Goal: Task Accomplishment & Management: Manage account settings

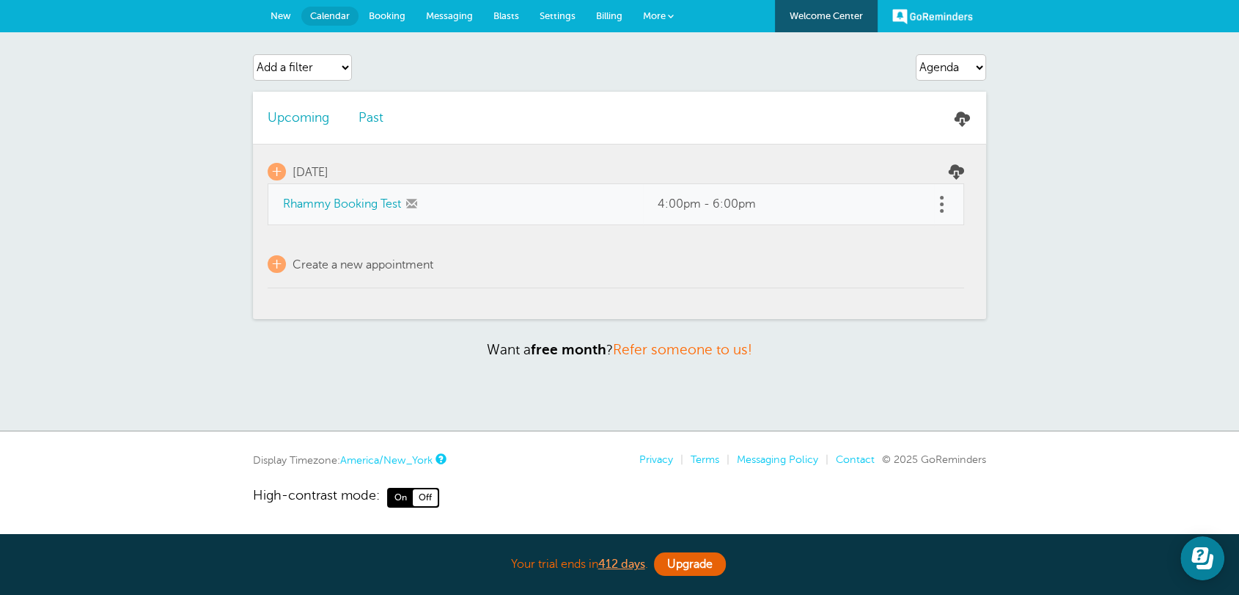
click at [282, 21] on link "New" at bounding box center [280, 16] width 41 height 32
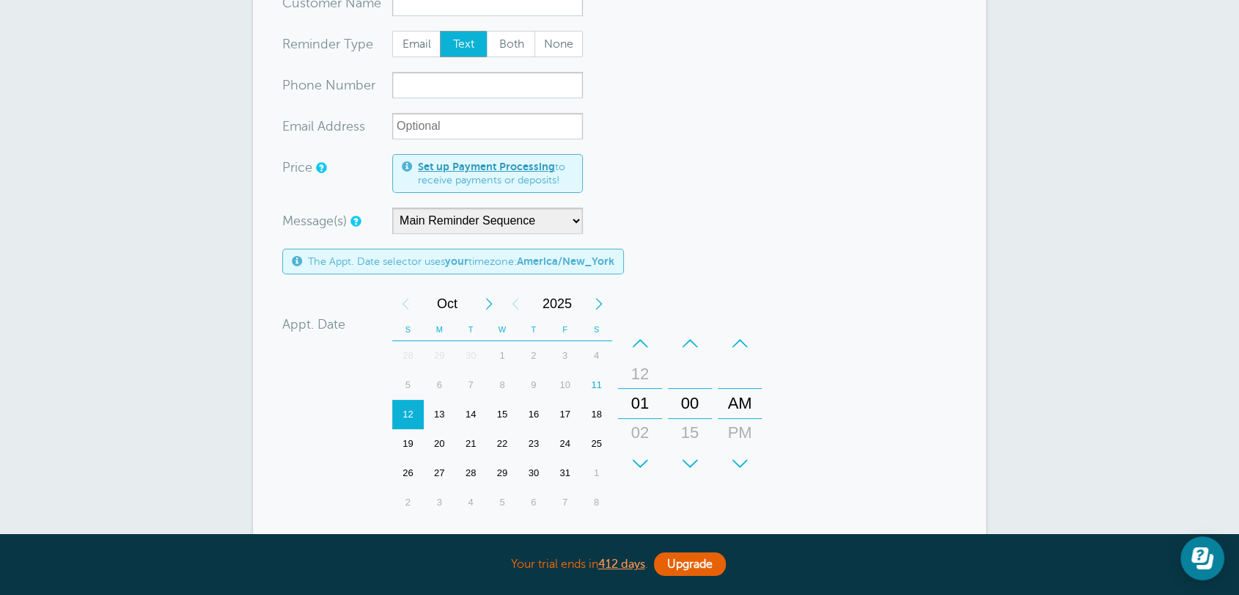
scroll to position [190, 0]
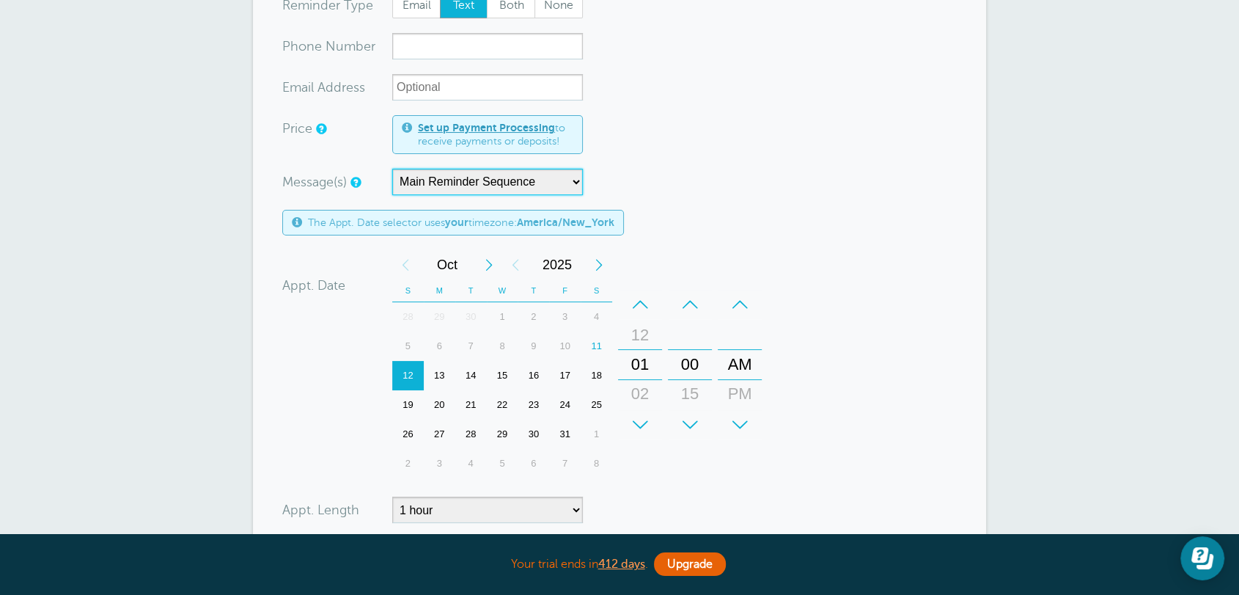
click at [405, 172] on select "Main Reminder Sequence Reminder + Ff Up" at bounding box center [487, 182] width 191 height 26
click at [721, 190] on div "Message(s) Main Reminder Sequence Reminder + Ff Up Custom Message Start with Fi…" at bounding box center [520, 182] width 476 height 26
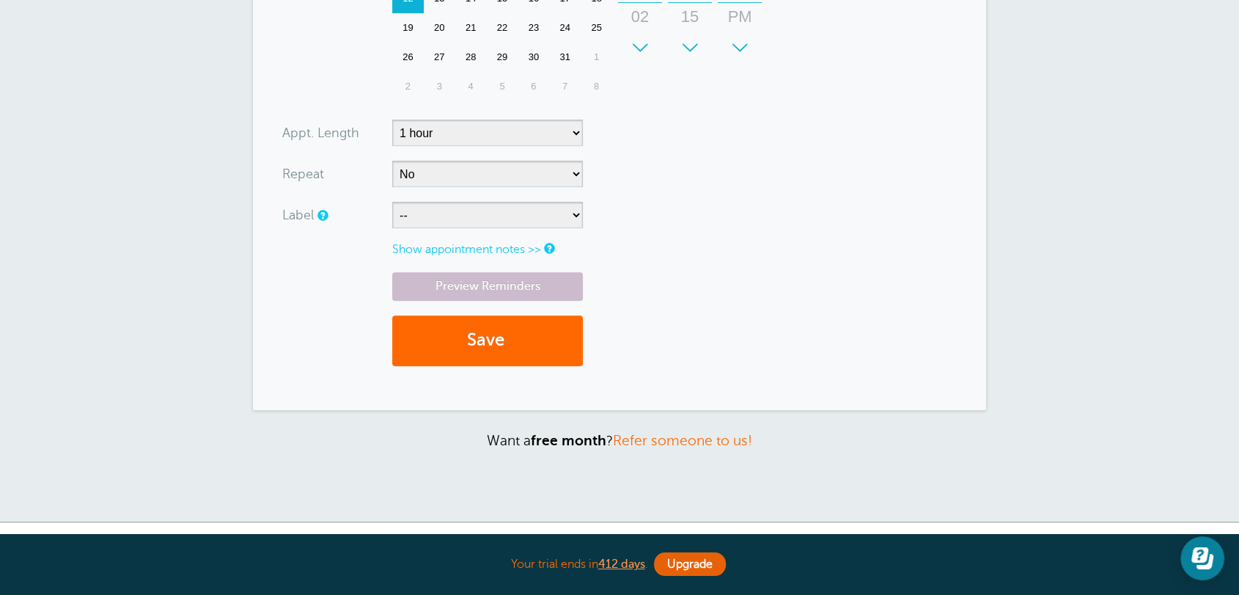
scroll to position [0, 0]
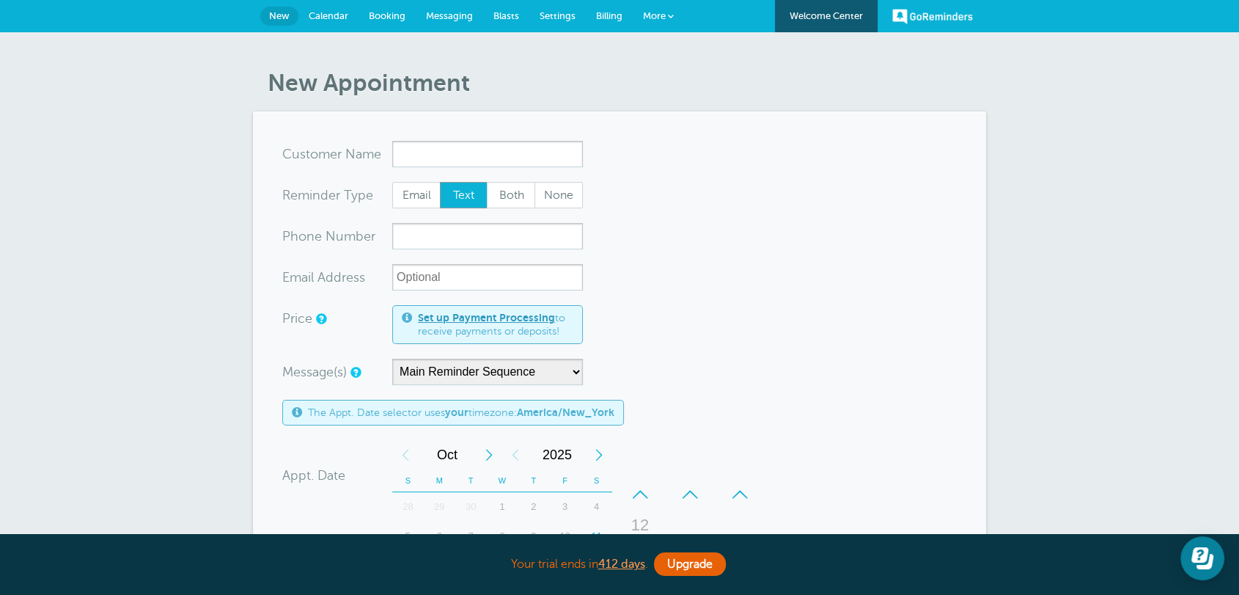
click at [334, 28] on link "Calendar" at bounding box center [328, 16] width 60 height 32
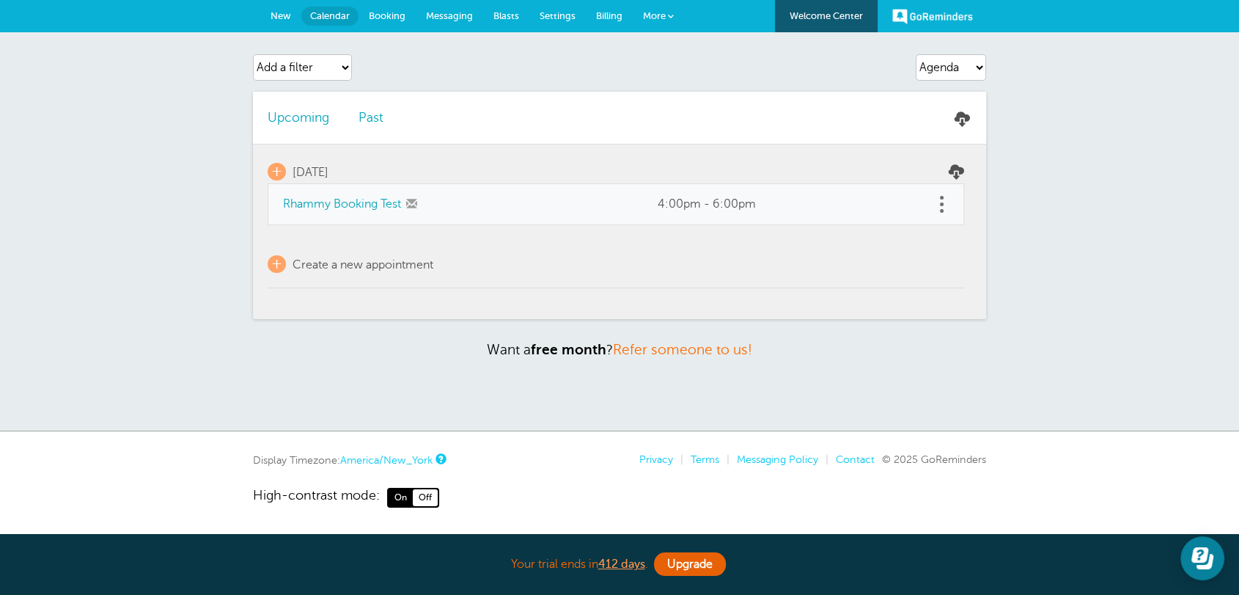
click at [391, 20] on span "Booking" at bounding box center [387, 15] width 37 height 11
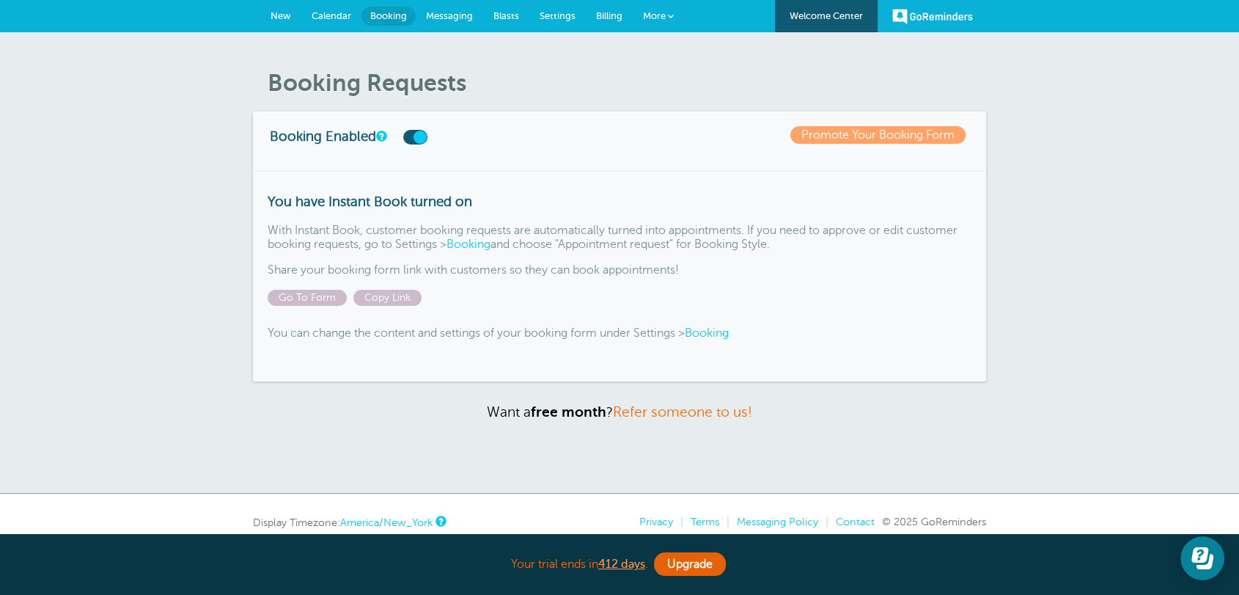
click at [266, 12] on link "New" at bounding box center [280, 16] width 41 height 32
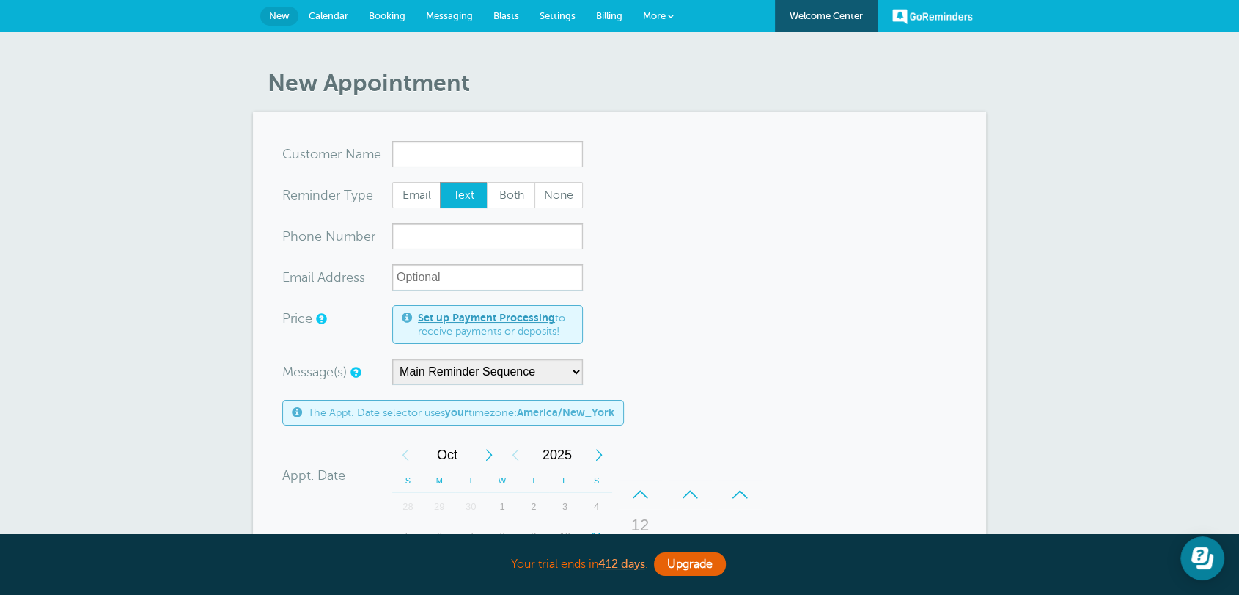
click at [853, 257] on form "You are creating a new customer. To use an existing customer select one from th…" at bounding box center [619, 544] width 674 height 806
click at [613, 19] on span "Billing" at bounding box center [609, 15] width 26 height 11
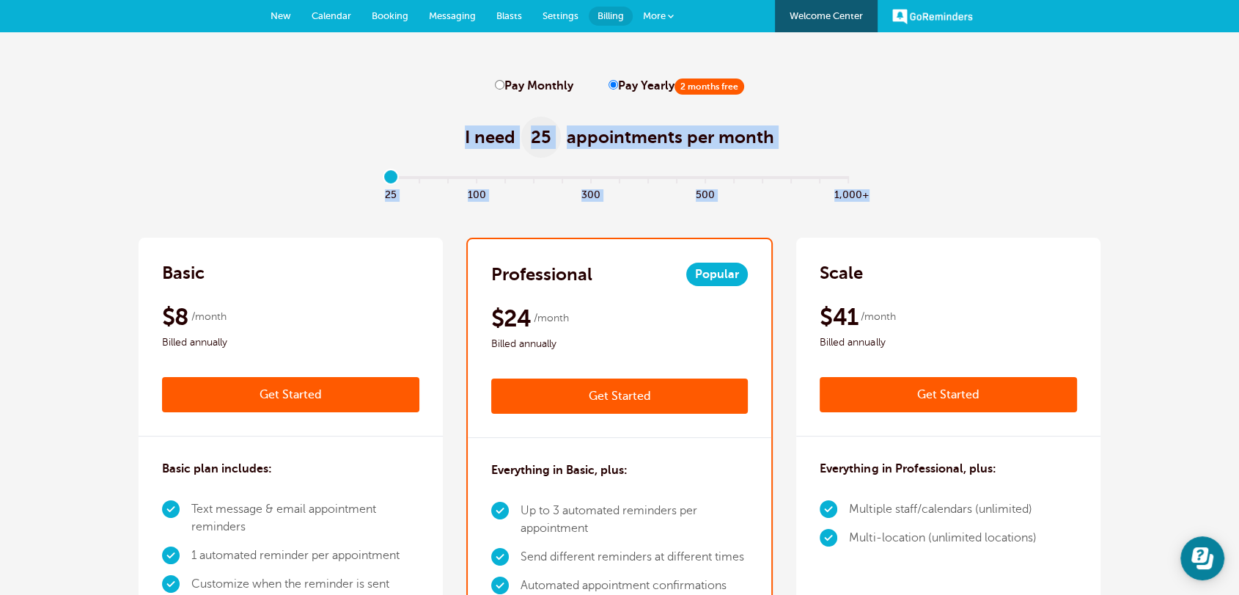
drag, startPoint x: 378, startPoint y: 119, endPoint x: 548, endPoint y: 147, distance: 173.1
click at [526, 143] on span "25" at bounding box center [541, 137] width 40 height 41
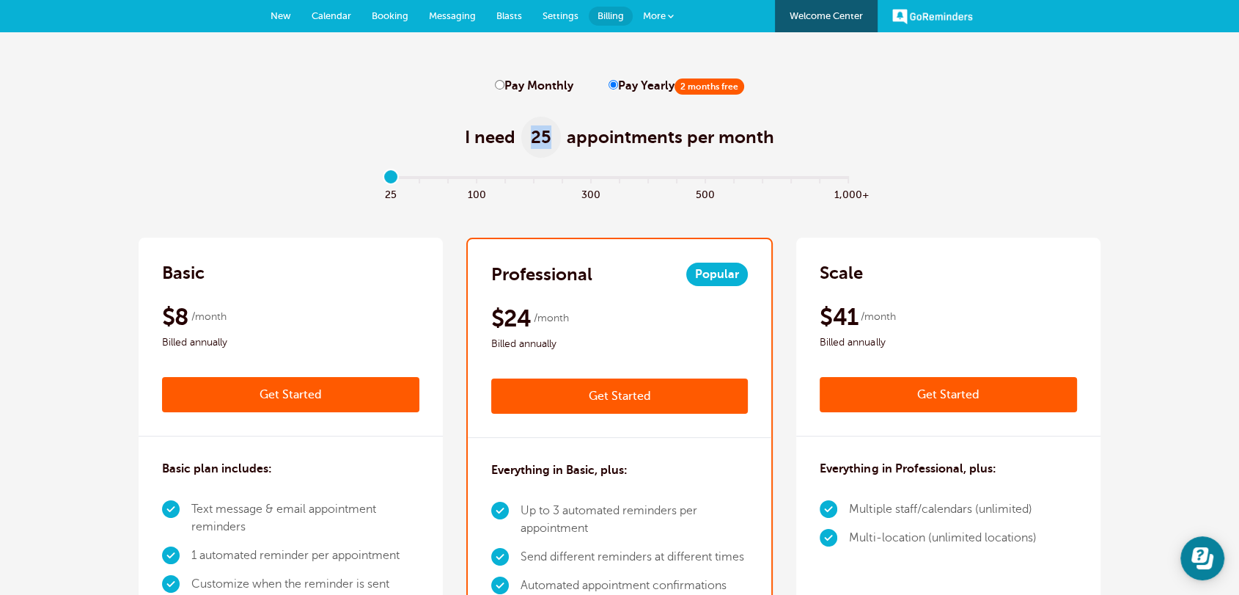
drag, startPoint x: 548, startPoint y: 132, endPoint x: 529, endPoint y: 134, distance: 19.2
click at [529, 134] on span "25" at bounding box center [541, 137] width 40 height 41
drag, startPoint x: 389, startPoint y: 177, endPoint x: 353, endPoint y: 177, distance: 35.2
click at [383, 179] on input "range" at bounding box center [620, 180] width 474 height 3
drag, startPoint x: 534, startPoint y: 318, endPoint x: 652, endPoint y: 165, distance: 193.4
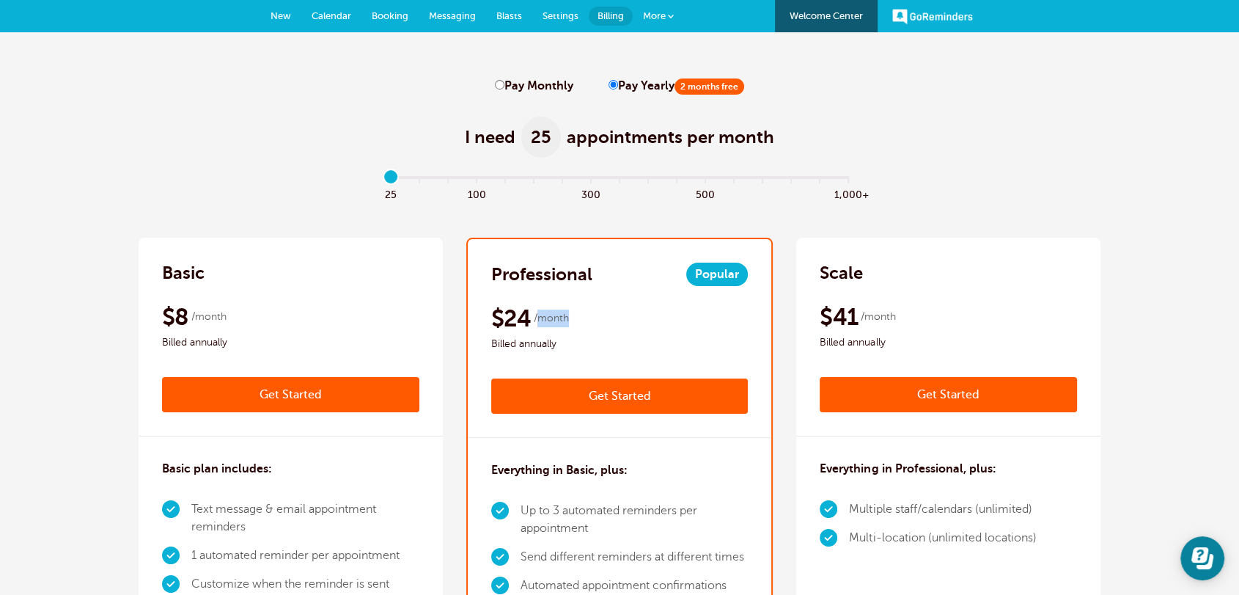
click at [567, 320] on span "/month" at bounding box center [551, 318] width 35 height 18
drag, startPoint x: 610, startPoint y: 89, endPoint x: 530, endPoint y: 89, distance: 79.9
click at [650, 89] on label "Pay Yearly 2 months free" at bounding box center [676, 86] width 136 height 14
click at [501, 84] on input "Pay Monthly" at bounding box center [500, 85] width 10 height 10
radio input "true"
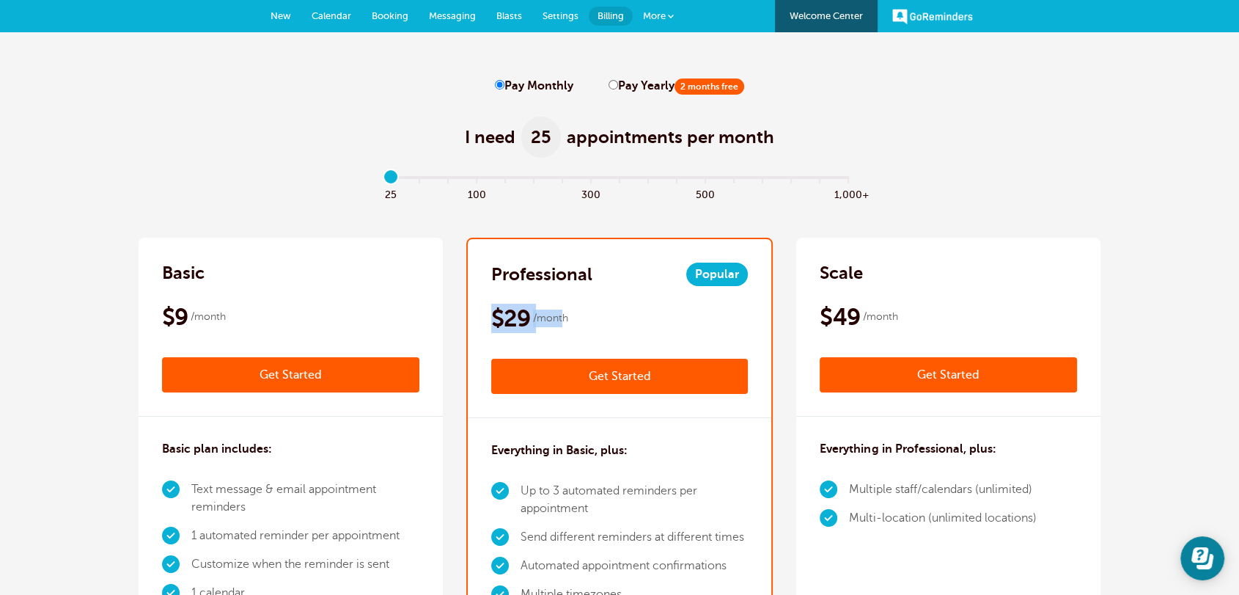
drag, startPoint x: 563, startPoint y: 320, endPoint x: 490, endPoint y: 321, distance: 73.3
click at [490, 321] on div "Professional Popular $29 /month Get Started $24 /month Billed annually Get Star…" at bounding box center [620, 328] width 304 height 179
drag, startPoint x: 393, startPoint y: 180, endPoint x: 471, endPoint y: 191, distance: 78.5
click at [471, 182] on input "range" at bounding box center [620, 180] width 474 height 3
click at [556, 301] on div "Professional Popular $59 /month Get Started $48 /month Billed annually Get Star…" at bounding box center [620, 328] width 304 height 179
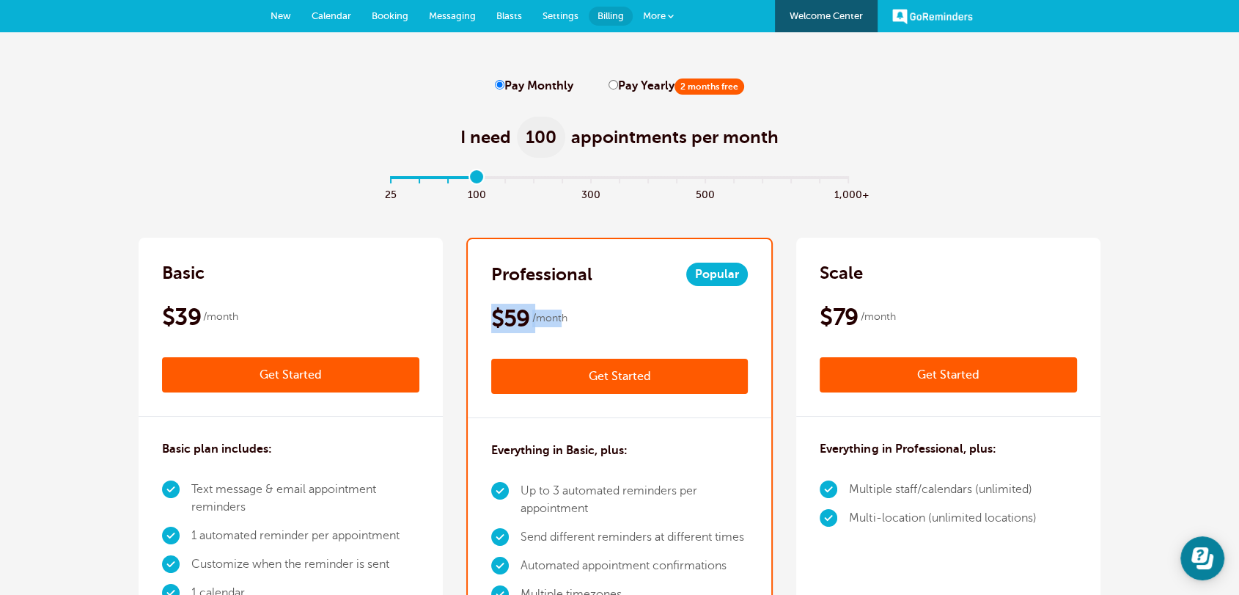
click at [540, 314] on span "/month" at bounding box center [549, 318] width 35 height 18
click at [516, 320] on span "$59" at bounding box center [510, 317] width 39 height 29
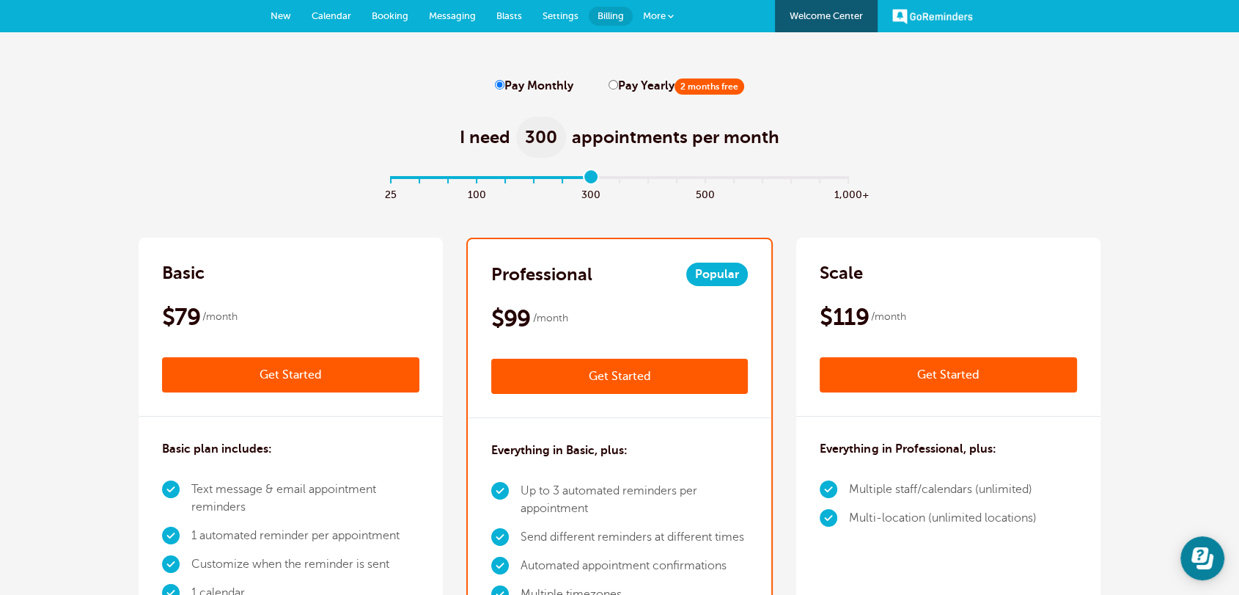
drag, startPoint x: 476, startPoint y: 180, endPoint x: 582, endPoint y: 169, distance: 106.2
click at [582, 179] on input "range" at bounding box center [620, 180] width 474 height 3
drag, startPoint x: 593, startPoint y: 179, endPoint x: 509, endPoint y: 177, distance: 84.3
click at [509, 179] on input "range" at bounding box center [620, 180] width 474 height 3
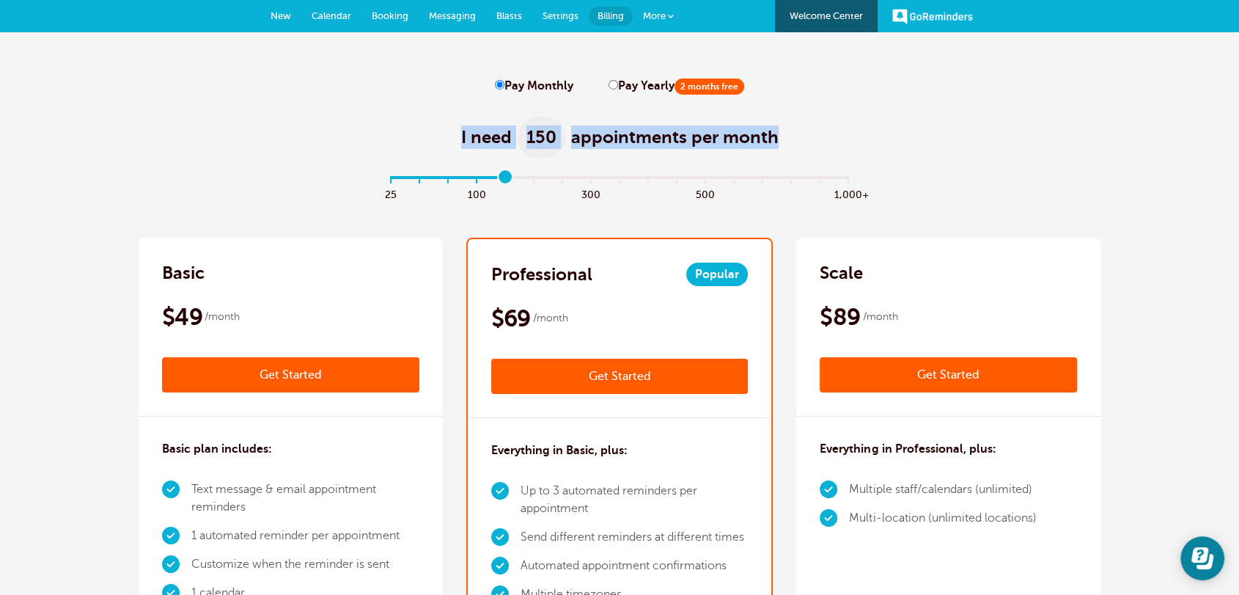
drag, startPoint x: 411, startPoint y: 166, endPoint x: 450, endPoint y: 155, distance: 40.2
drag, startPoint x: 506, startPoint y: 175, endPoint x: 483, endPoint y: 182, distance: 23.7
type input "3"
click at [483, 182] on input "range" at bounding box center [620, 180] width 474 height 3
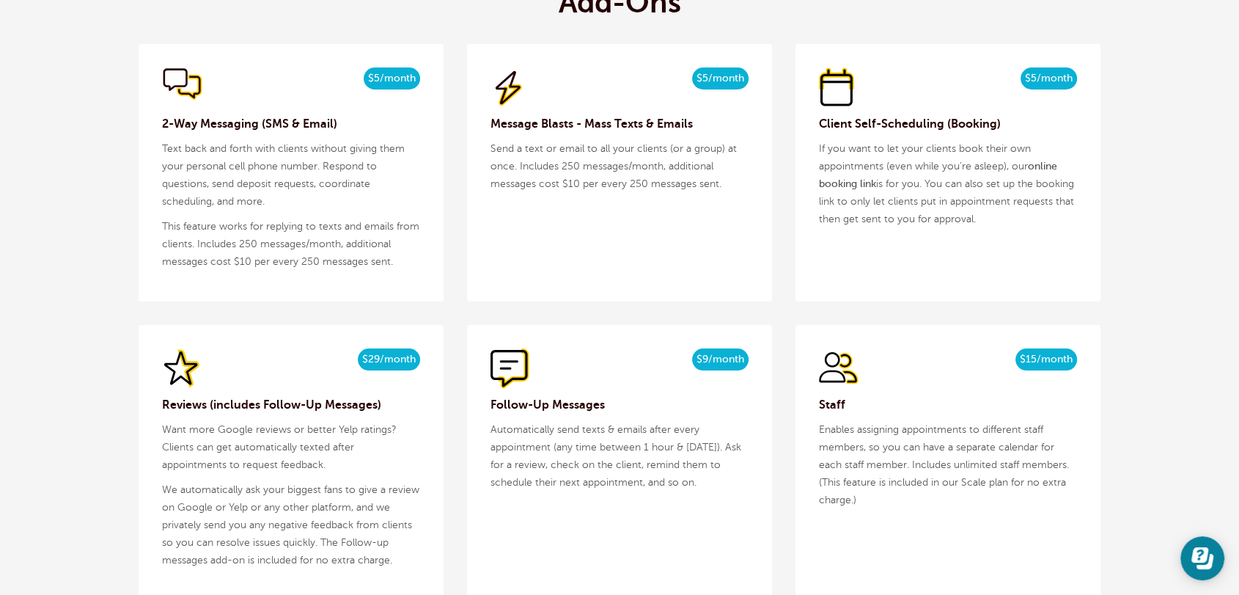
scroll to position [1476, 0]
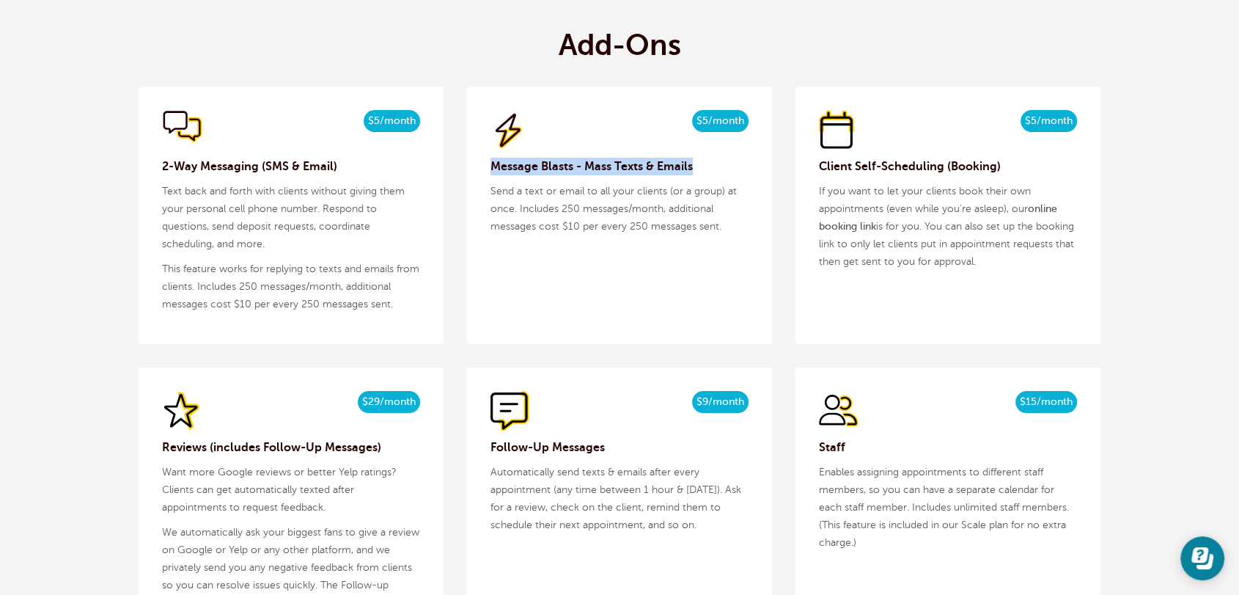
drag, startPoint x: 493, startPoint y: 168, endPoint x: 698, endPoint y: 167, distance: 205.3
click at [698, 167] on h3 "Message Blasts - Mass Texts & Emails" at bounding box center [619, 167] width 258 height 18
click at [727, 297] on div "$5/month $4/mo billed yearly Message Blasts - Mass Texts & Emails Send a text o…" at bounding box center [619, 214] width 305 height 257
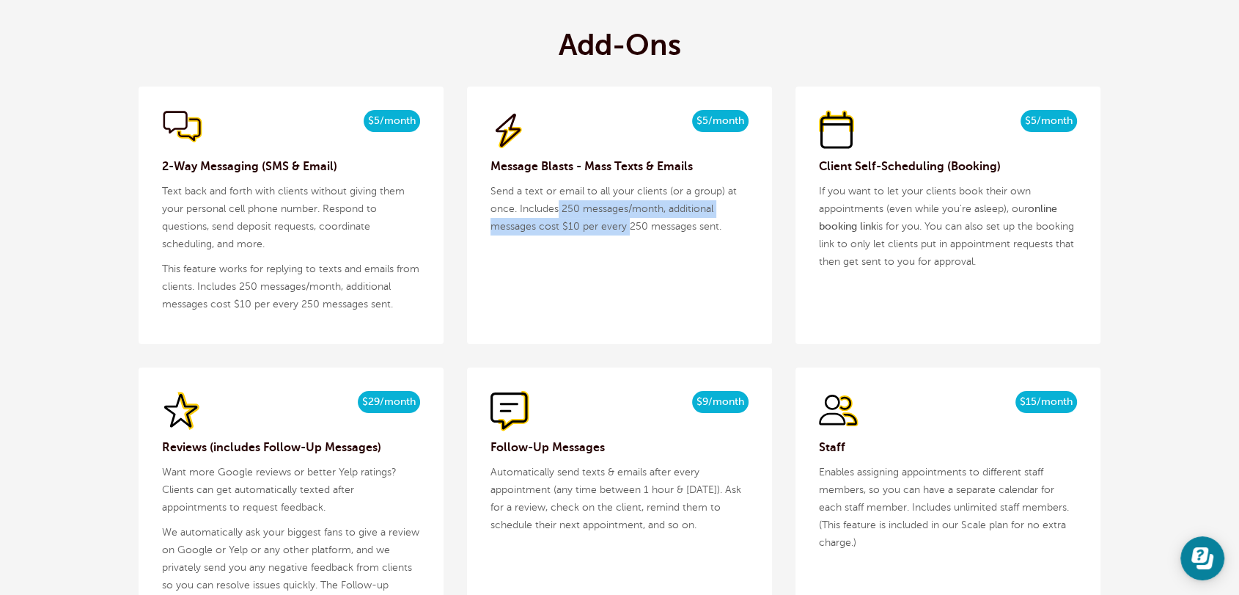
drag, startPoint x: 559, startPoint y: 211, endPoint x: 625, endPoint y: 257, distance: 80.5
click at [625, 249] on div "$5/month $4/mo billed yearly Message Blasts - Mass Texts & Emails Send a text o…" at bounding box center [619, 214] width 305 height 257
click at [639, 290] on div "$5/month $4/mo billed yearly Message Blasts - Mass Texts & Emails Send a text o…" at bounding box center [619, 214] width 305 height 257
drag, startPoint x: 692, startPoint y: 124, endPoint x: 739, endPoint y: 122, distance: 46.9
click at [739, 122] on span "$5/month" at bounding box center [720, 121] width 56 height 22
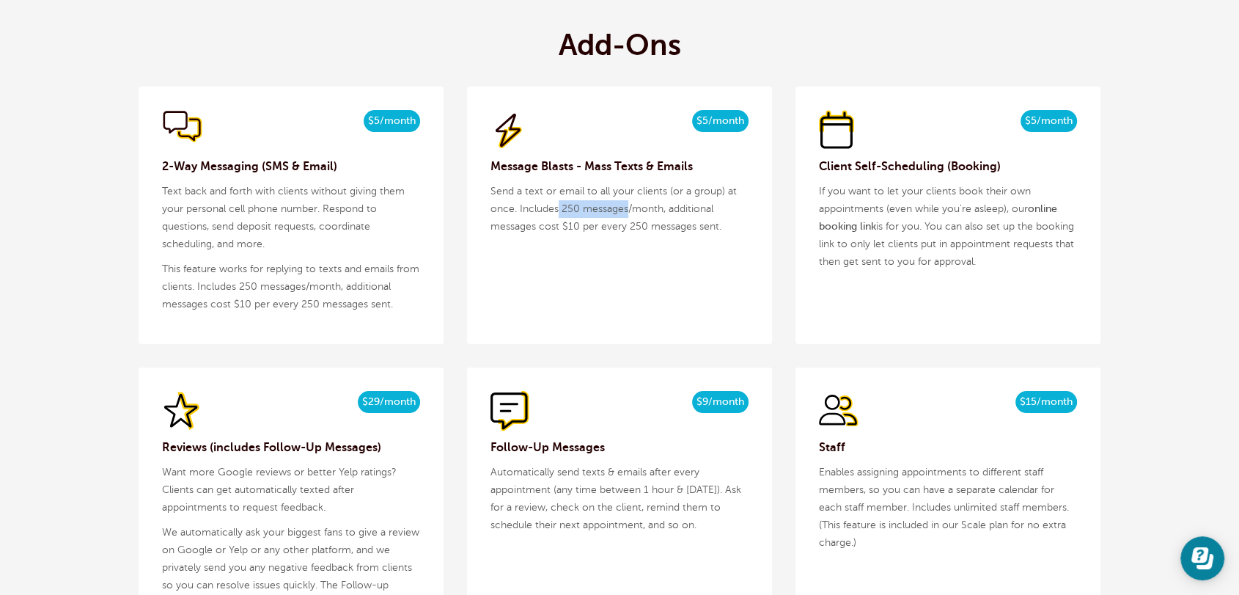
drag, startPoint x: 627, startPoint y: 201, endPoint x: 556, endPoint y: 213, distance: 71.3
click at [556, 213] on p "Send a text or email to all your clients (or a group) at once. Includes 250 mes…" at bounding box center [619, 209] width 258 height 53
click at [862, 159] on h3 "Client Self-Scheduling (Booking)" at bounding box center [948, 167] width 258 height 18
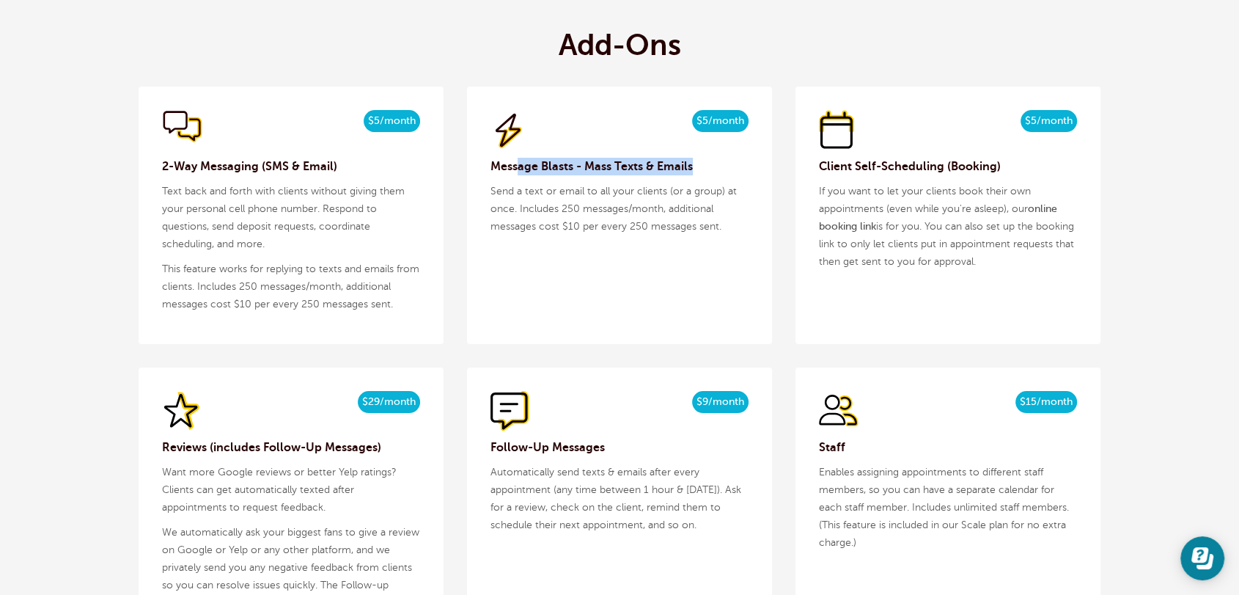
drag, startPoint x: 698, startPoint y: 166, endPoint x: 518, endPoint y: 164, distance: 180.3
click at [518, 164] on h3 "Message Blasts - Mass Texts & Emails" at bounding box center [619, 167] width 258 height 18
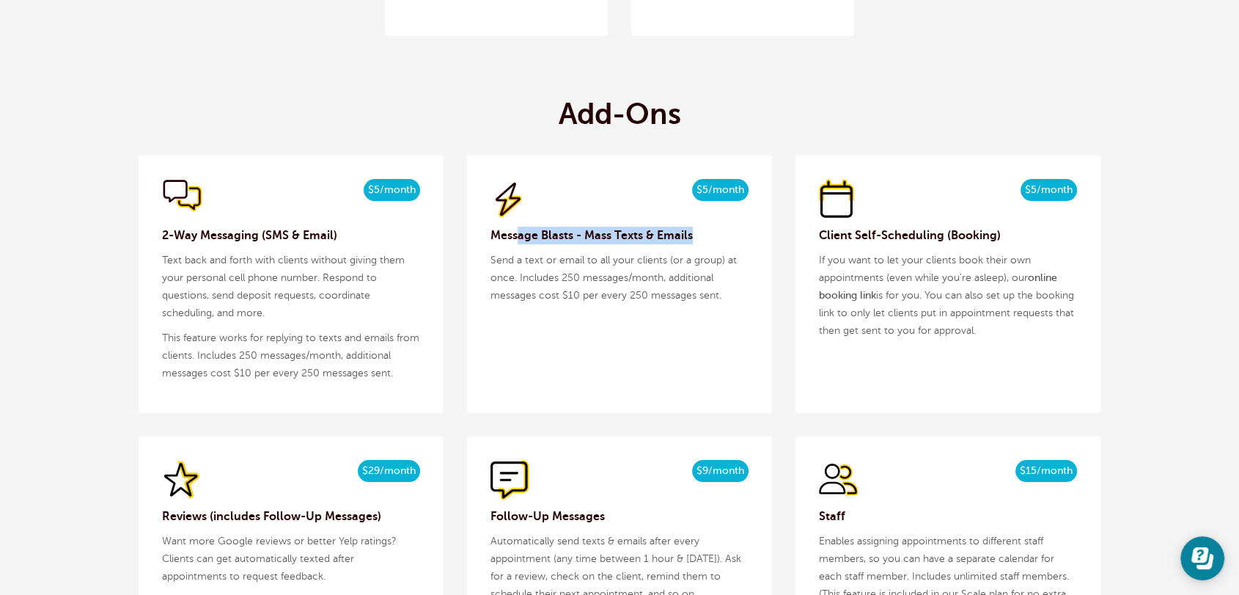
scroll to position [1330, 0]
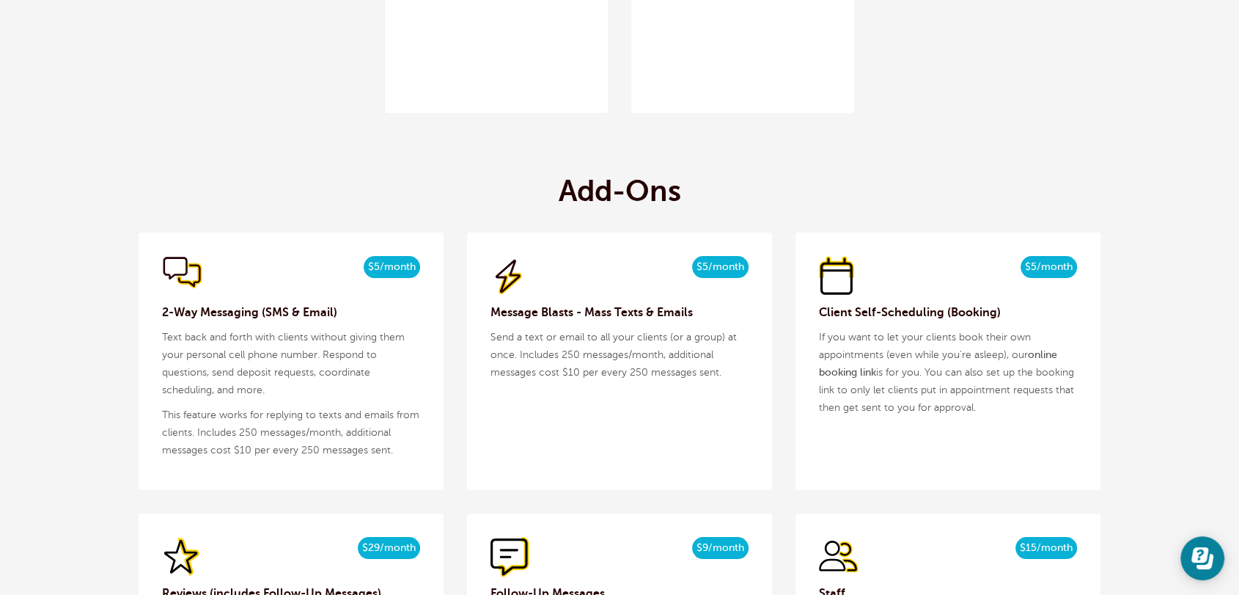
click at [917, 207] on div "Add-Ons $5/month $4/mo billed yearly 2-Way Messaging (SMS & Email) Text back an…" at bounding box center [620, 579] width 962 height 859
click at [844, 313] on h3 "Client Self-Scheduling (Booking)" at bounding box center [948, 312] width 258 height 18
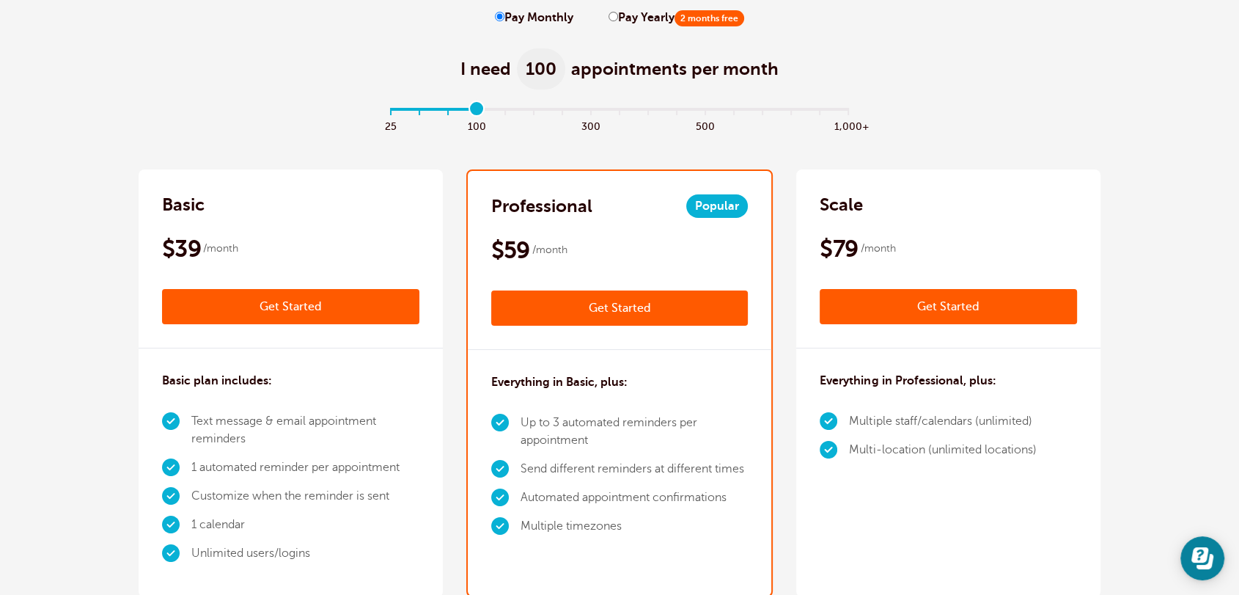
scroll to position [0, 0]
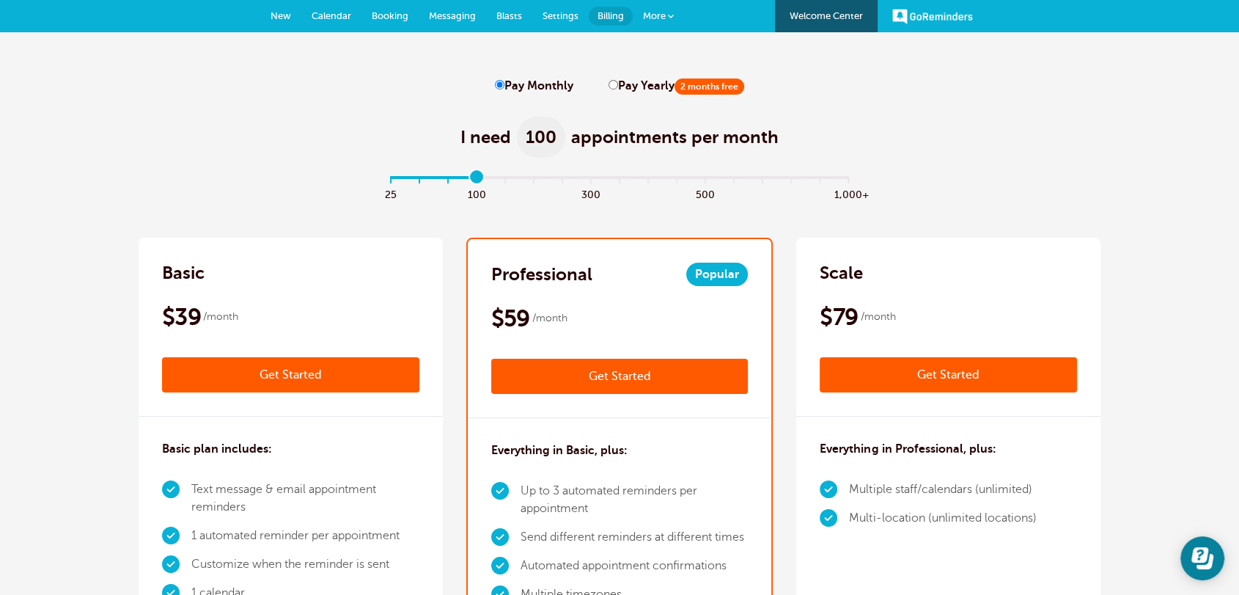
click at [287, 18] on span "New" at bounding box center [280, 15] width 21 height 11
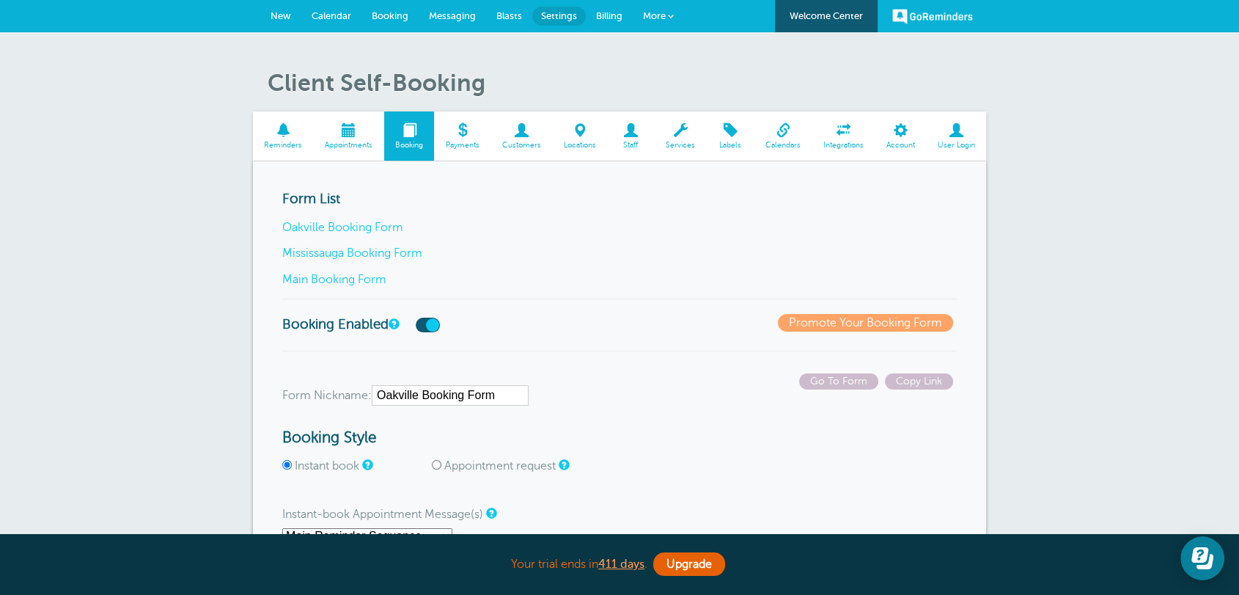
click at [360, 251] on link "Mississauga Booking Form" at bounding box center [352, 252] width 140 height 13
click at [326, 23] on link "Calendar" at bounding box center [331, 16] width 60 height 32
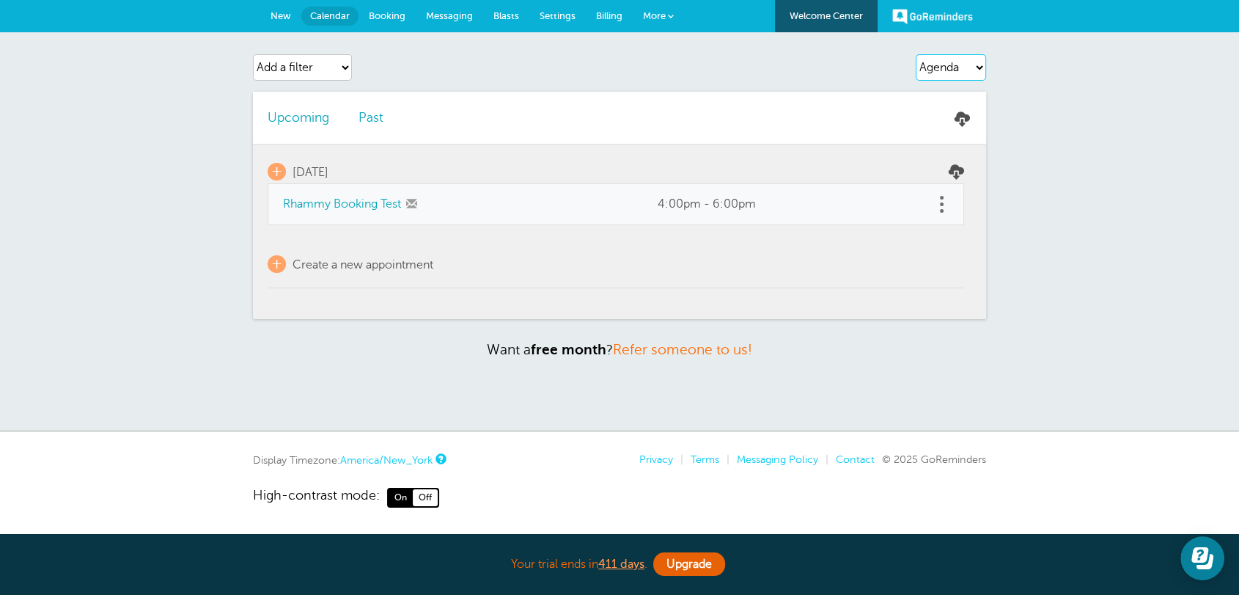
click at [939, 74] on select "Agenda Day Week Month (full view) Month (condensed)" at bounding box center [951, 67] width 70 height 26
select select "month-full"
click at [916, 54] on select "Agenda Day Week Month (full view) Month (condensed)" at bounding box center [951, 67] width 70 height 26
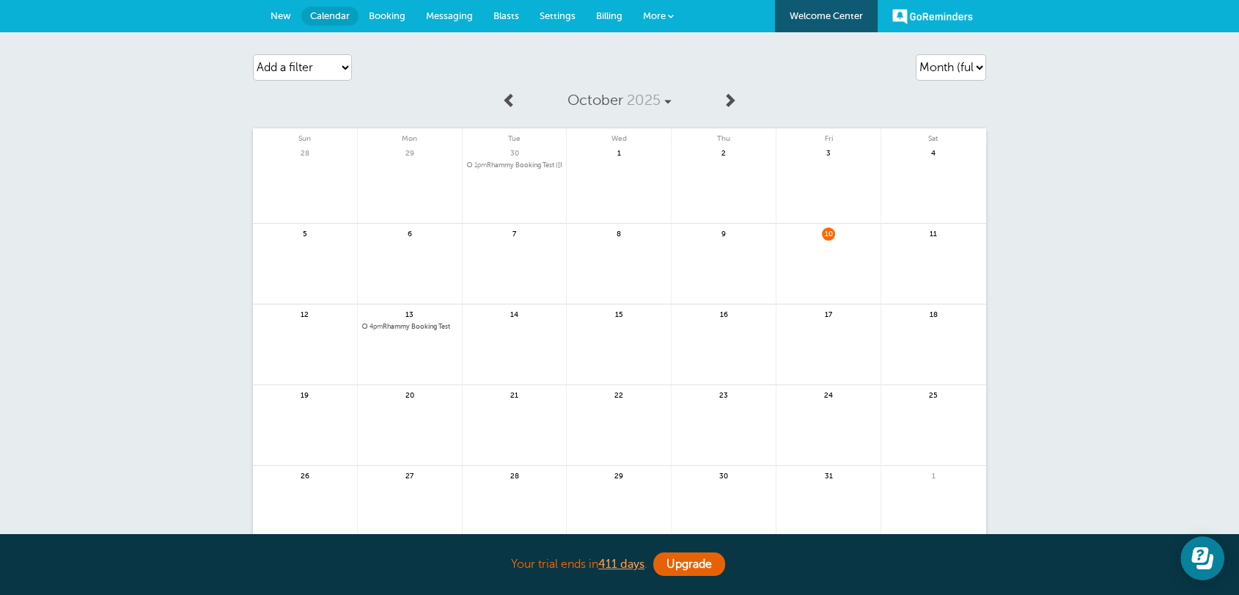
click at [427, 327] on span "4pm Rhammy Booking Test" at bounding box center [409, 327] width 95 height 8
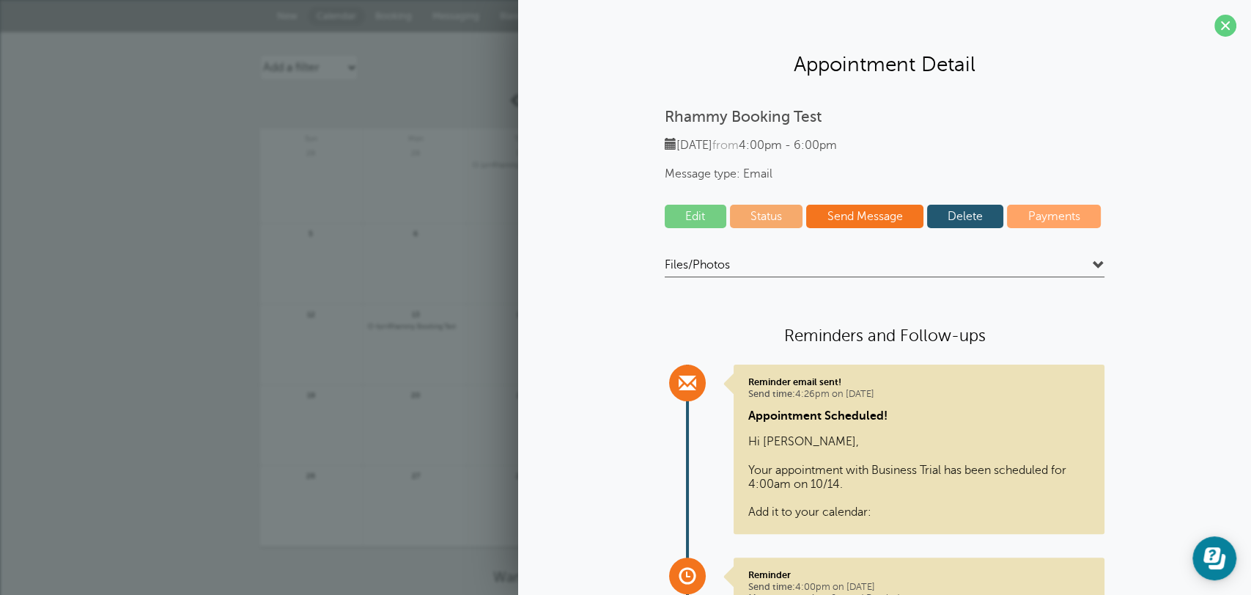
click at [656, 207] on div "Rhammy Booking Test Sunday, 10/12 from 4:00pm - 6:00pm Message type: Email Edit…" at bounding box center [885, 415] width 704 height 614
click at [693, 227] on link "Edit" at bounding box center [696, 216] width 62 height 23
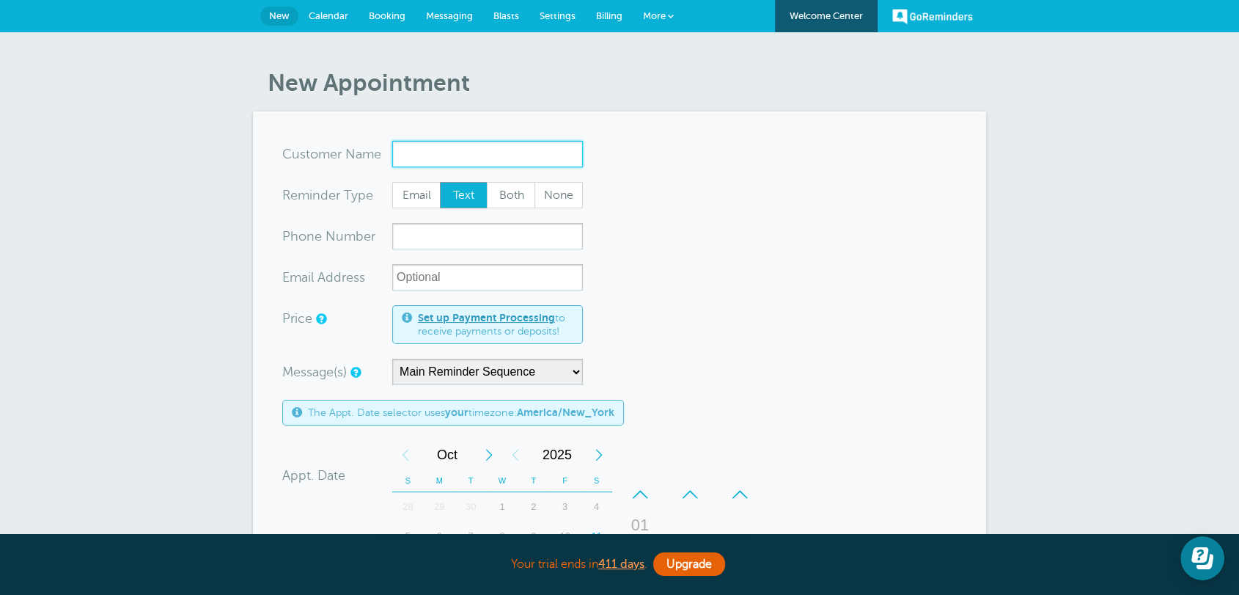
click at [414, 156] on input "x-no-autofill" at bounding box center [487, 154] width 191 height 26
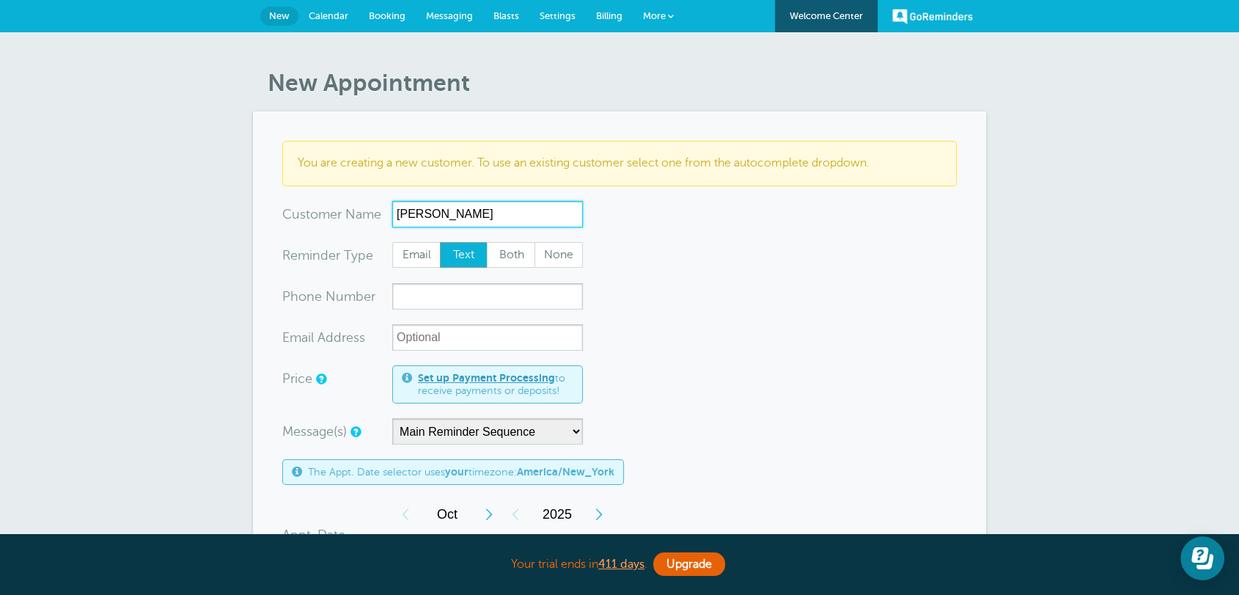
type input "John Smith"
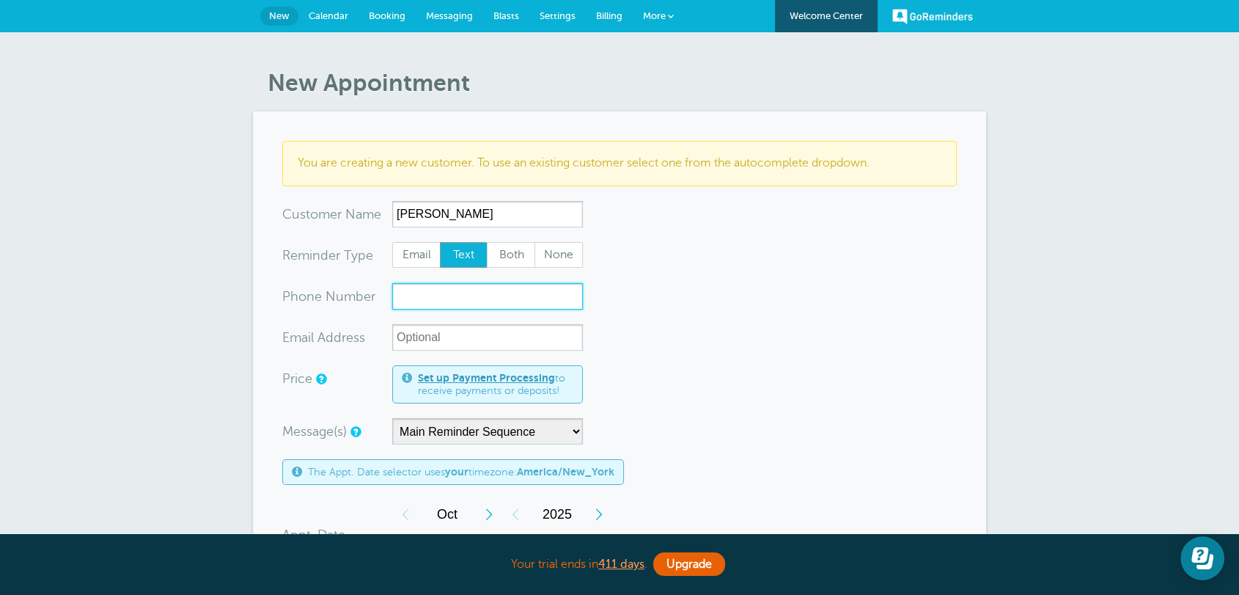
click at [457, 292] on input "xxx-no-autofill" at bounding box center [487, 296] width 191 height 26
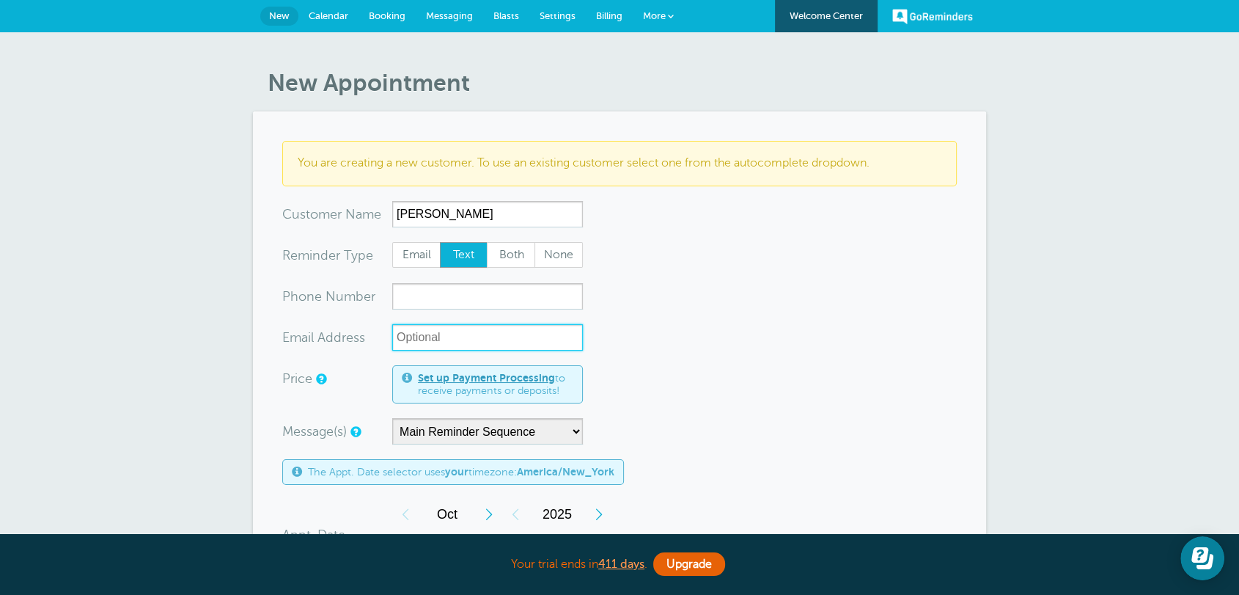
click at [456, 346] on input "xx-no-autofill" at bounding box center [487, 337] width 191 height 26
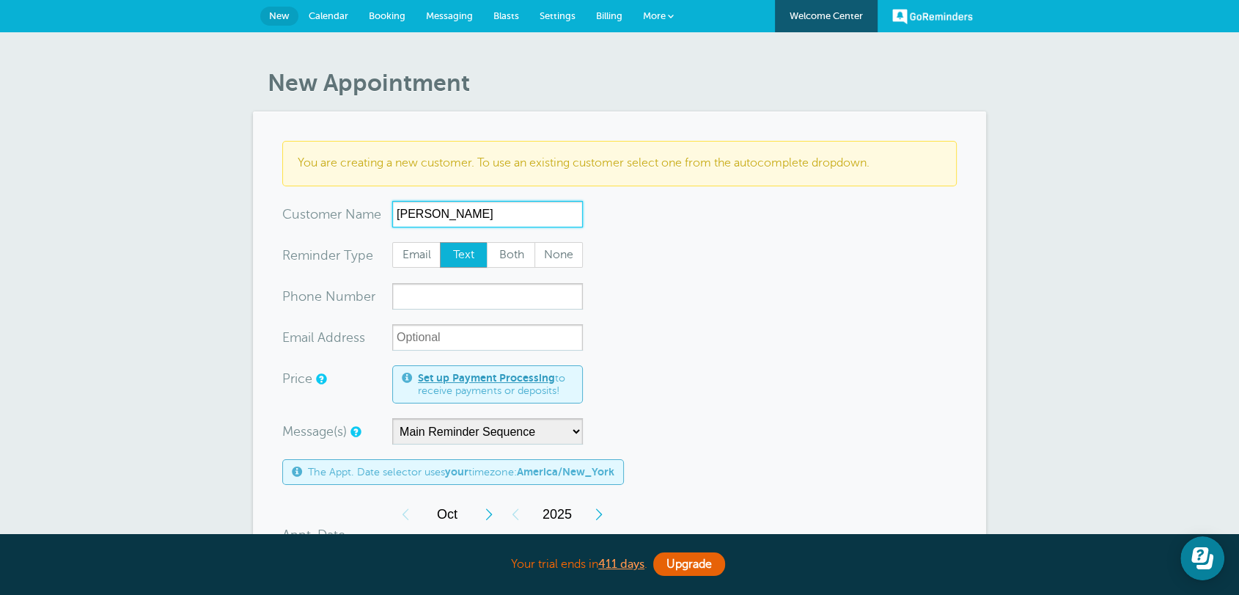
drag, startPoint x: 466, startPoint y: 204, endPoint x: 378, endPoint y: 202, distance: 88.7
click at [378, 202] on div "x-no-autofill Cus tomer N ame John Smith No search results. Edit Remove" at bounding box center [432, 214] width 301 height 26
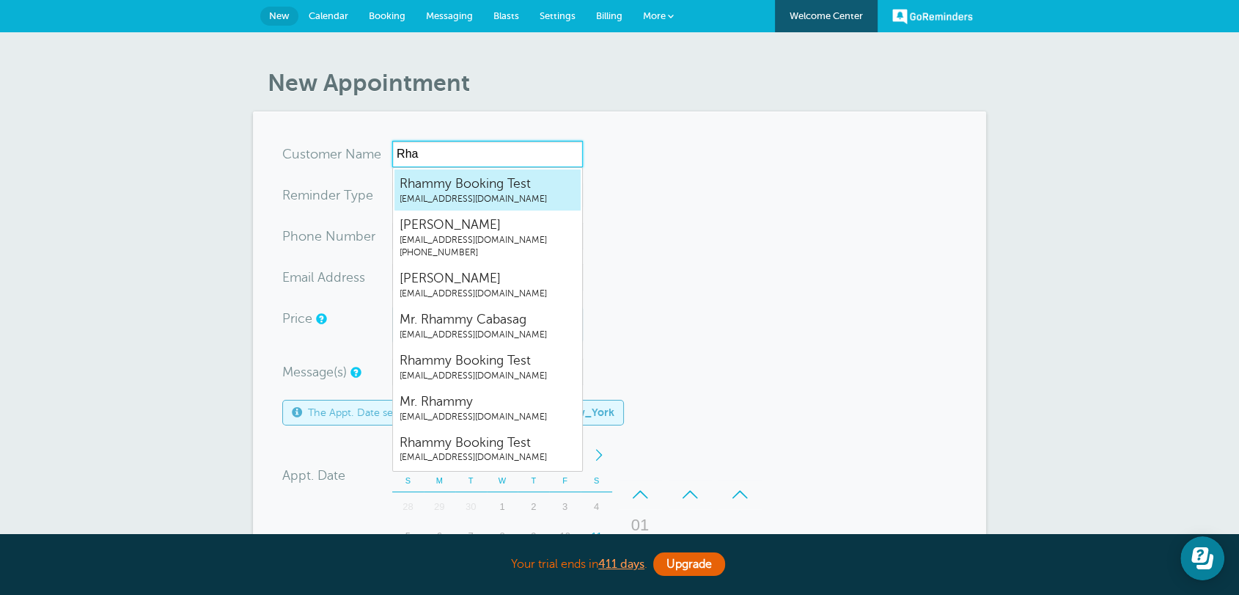
click at [469, 202] on span "[EMAIL_ADDRESS][DOMAIN_NAME]" at bounding box center [488, 199] width 176 height 12
type input "RhammyBookingTestrhammy.grtrial@gmail.com"
type input "Rhammy Booking Test"
radio input "true"
type input "[EMAIL_ADDRESS][DOMAIN_NAME]"
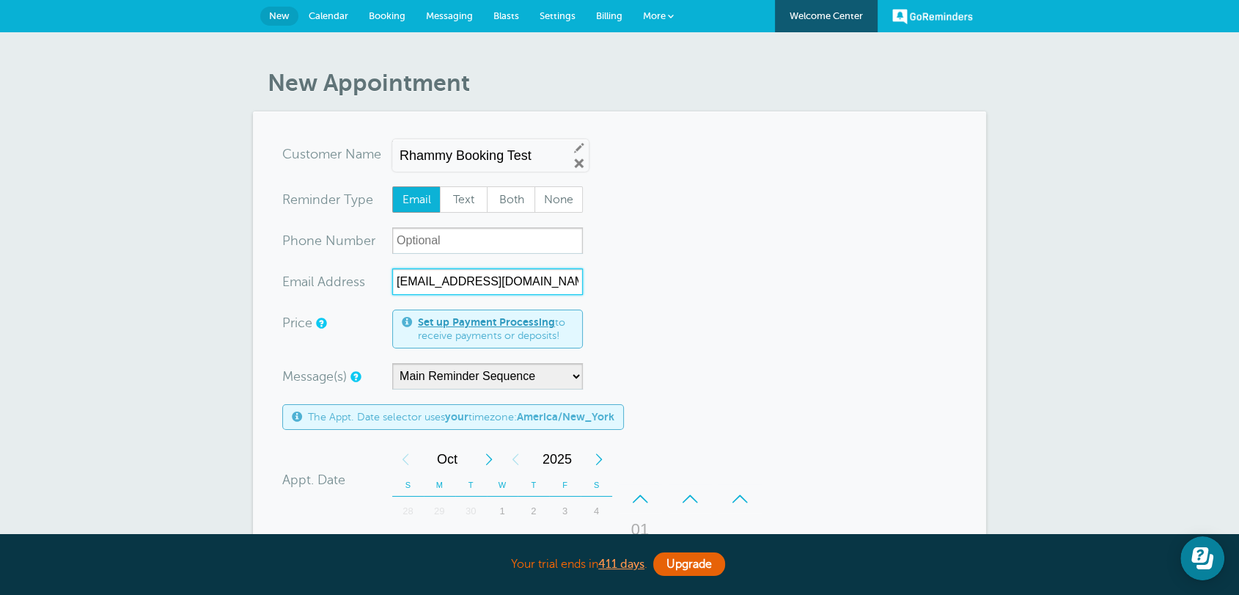
drag, startPoint x: 416, startPoint y: 283, endPoint x: 554, endPoint y: 300, distance: 138.8
click at [424, 283] on input "rhammy.grtrial@gmail.com" at bounding box center [487, 281] width 191 height 26
click at [575, 167] on link "Remove" at bounding box center [579, 163] width 13 height 13
radio input "true"
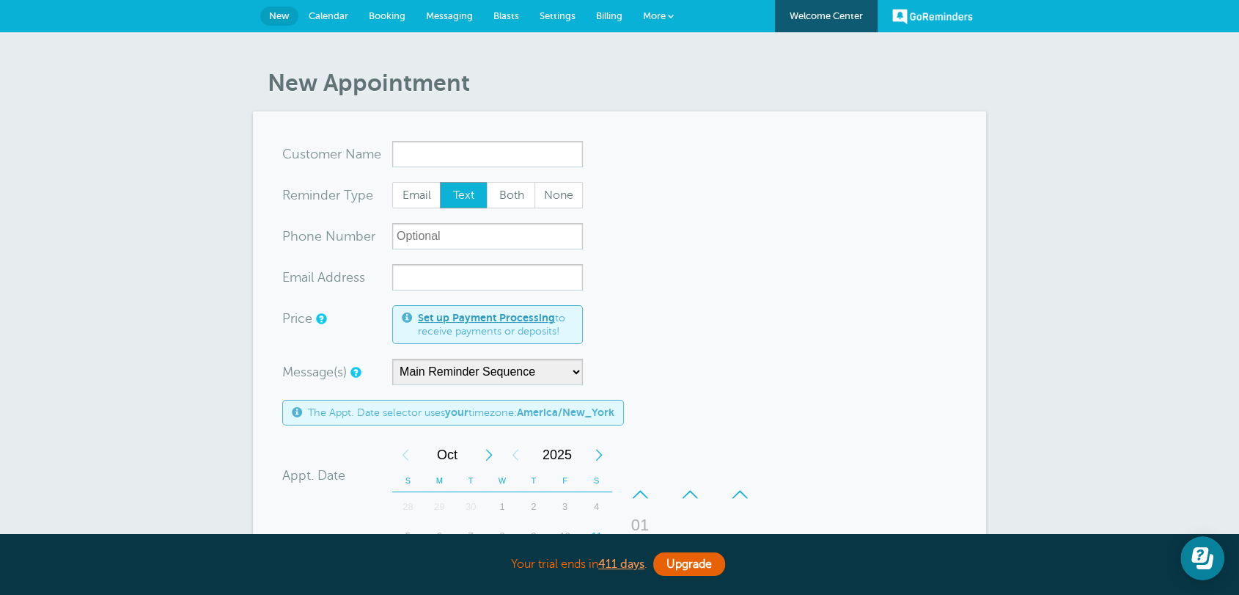
click at [654, 20] on span "More" at bounding box center [654, 15] width 23 height 11
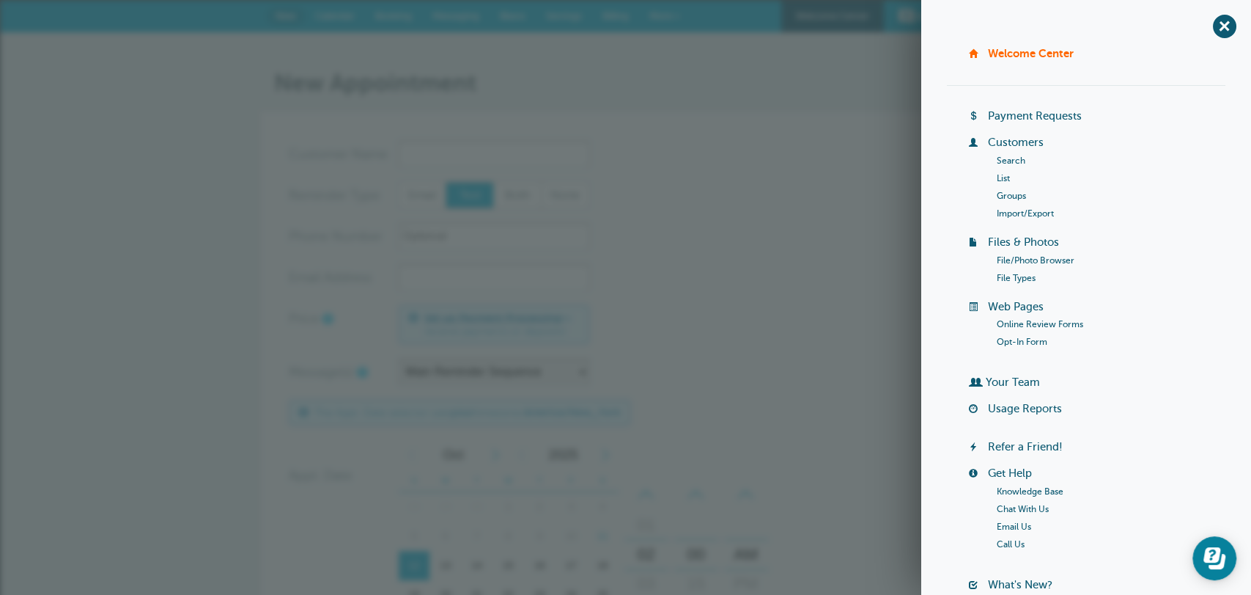
click at [1017, 215] on link "Import/Export" at bounding box center [1025, 213] width 57 height 10
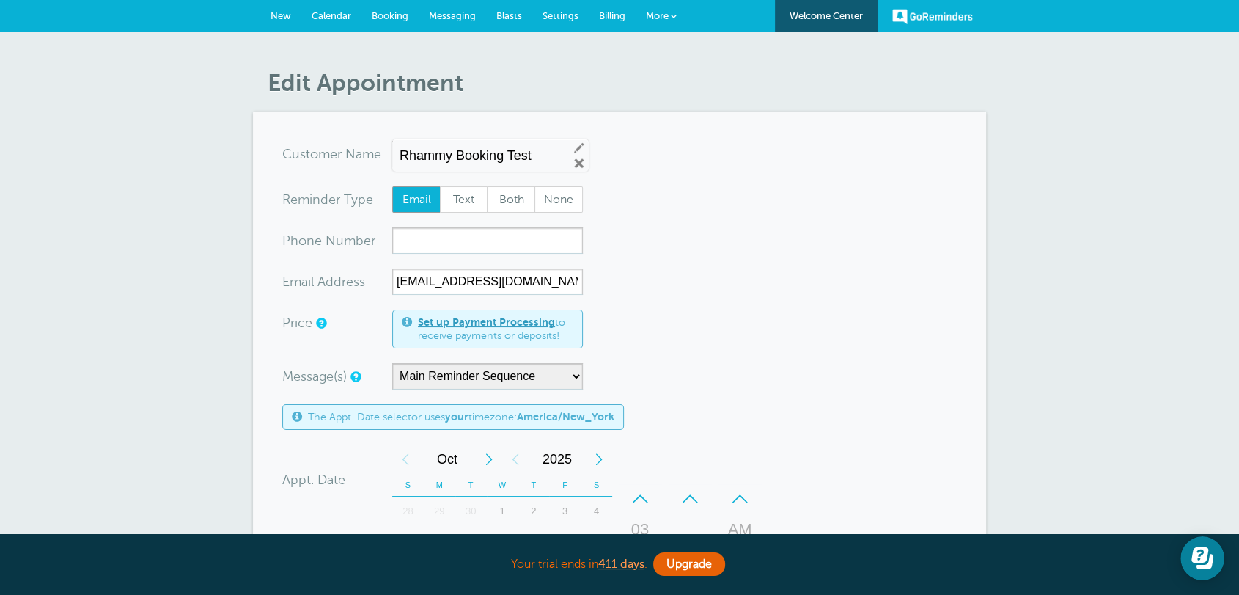
click at [286, 23] on link "New" at bounding box center [280, 16] width 41 height 32
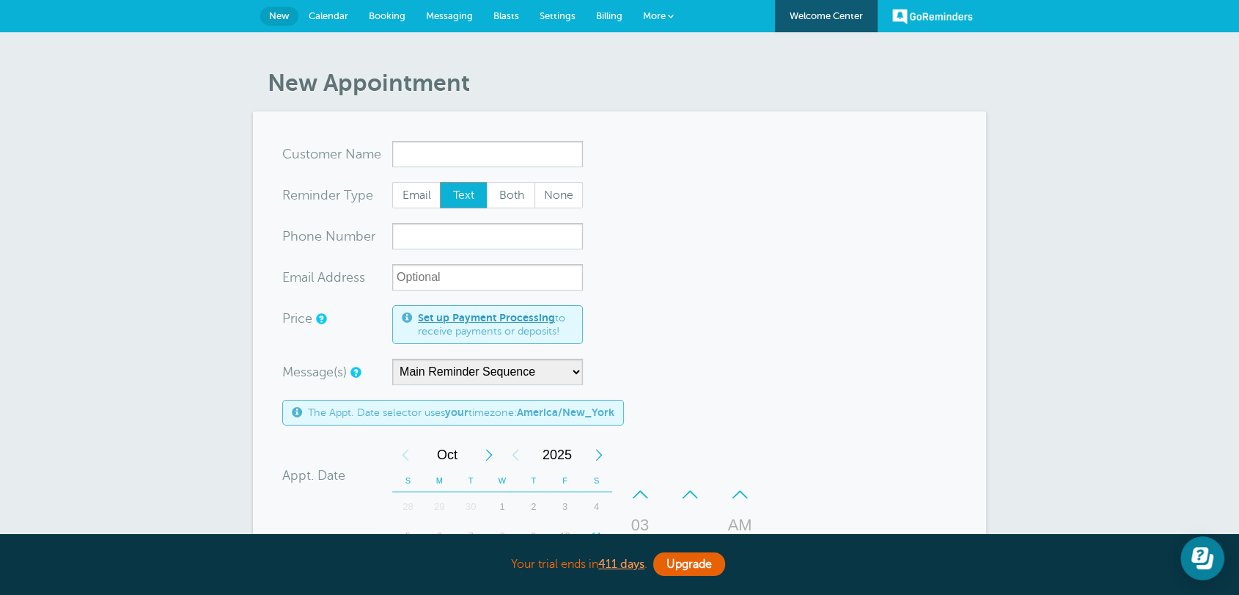
click at [765, 282] on form "You are creating a new customer. To use an existing customer select one from th…" at bounding box center [619, 544] width 674 height 806
click at [502, 14] on span "Blasts" at bounding box center [506, 15] width 26 height 11
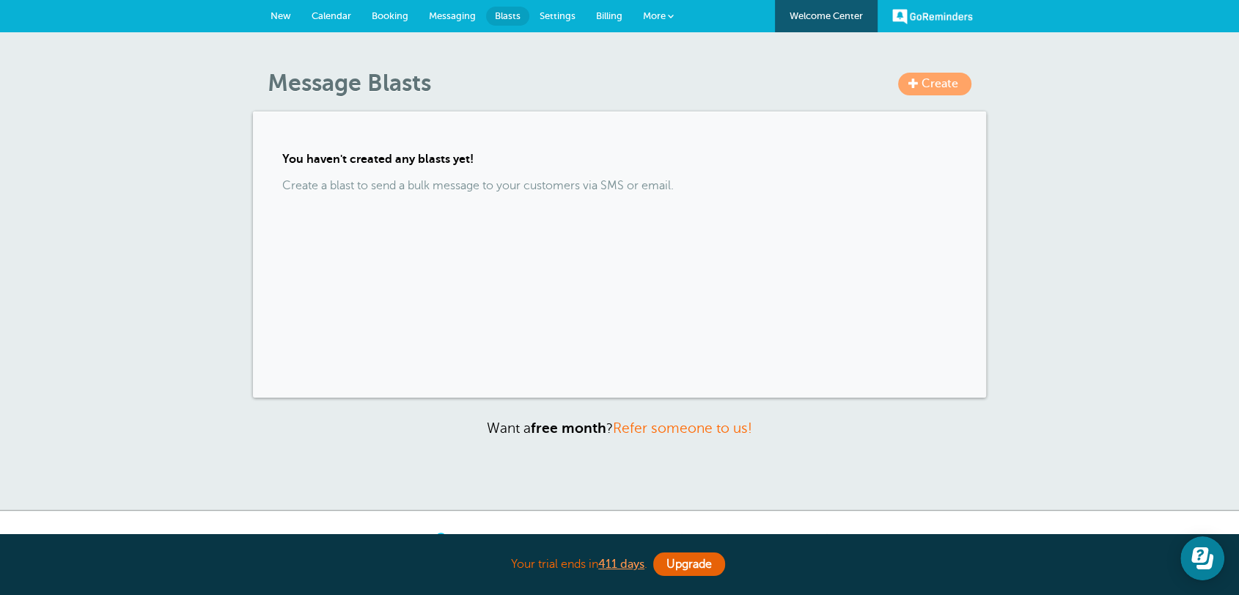
click at [574, 236] on div "You haven't created any blasts yet! Create a blast to send a bulk message to yo…" at bounding box center [619, 254] width 733 height 286
click at [609, 19] on span "Billing" at bounding box center [609, 15] width 26 height 11
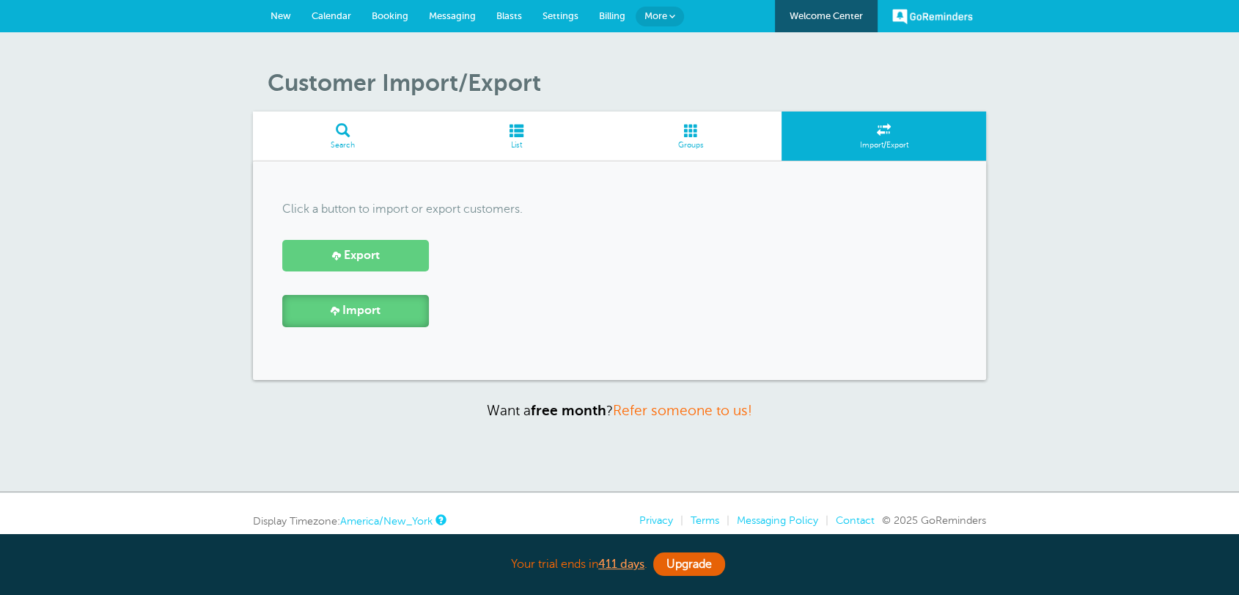
click at [372, 314] on span "Import" at bounding box center [361, 310] width 38 height 14
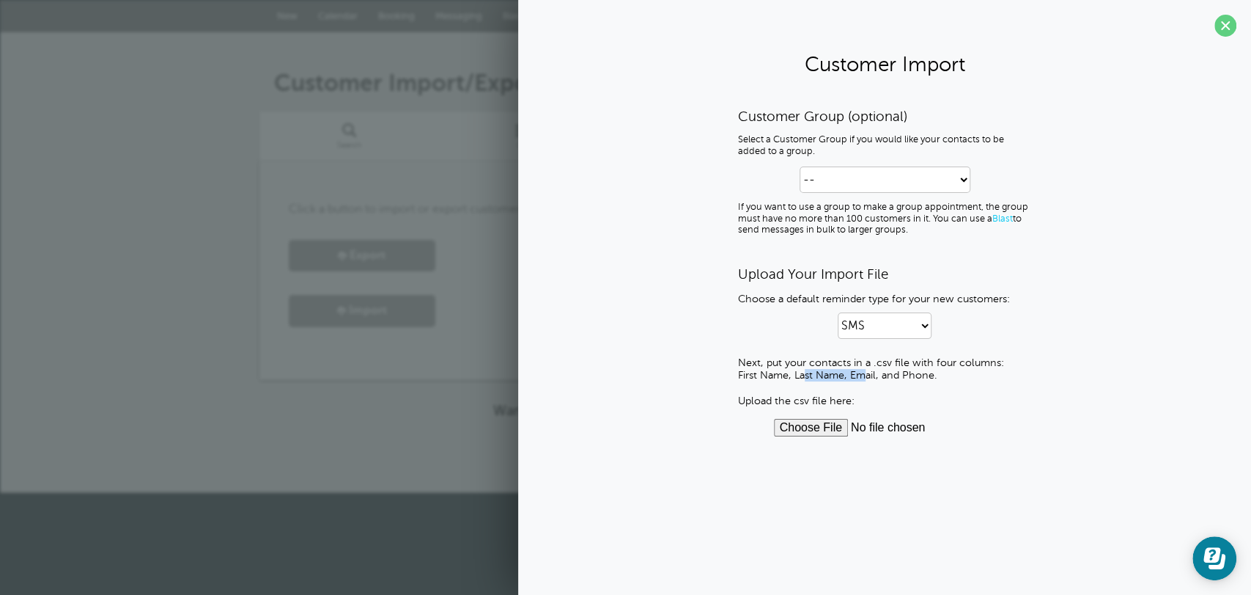
drag, startPoint x: 737, startPoint y: 373, endPoint x: 812, endPoint y: 377, distance: 74.9
click at [794, 378] on p "Next, put your contacts in a .csv file with four columns: First Name, Last Name…" at bounding box center [884, 381] width 293 height 51
click at [792, 377] on p "Next, put your contacts in a .csv file with four columns: First Name, Last Name…" at bounding box center [884, 381] width 293 height 51
click at [820, 382] on p "Next, put your contacts in a .csv file with four columns: First Name, Last Name…" at bounding box center [884, 381] width 293 height 51
click at [853, 378] on p "Next, put your contacts in a .csv file with four columns: First Name, Last Name…" at bounding box center [884, 381] width 293 height 51
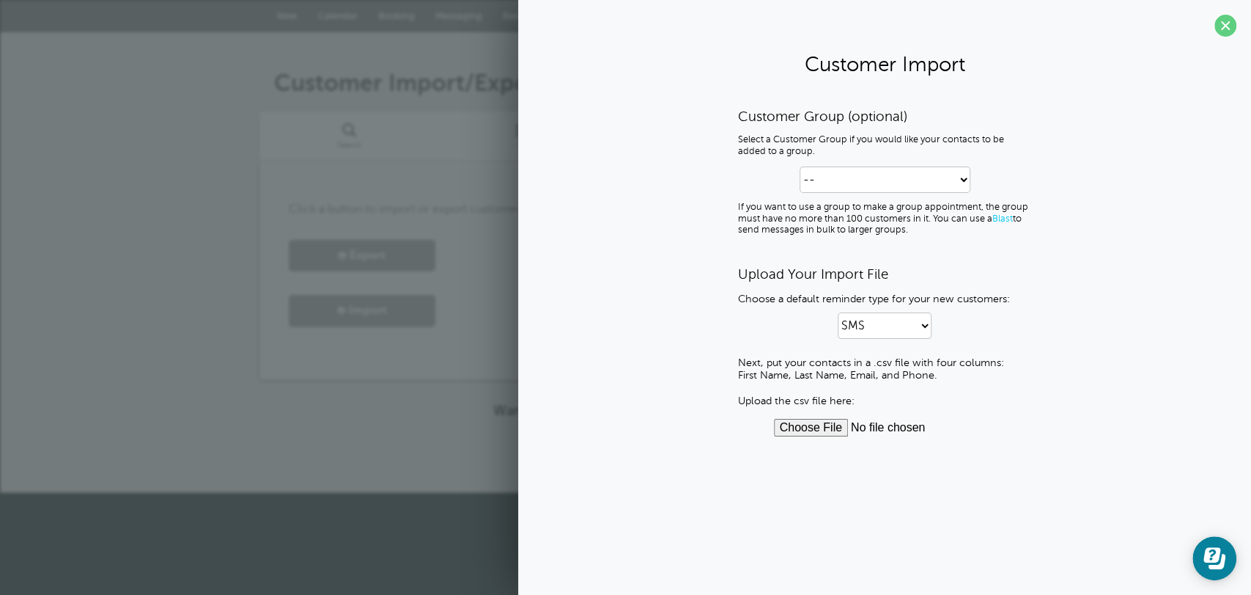
drag, startPoint x: 853, startPoint y: 378, endPoint x: 930, endPoint y: 379, distance: 77.0
click at [855, 378] on p "Next, put your contacts in a .csv file with four columns: First Name, Last Name…" at bounding box center [884, 381] width 293 height 51
click at [403, 418] on div "Customer Import/Export Search List Groups Import/Export Click a button to impor…" at bounding box center [625, 262] width 1251 height 460
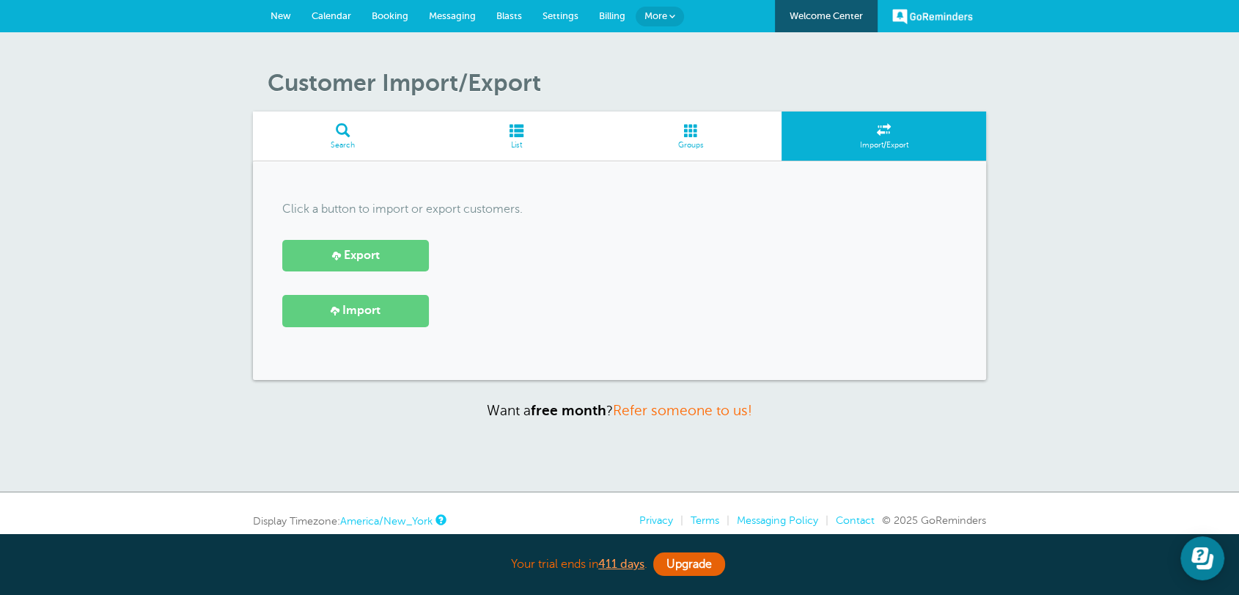
click at [528, 147] on span "List" at bounding box center [517, 145] width 152 height 9
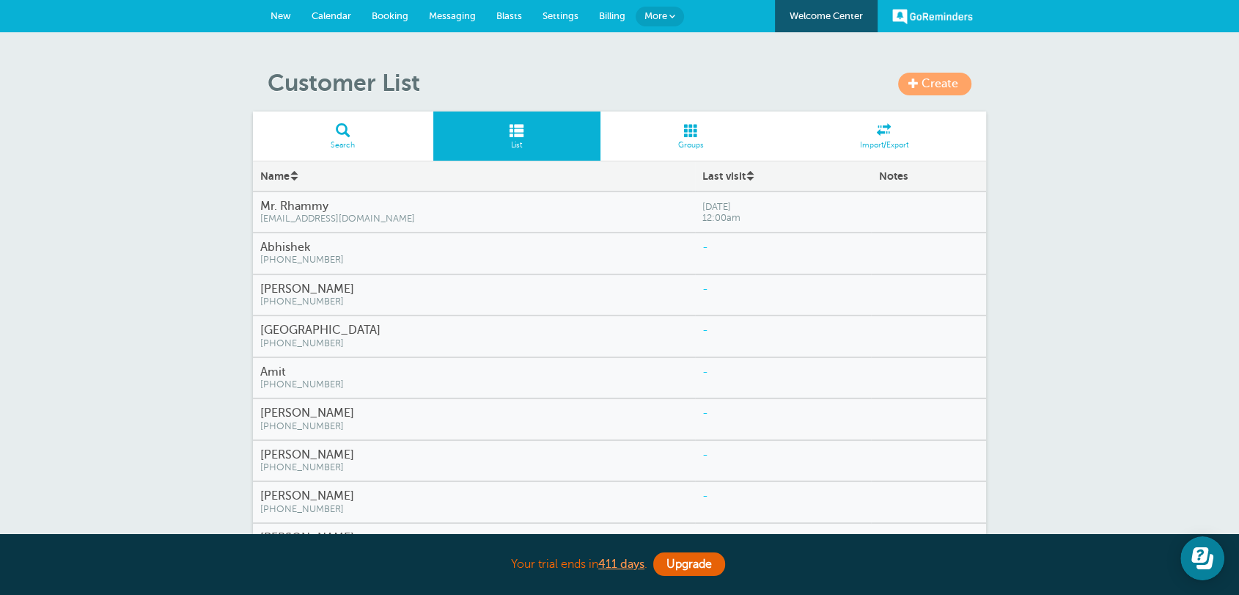
click at [347, 130] on span at bounding box center [343, 130] width 180 height 14
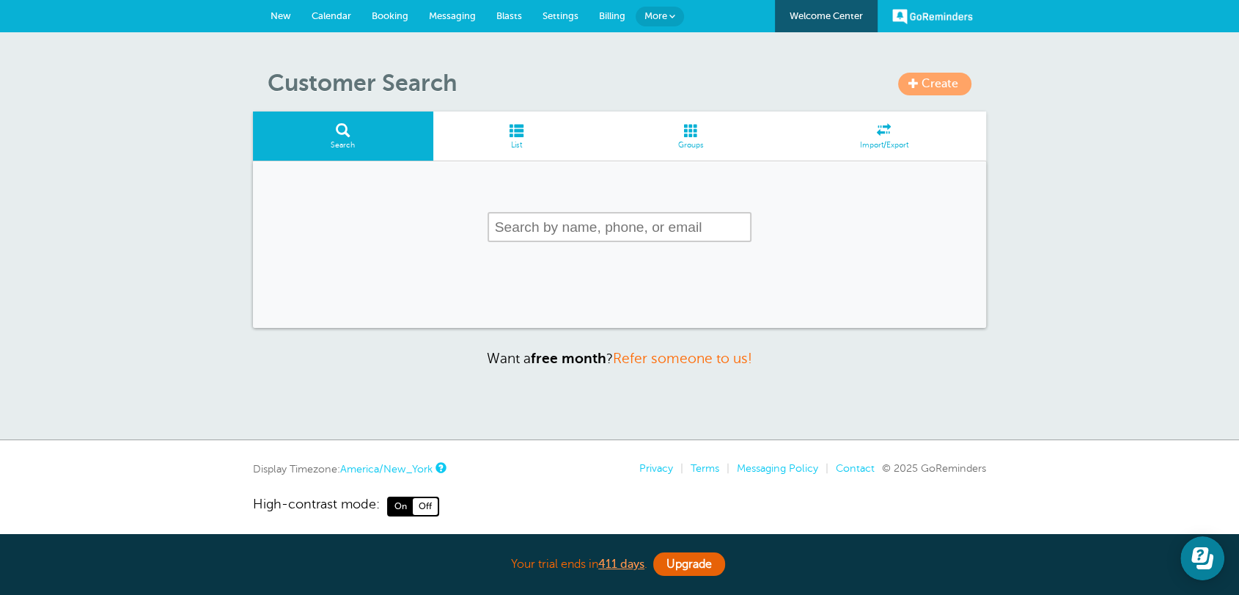
click at [666, 12] on span "More" at bounding box center [655, 15] width 23 height 11
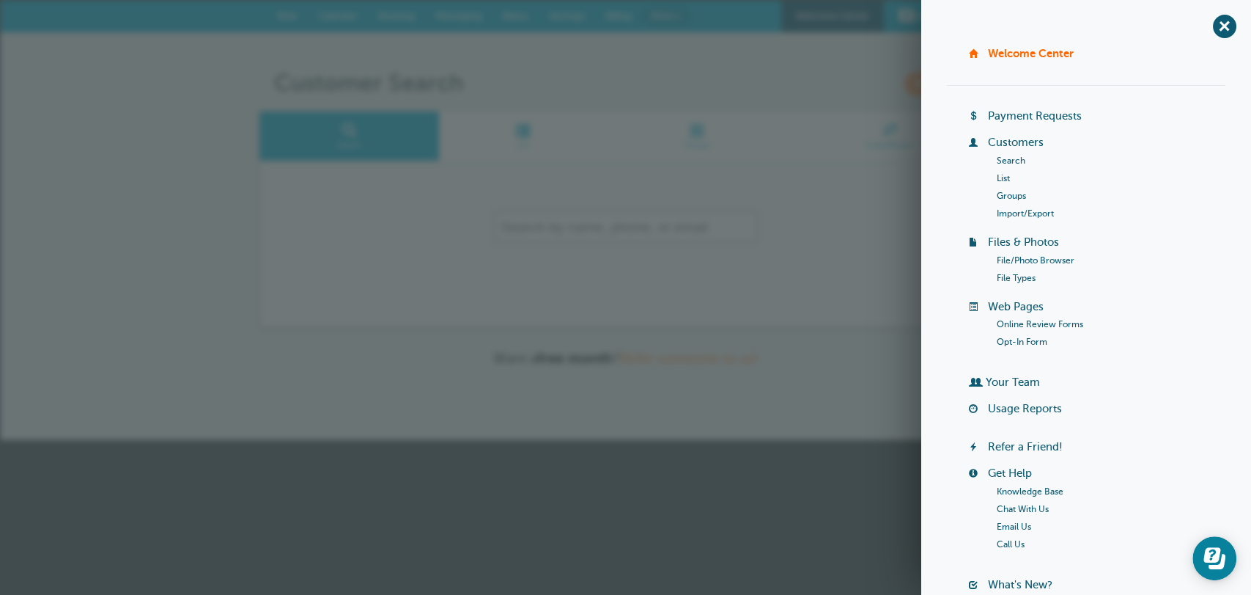
click at [1003, 218] on link "Import/Export" at bounding box center [1025, 213] width 57 height 10
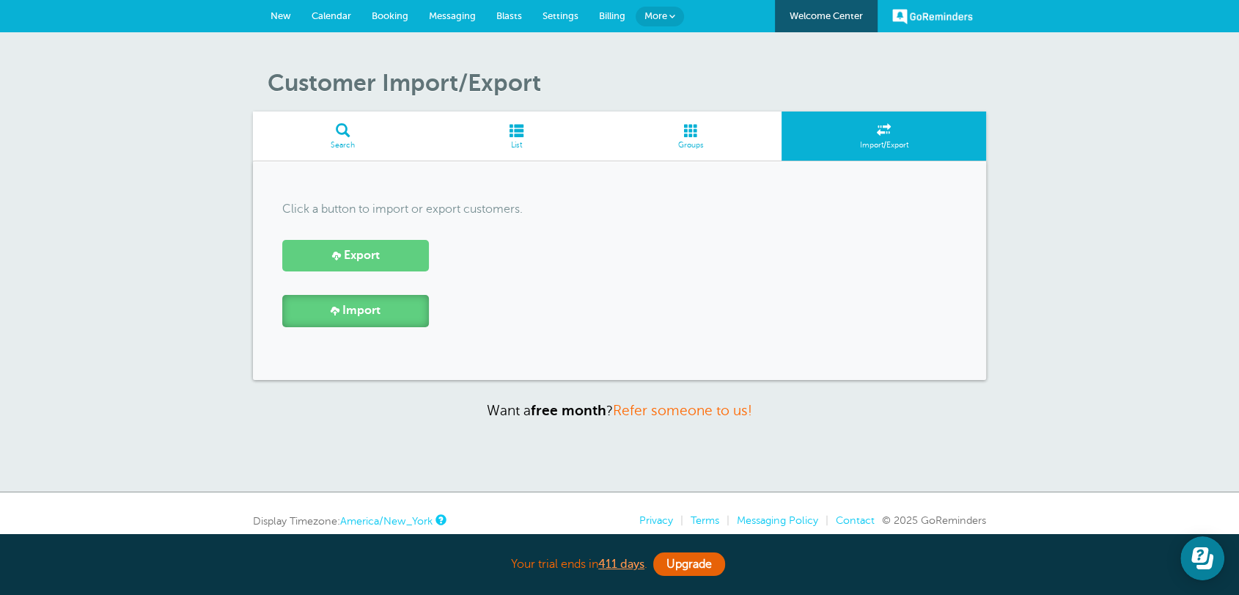
click at [389, 312] on link "Import" at bounding box center [355, 311] width 147 height 32
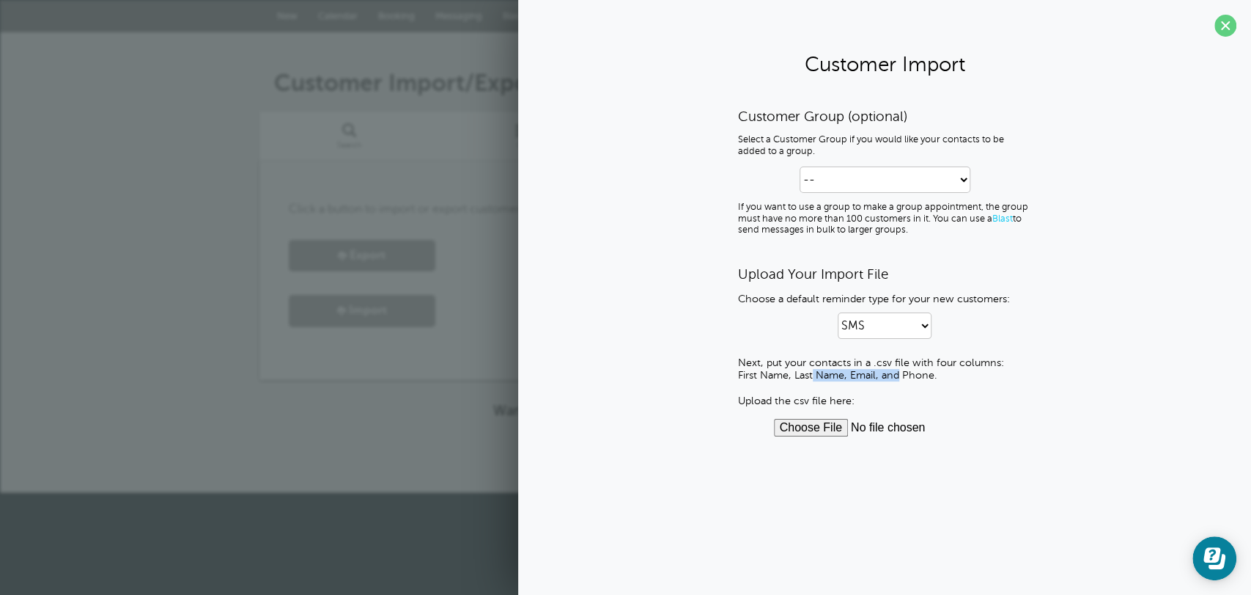
drag, startPoint x: 747, startPoint y: 377, endPoint x: 850, endPoint y: 376, distance: 103.4
click at [831, 376] on p "Next, put your contacts in a .csv file with four columns: First Name, Last Name…" at bounding box center [884, 381] width 293 height 51
click at [938, 406] on p "Next, put your contacts in a .csv file with four columns: First Name, Last Name…" at bounding box center [884, 381] width 293 height 51
drag, startPoint x: 905, startPoint y: 378, endPoint x: 954, endPoint y: 371, distance: 50.3
click at [954, 371] on p "Next, put your contacts in a .csv file with four columns: First Name, Last Name…" at bounding box center [884, 381] width 293 height 51
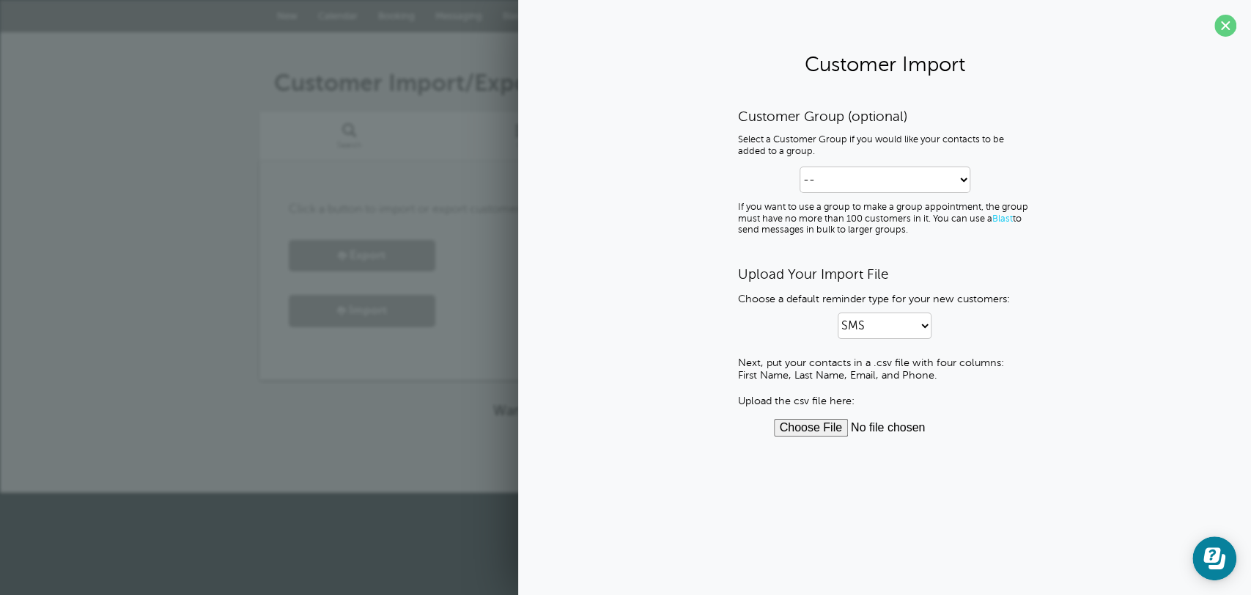
click at [714, 515] on div "Customer Import Customer Group (optional) Select a Customer Group if you would …" at bounding box center [884, 297] width 733 height 595
click at [324, 429] on div "Customer Import/Export Search List Groups Import/Export Click a button to impor…" at bounding box center [625, 262] width 1251 height 460
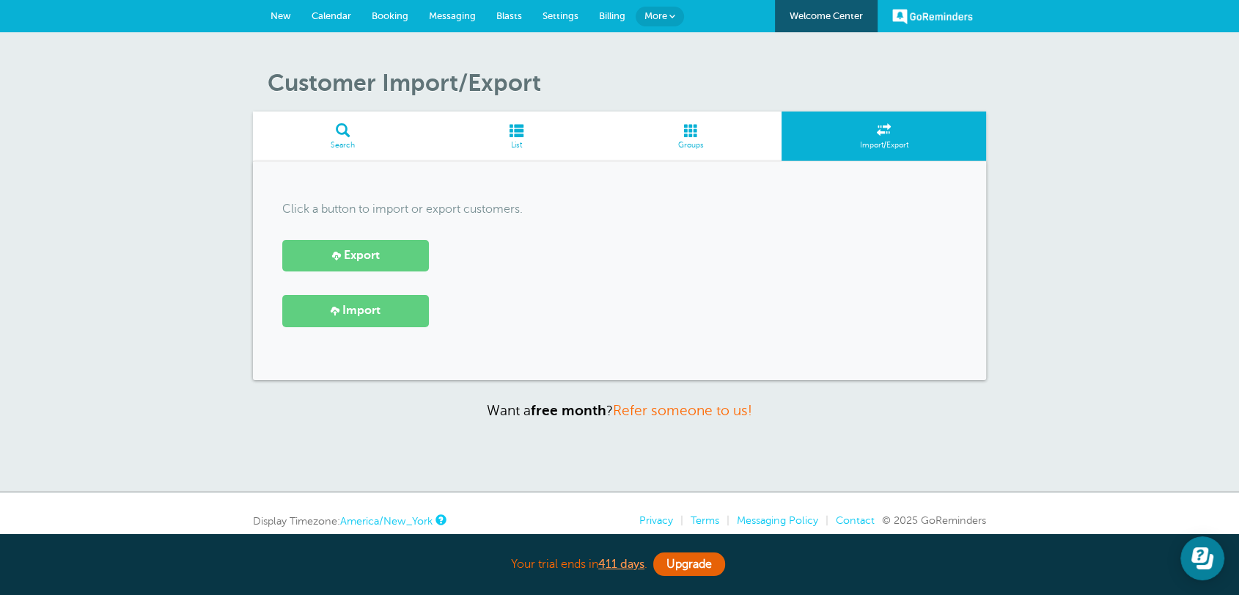
click at [71, 95] on div "Customer Import/Export Search List Groups Import/Export Click a button to impor…" at bounding box center [619, 262] width 1239 height 460
click at [347, 19] on span "Calendar" at bounding box center [332, 15] width 40 height 11
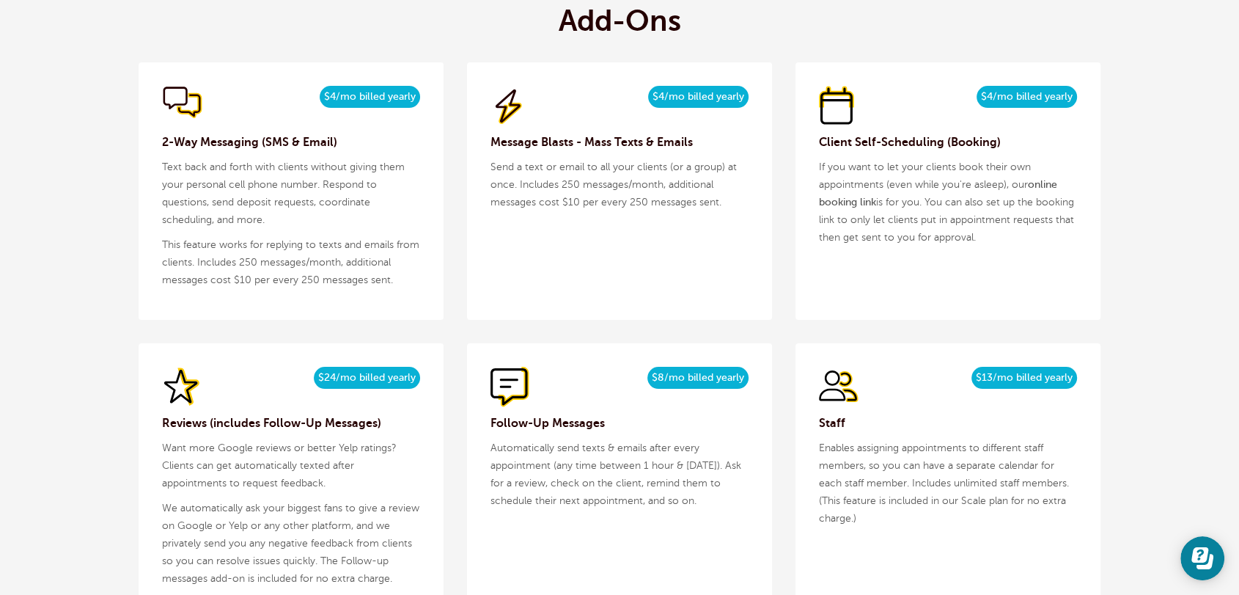
scroll to position [1520, 0]
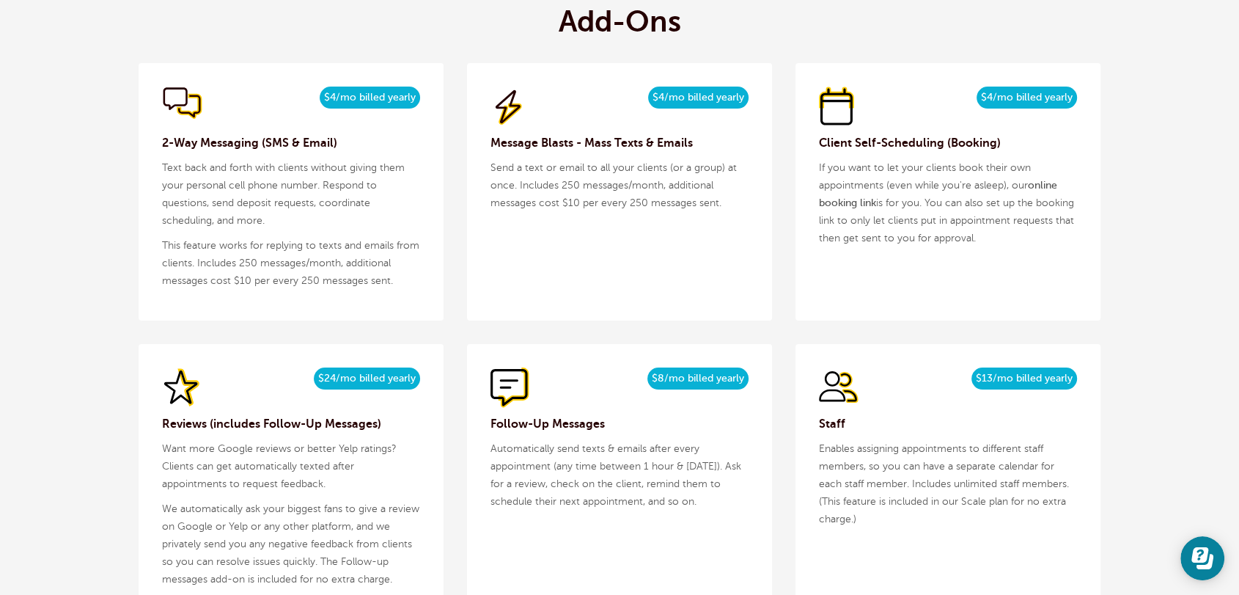
click at [854, 145] on h3 "Client Self-Scheduling (Booking)" at bounding box center [948, 143] width 258 height 18
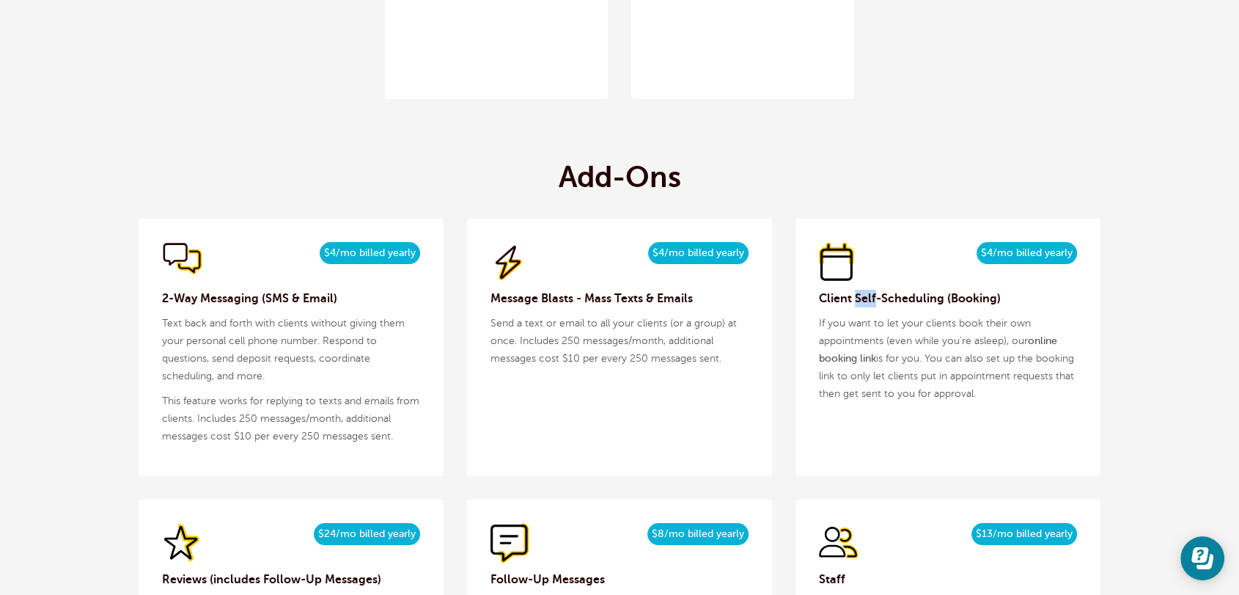
scroll to position [1330, 0]
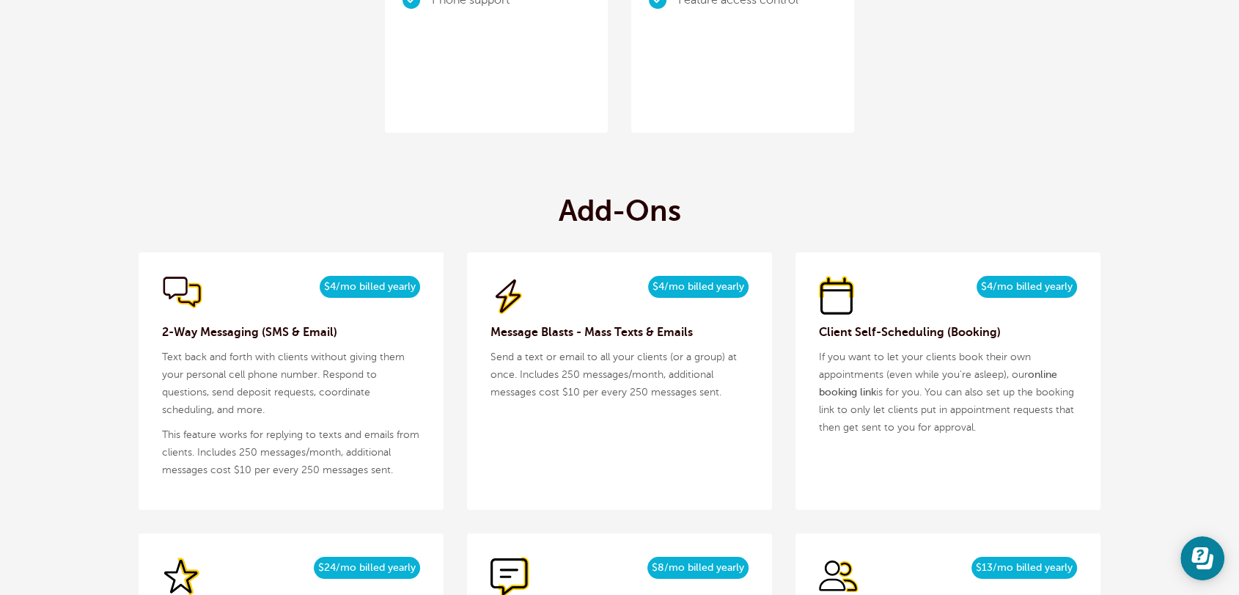
click at [839, 336] on h3 "Client Self-Scheduling (Booking)" at bounding box center [948, 332] width 258 height 18
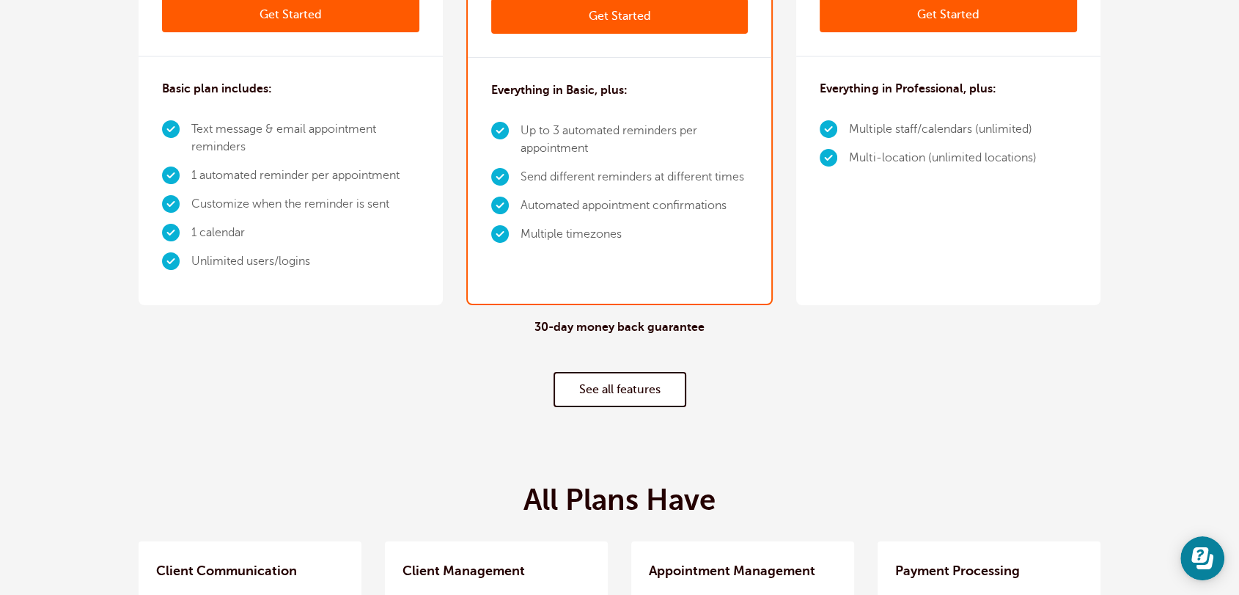
scroll to position [0, 0]
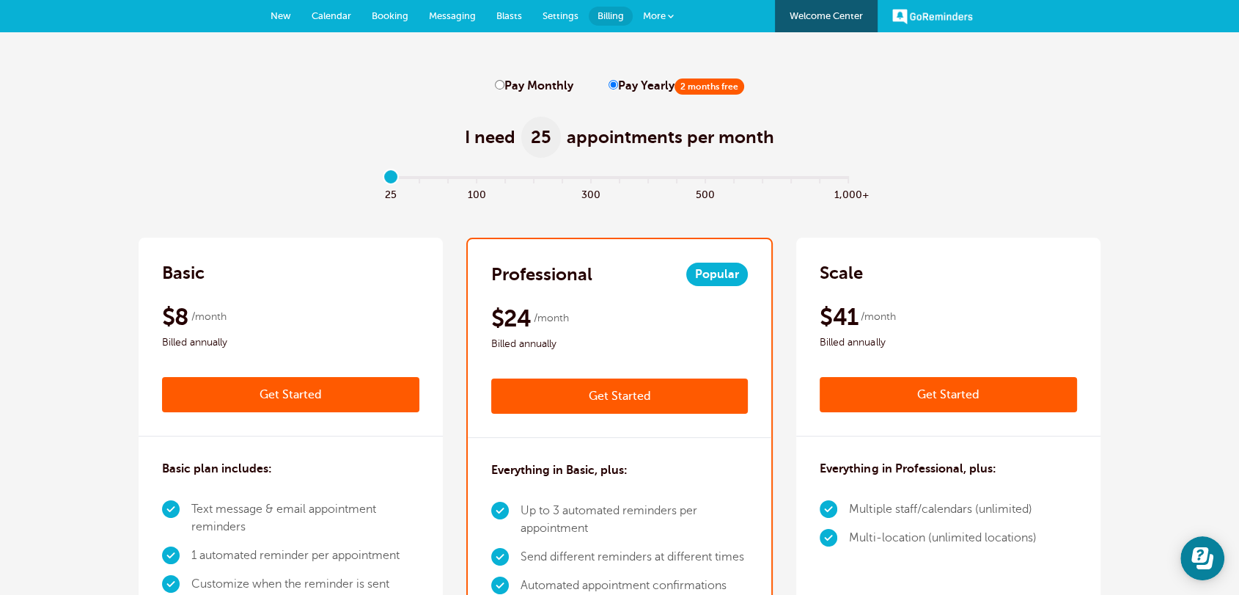
click at [507, 21] on link "Blasts" at bounding box center [509, 16] width 46 height 32
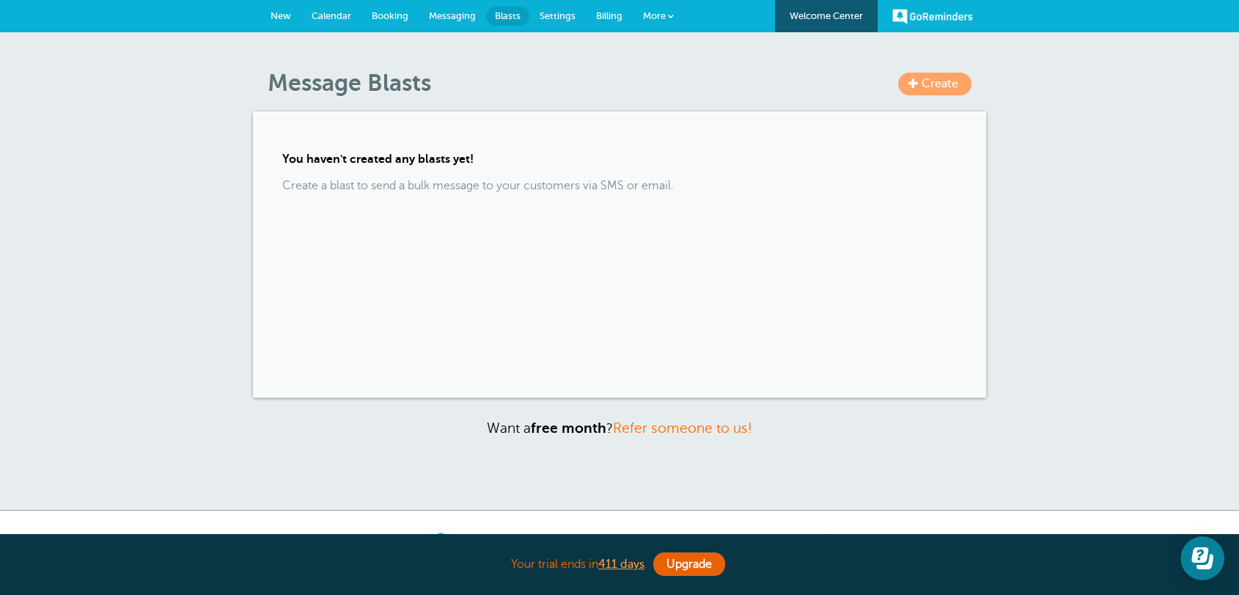
click at [922, 78] on span "Create" at bounding box center [939, 83] width 37 height 13
click at [661, 15] on span "More" at bounding box center [654, 15] width 23 height 11
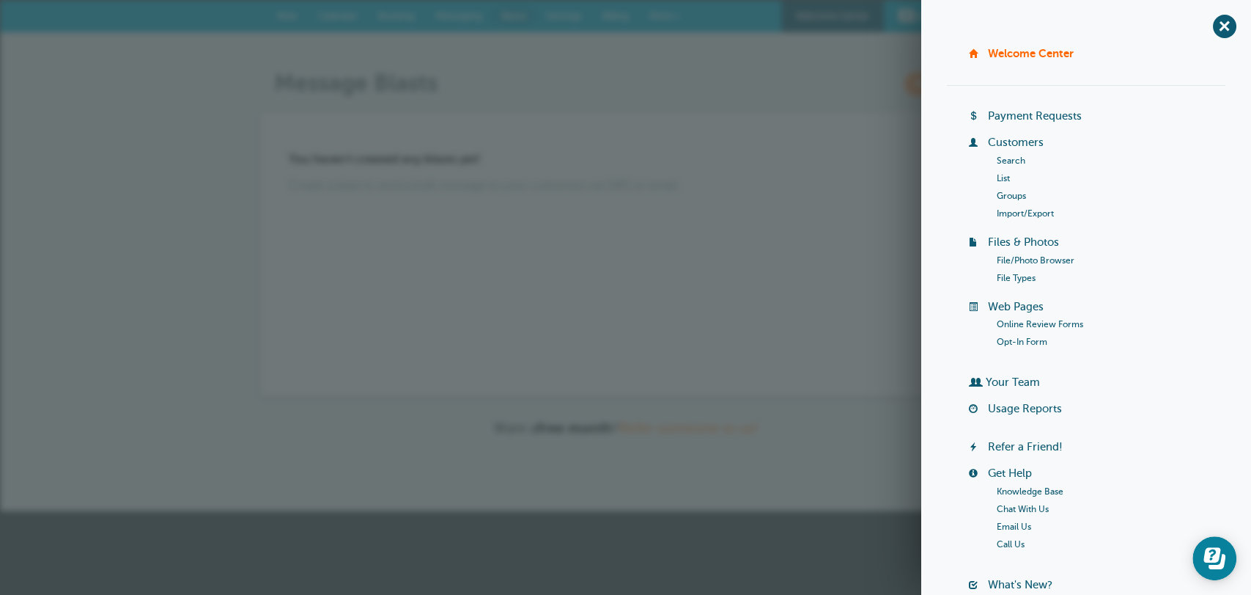
click at [1002, 147] on link "Customers" at bounding box center [1016, 142] width 56 height 12
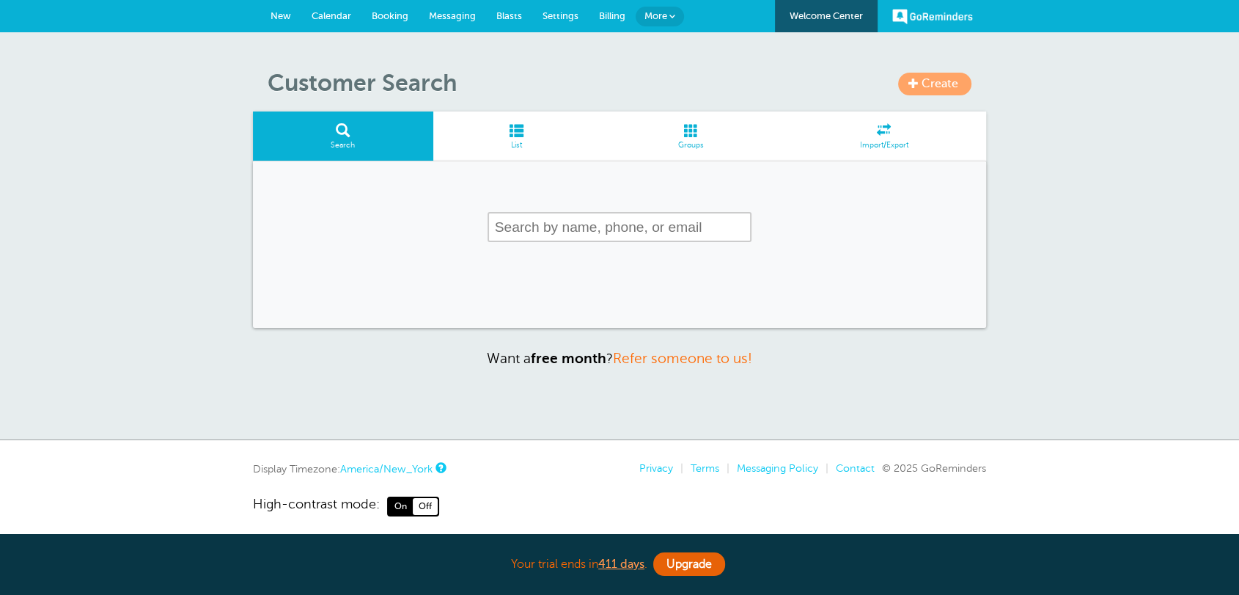
click at [853, 127] on span at bounding box center [883, 130] width 205 height 14
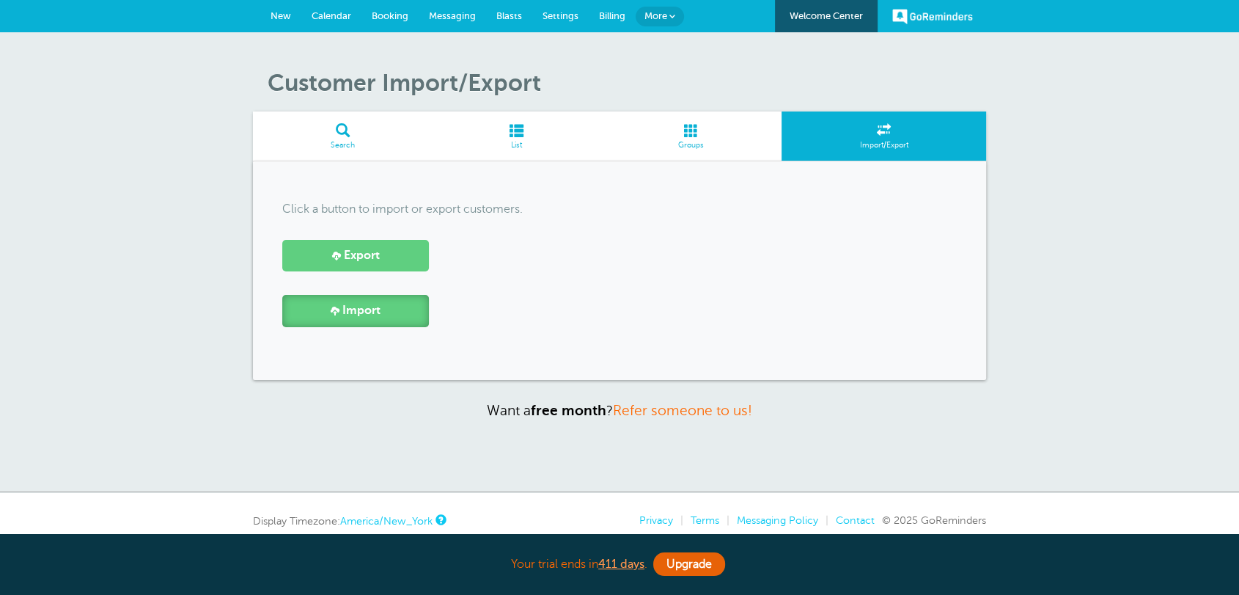
click at [348, 307] on span "Import" at bounding box center [361, 310] width 38 height 14
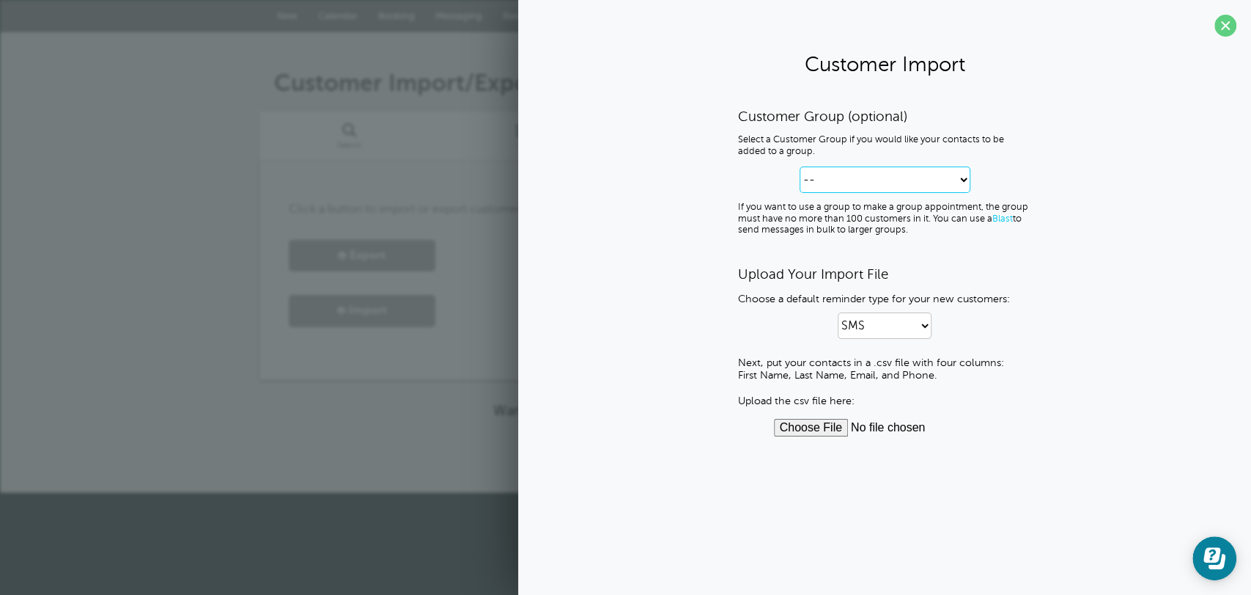
click at [848, 165] on div "Customer Group (optional) Select a Customer Group if you would like your contac…" at bounding box center [884, 172] width 293 height 128
select select "--create-new-group--"
click at [800, 166] on select "-- Create new Customer Group Group 1 Group 2" at bounding box center [885, 179] width 171 height 26
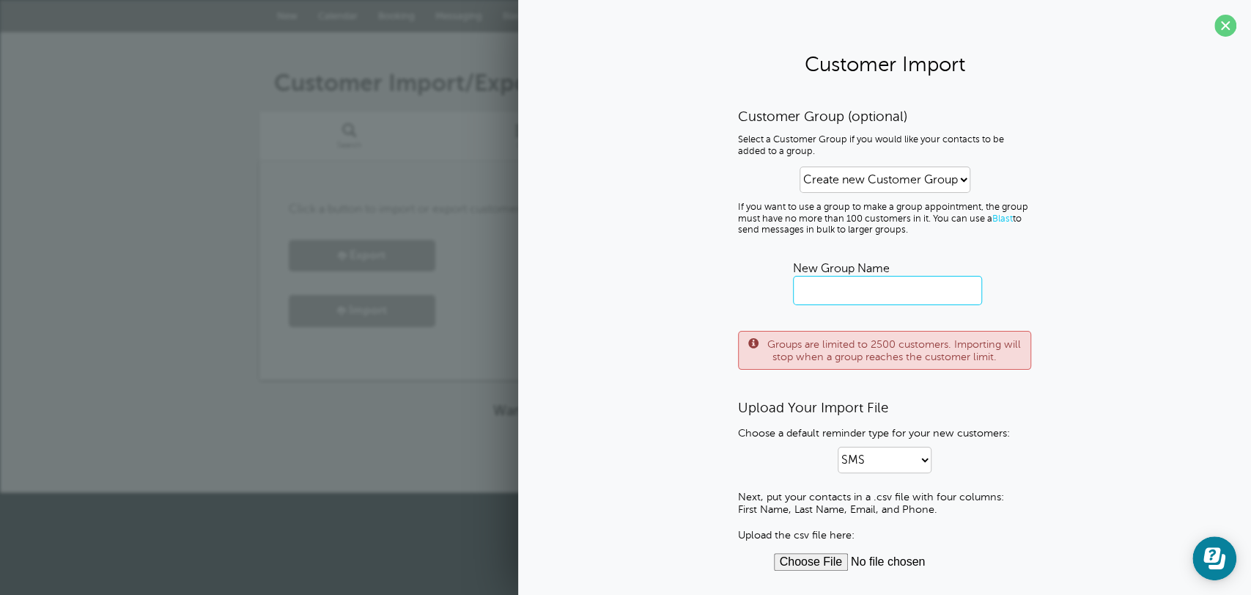
click at [853, 289] on input "text" at bounding box center [887, 290] width 189 height 29
type input "Group"
click at [742, 296] on div "Customer Group (optional) Select a Customer Group if you would like your contac…" at bounding box center [884, 239] width 293 height 262
click at [897, 183] on select "-- Create new Customer Group Group 1 Group 2" at bounding box center [885, 179] width 171 height 26
select select
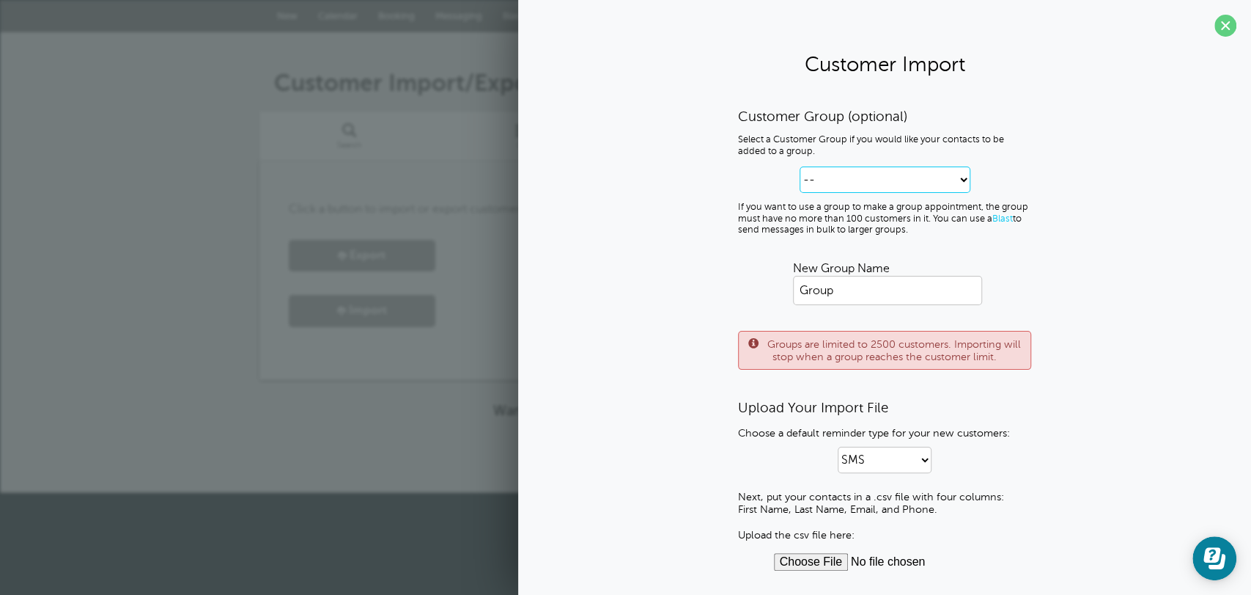
click at [800, 166] on select "-- Create new Customer Group Group 1 Group 2" at bounding box center [885, 179] width 171 height 26
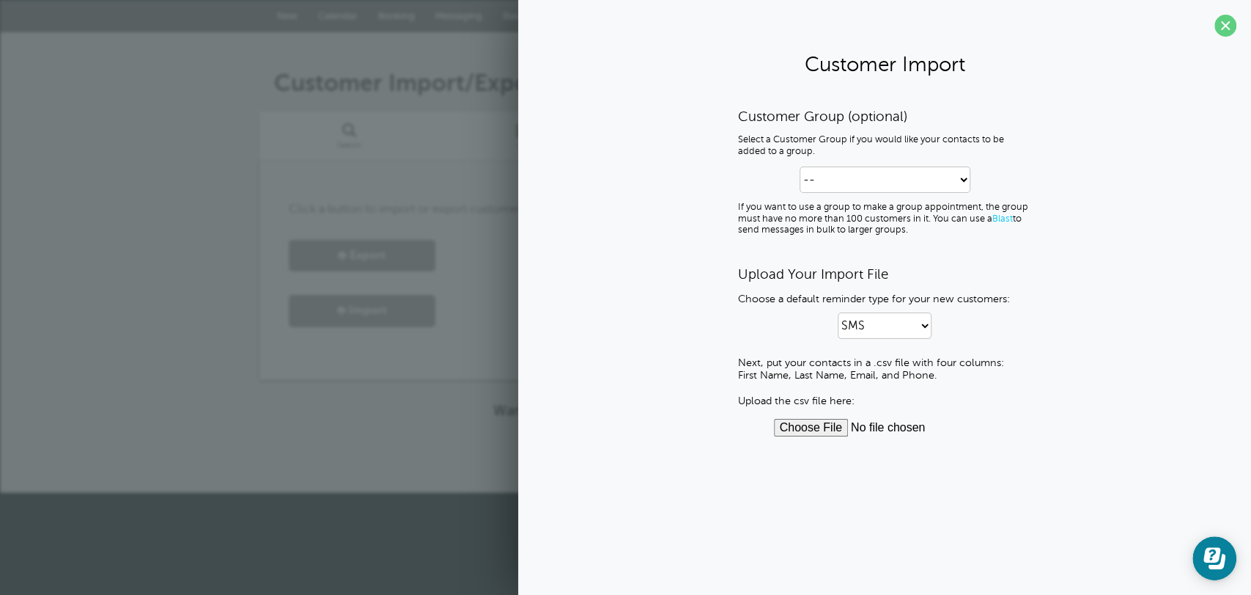
click at [388, 394] on div "Customer Import/Export Search List Groups Import/Export Click a button to impor…" at bounding box center [625, 244] width 733 height 350
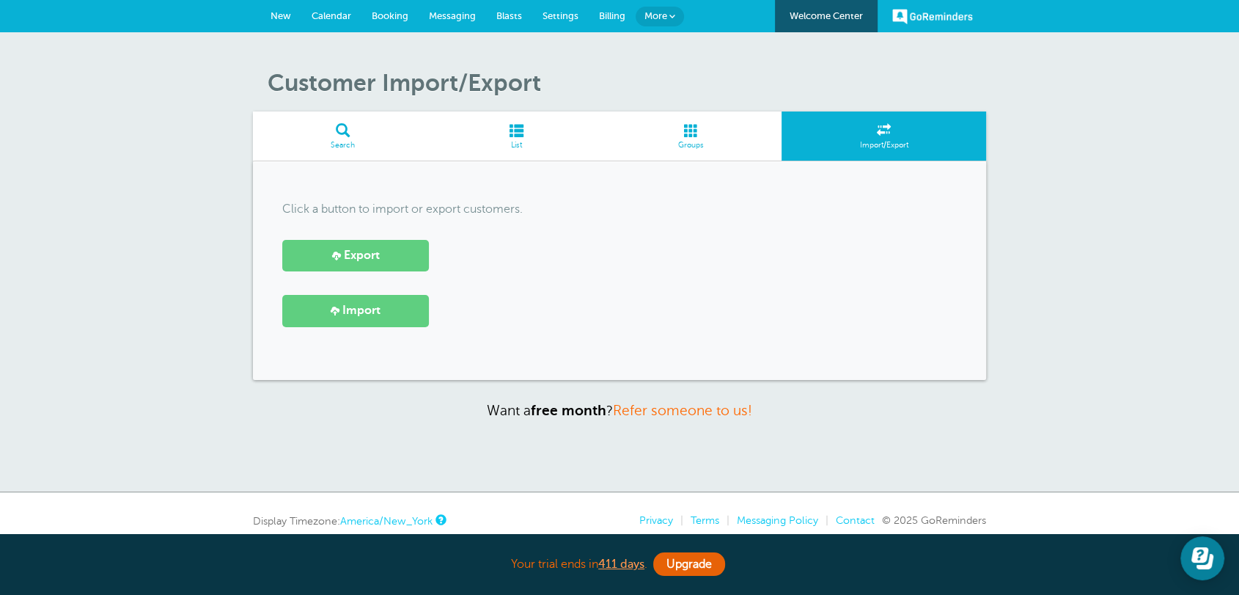
click at [695, 154] on link "Groups" at bounding box center [691, 135] width 182 height 49
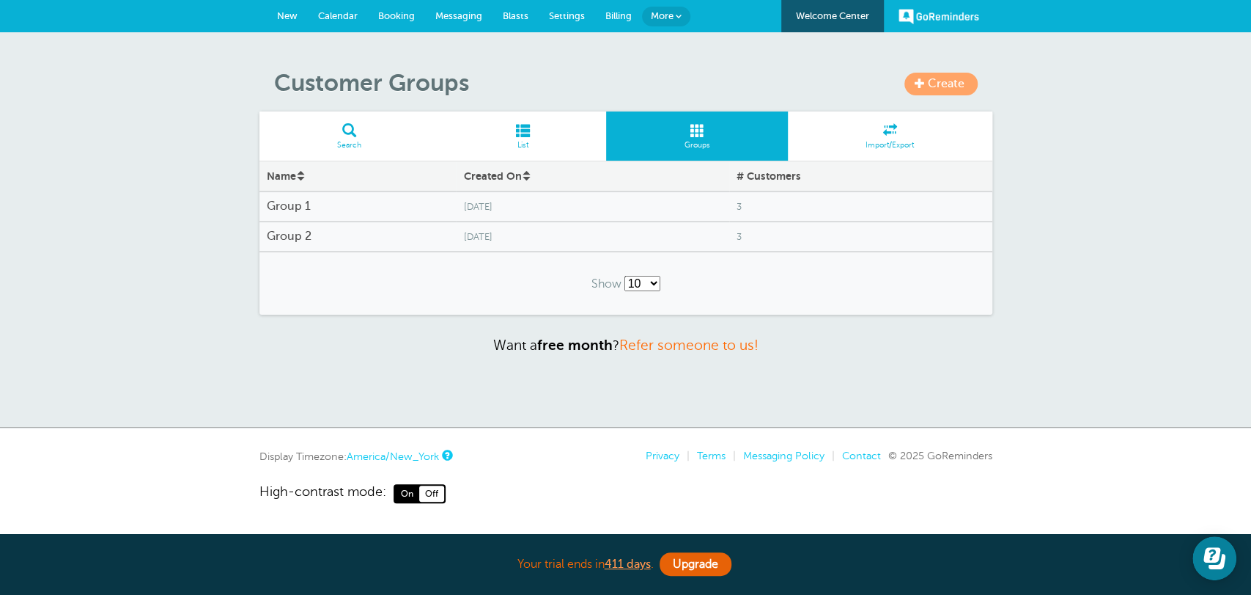
click at [920, 81] on span at bounding box center [920, 83] width 10 height 10
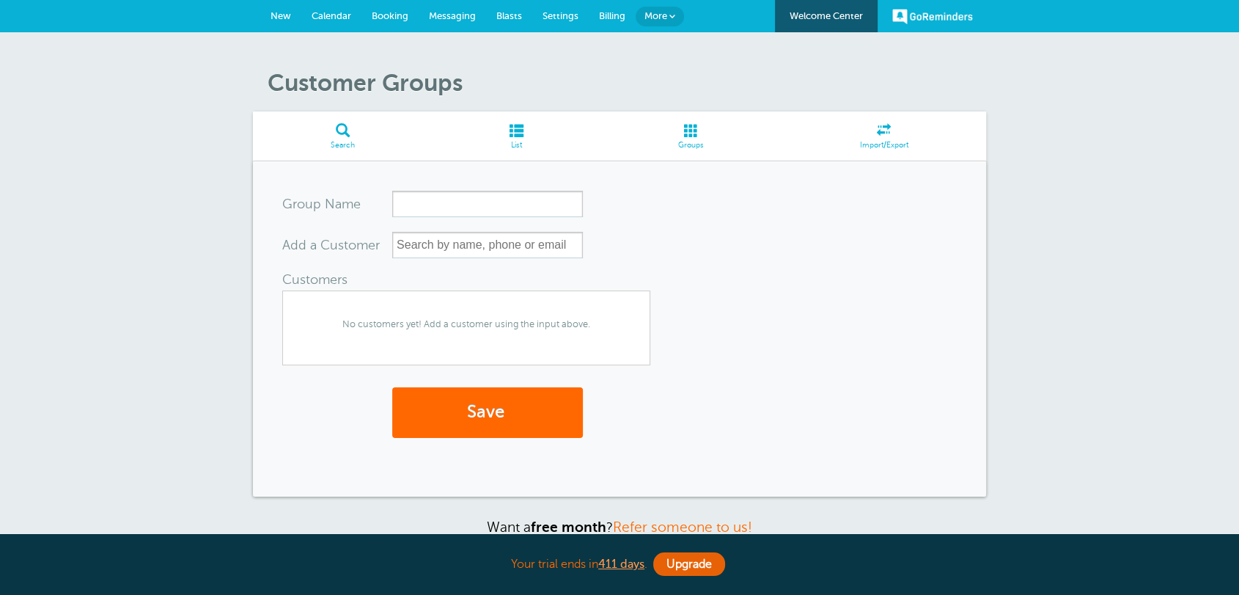
click at [431, 211] on input "Group Name" at bounding box center [487, 204] width 191 height 26
type input "Group Name"
click at [450, 240] on input "text" at bounding box center [487, 245] width 191 height 26
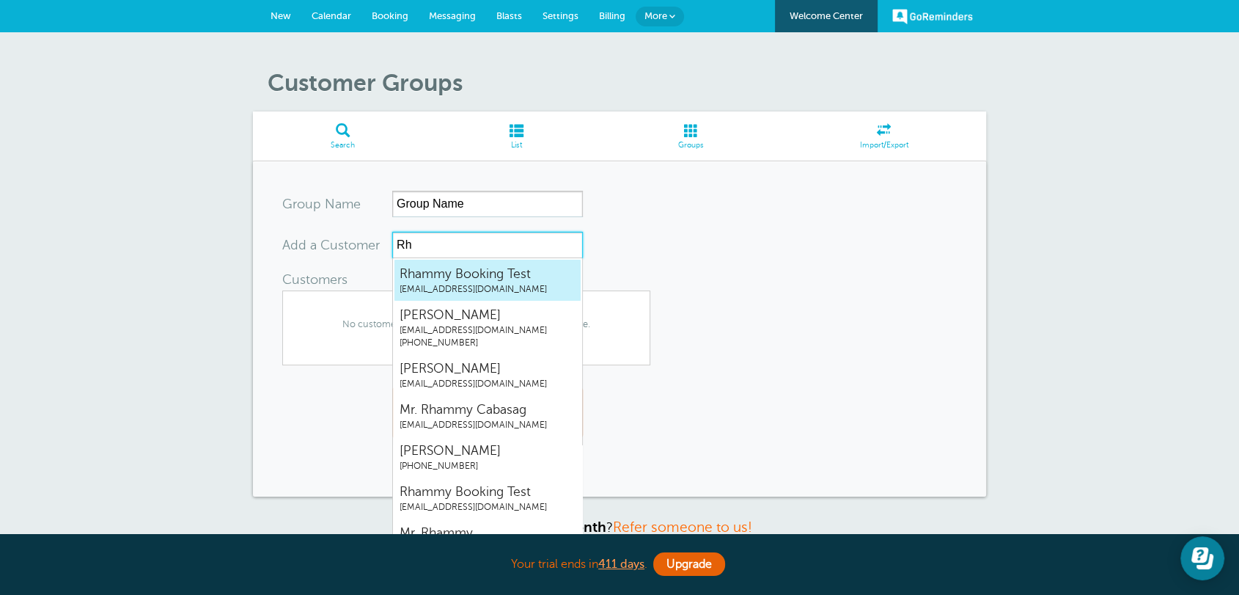
type input "Rha"
click at [467, 287] on span "rhammy.grtrial@gmail.com" at bounding box center [488, 289] width 176 height 12
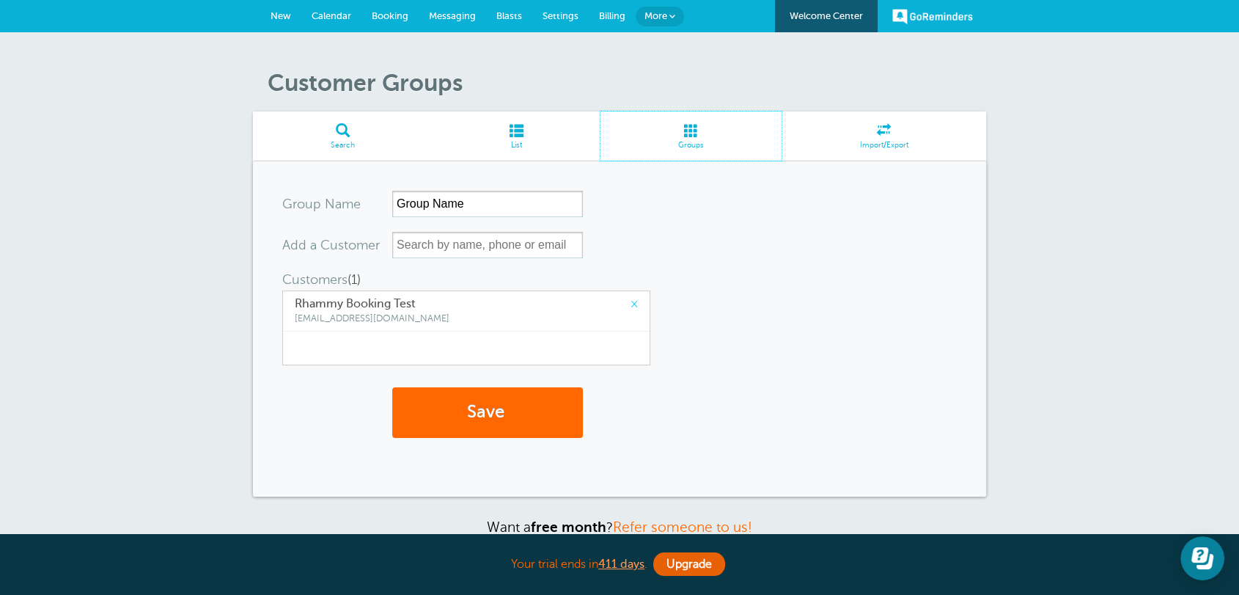
drag, startPoint x: 688, startPoint y: 143, endPoint x: 685, endPoint y: 106, distance: 36.7
click at [688, 143] on span "Groups" at bounding box center [691, 145] width 167 height 9
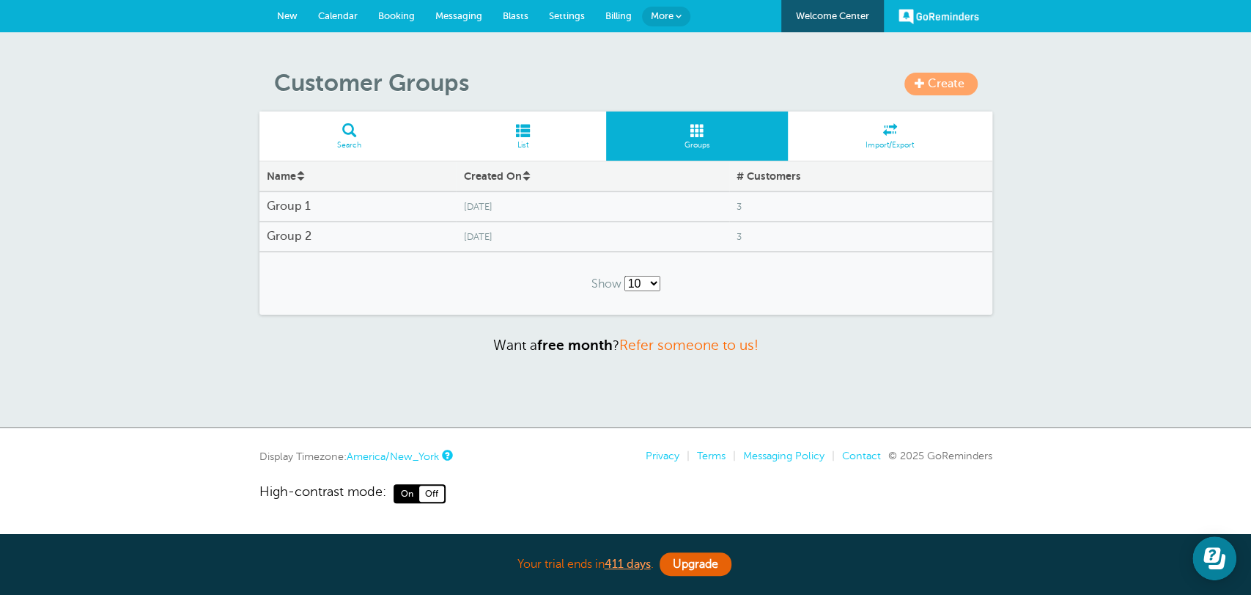
click at [592, 212] on span "Tuesday, Jun. 10" at bounding box center [592, 207] width 258 height 11
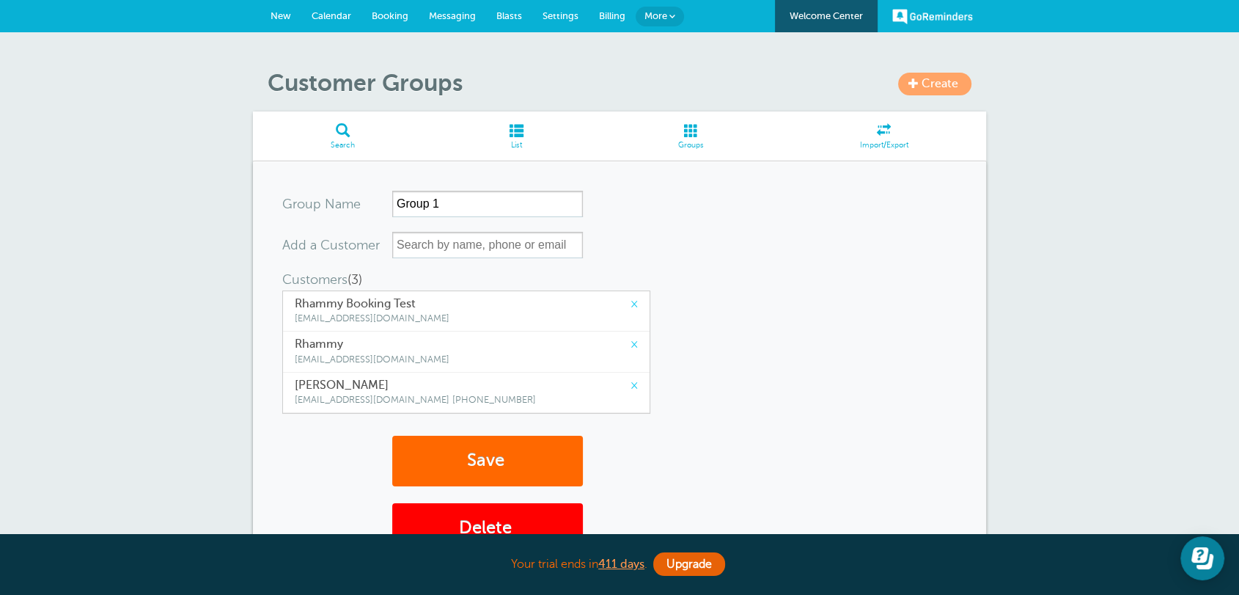
click at [905, 141] on span "Import/Export" at bounding box center [884, 145] width 190 height 9
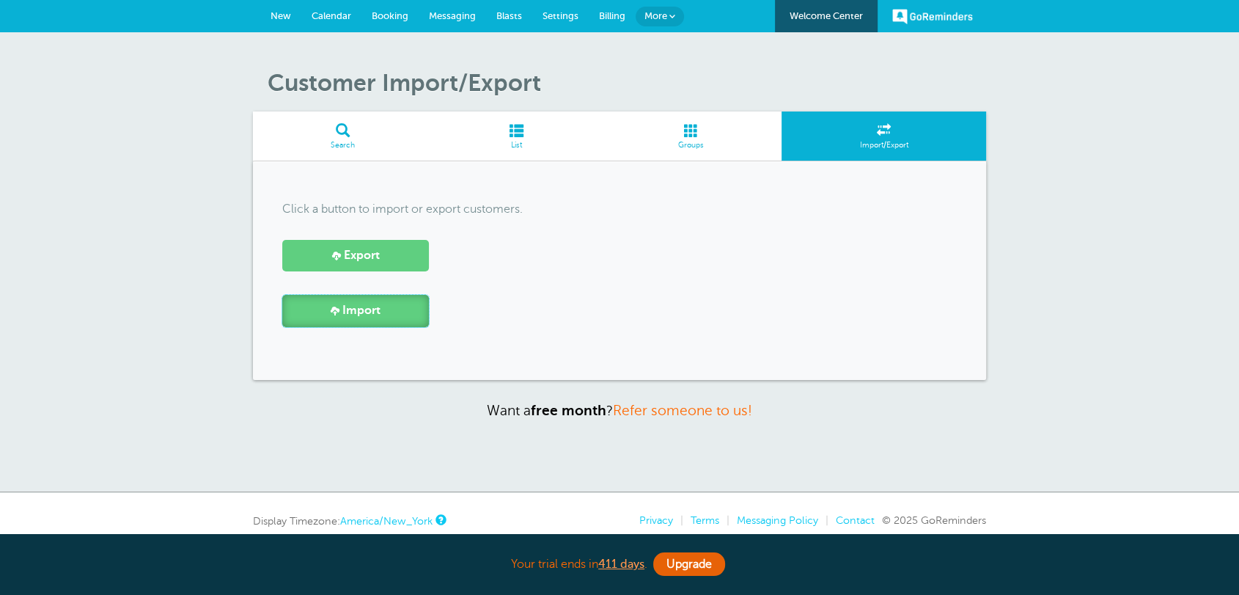
click at [379, 319] on link "Import" at bounding box center [355, 311] width 147 height 32
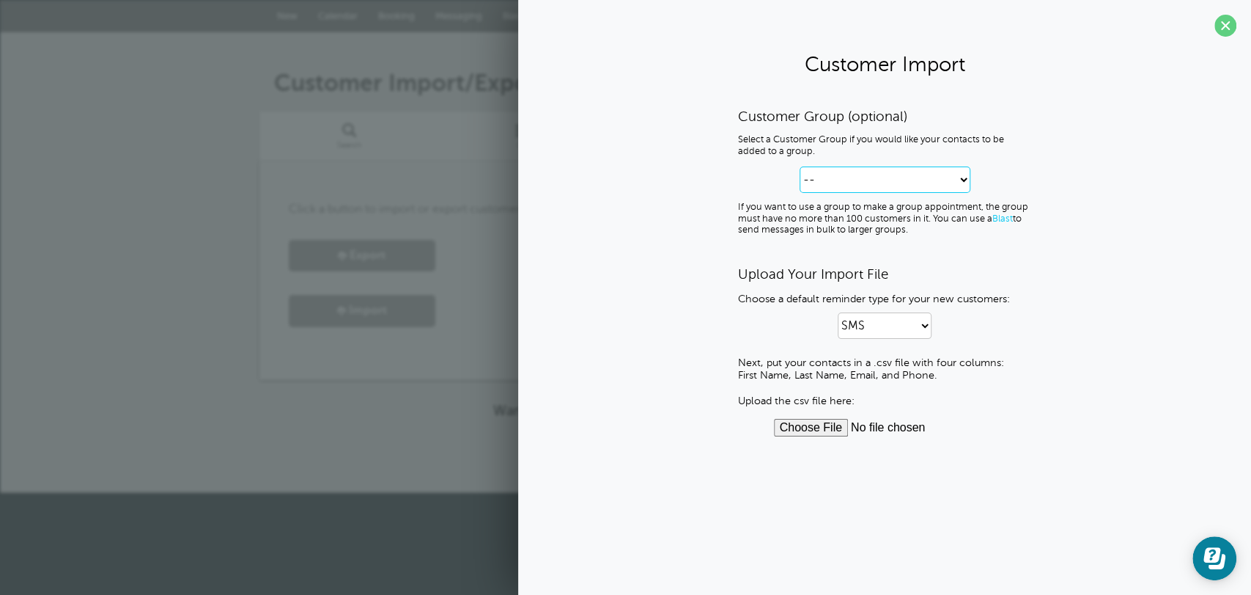
click at [851, 183] on select "-- Create new Customer Group Group 1 Group 2" at bounding box center [885, 179] width 171 height 26
select select "--create-new-group--"
click at [800, 166] on select "-- Create new Customer Group Group 1 Group 2" at bounding box center [885, 179] width 171 height 26
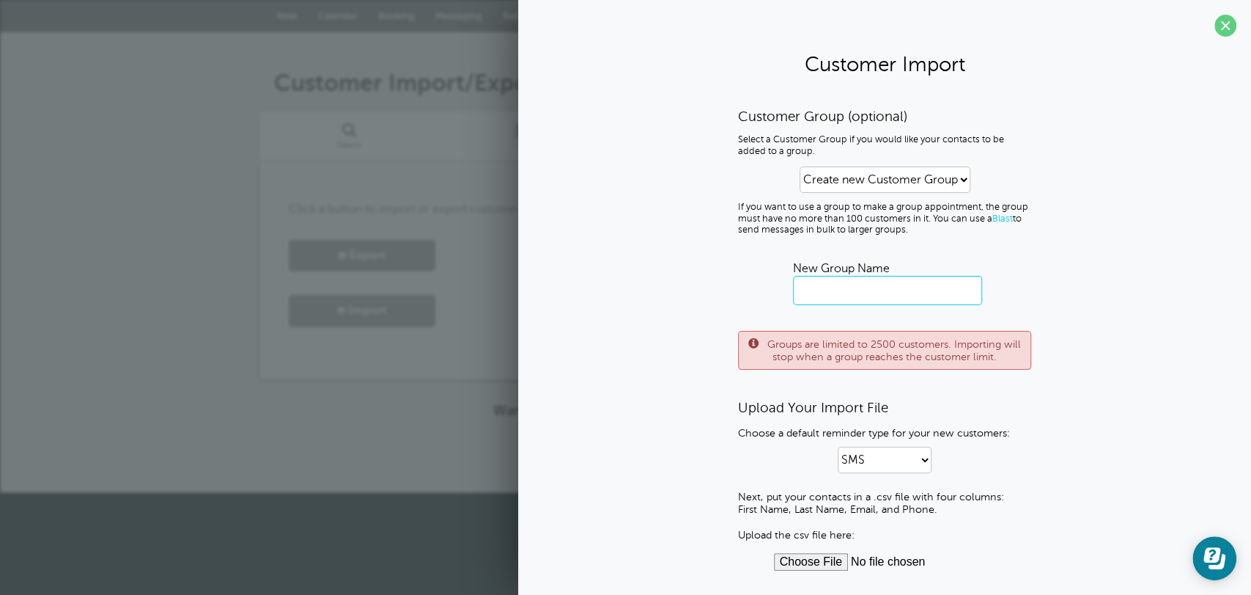
click at [843, 278] on input "text" at bounding box center [887, 290] width 189 height 29
type input "Group A"
click at [389, 408] on p "Want a free month ? Refer someone to us!" at bounding box center [625, 410] width 733 height 17
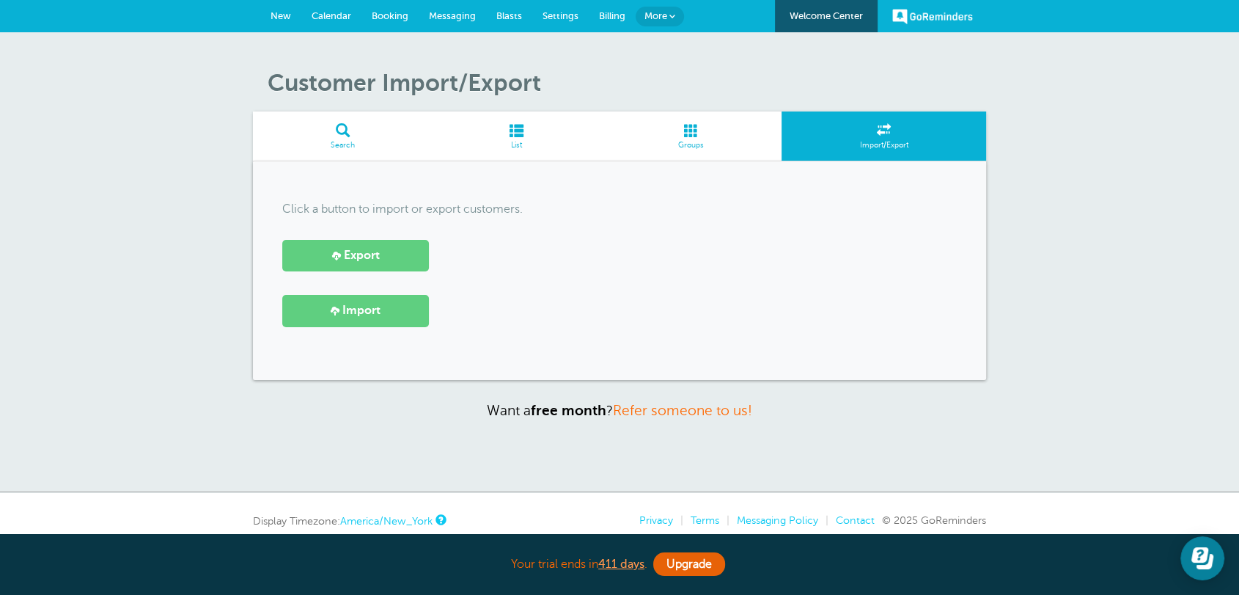
click at [517, 131] on span at bounding box center [516, 130] width 167 height 14
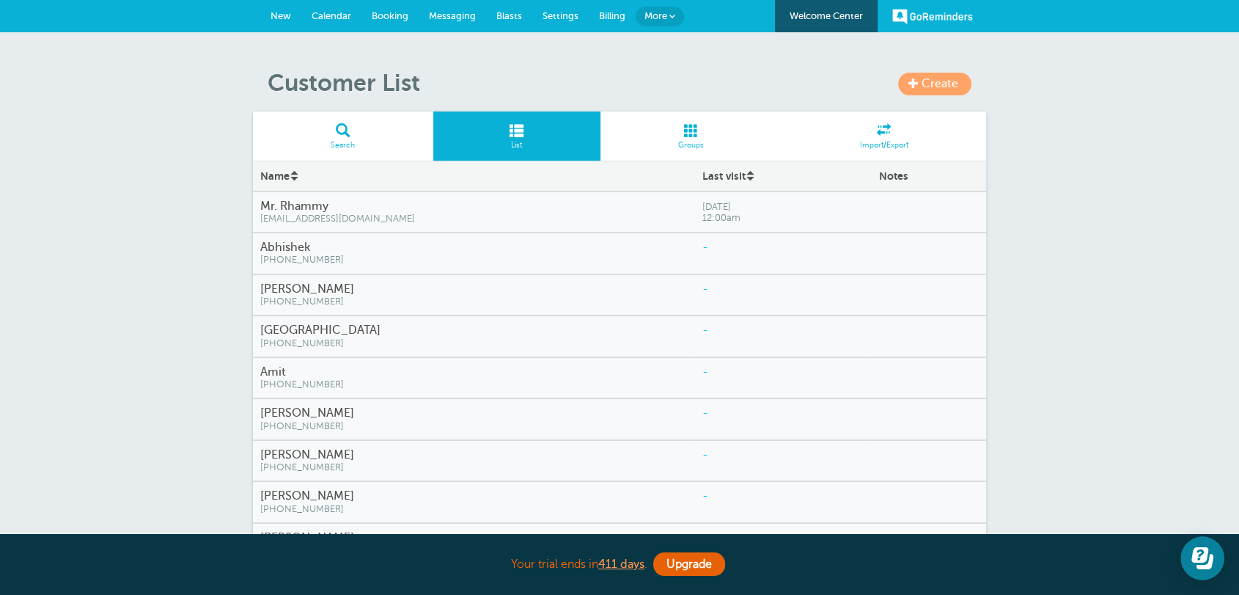
click at [683, 147] on span "Groups" at bounding box center [691, 145] width 167 height 9
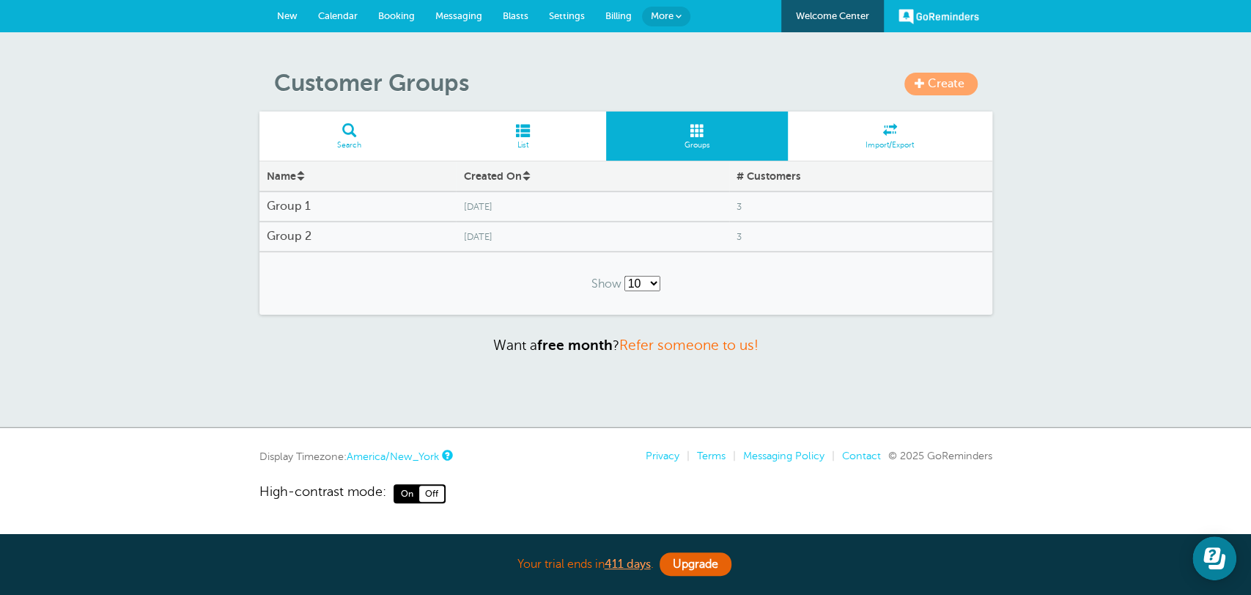
click at [638, 216] on div "Tuesday, Jun. 10" at bounding box center [592, 207] width 273 height 26
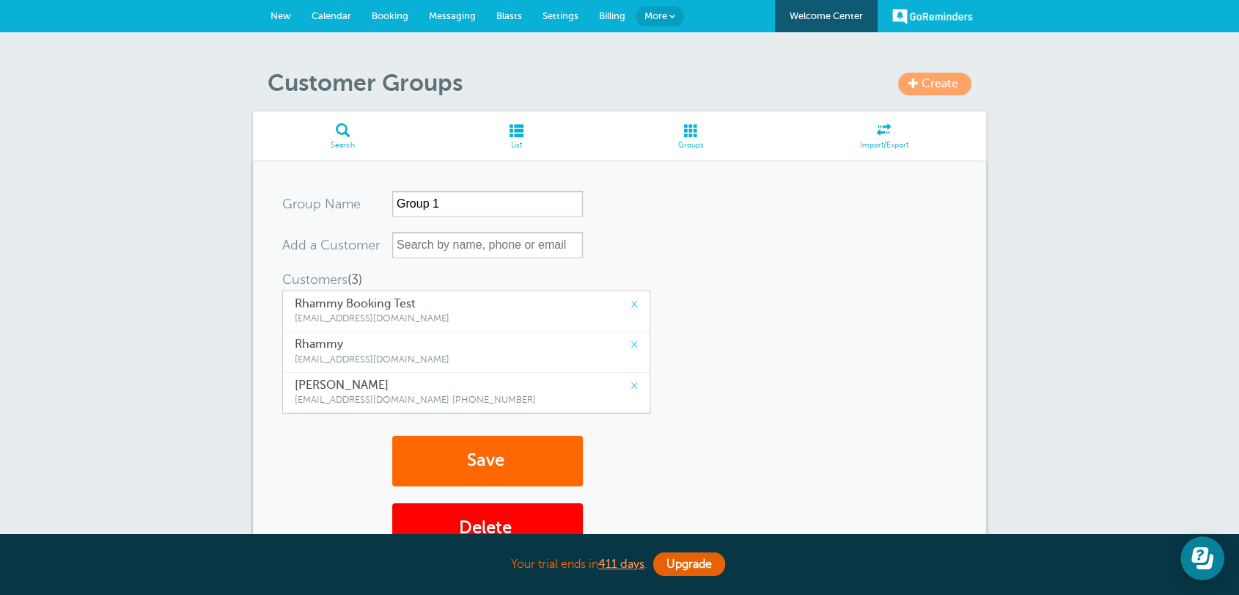
click at [498, 136] on span at bounding box center [516, 130] width 167 height 14
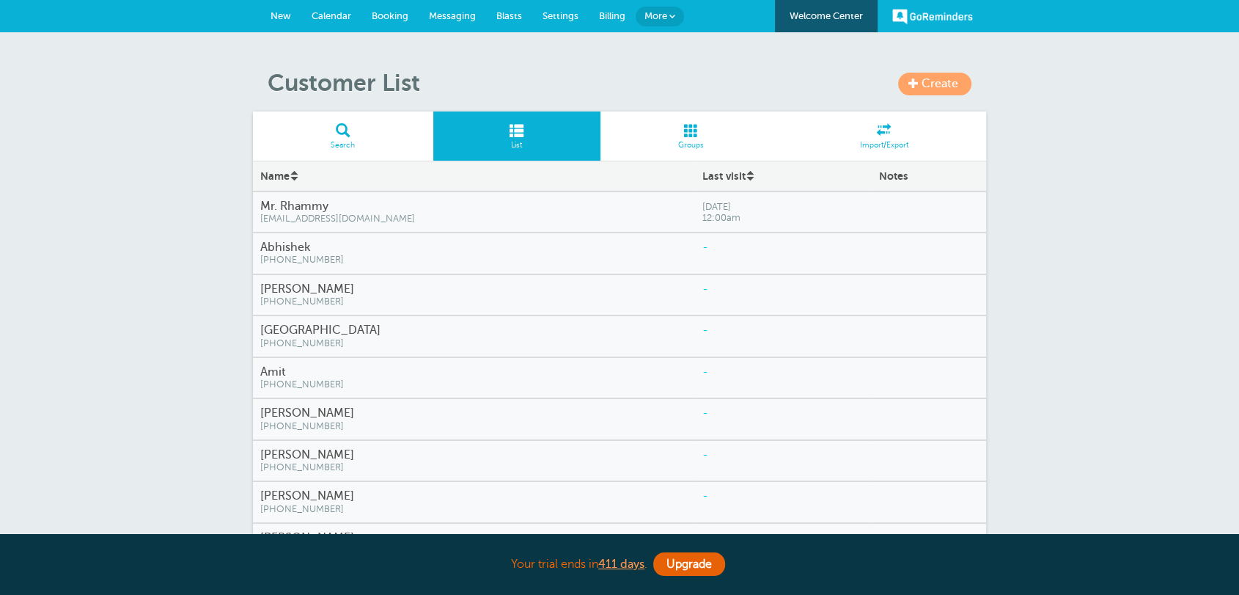
click at [349, 338] on span "(972) 838-6379" at bounding box center [473, 343] width 427 height 11
click at [323, 380] on span "[PHONE_NUMBER]" at bounding box center [473, 384] width 427 height 11
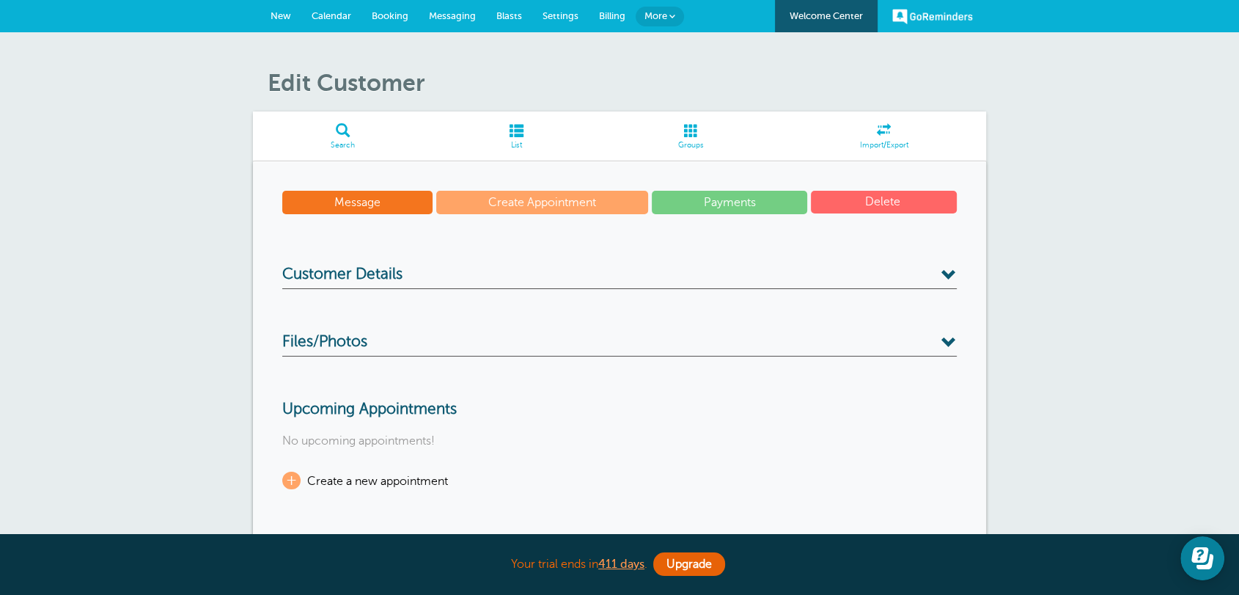
click at [290, 25] on link "New" at bounding box center [280, 16] width 41 height 32
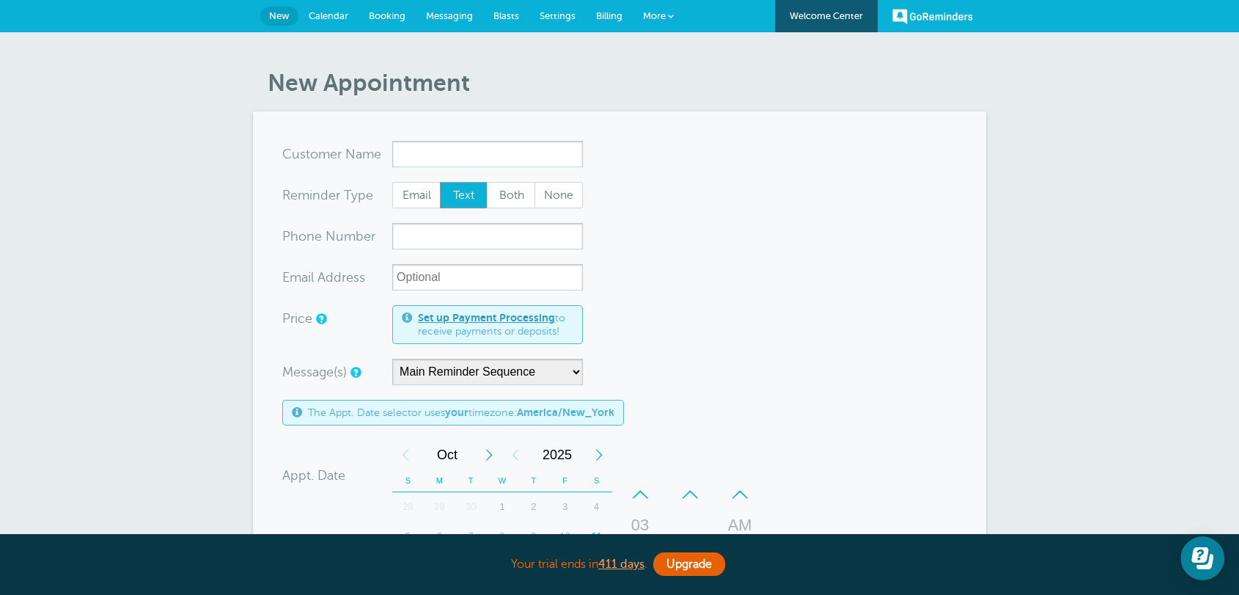
click at [636, 96] on h1 "New Appointment" at bounding box center [627, 83] width 718 height 28
click at [616, 20] on span "Billing" at bounding box center [609, 15] width 26 height 11
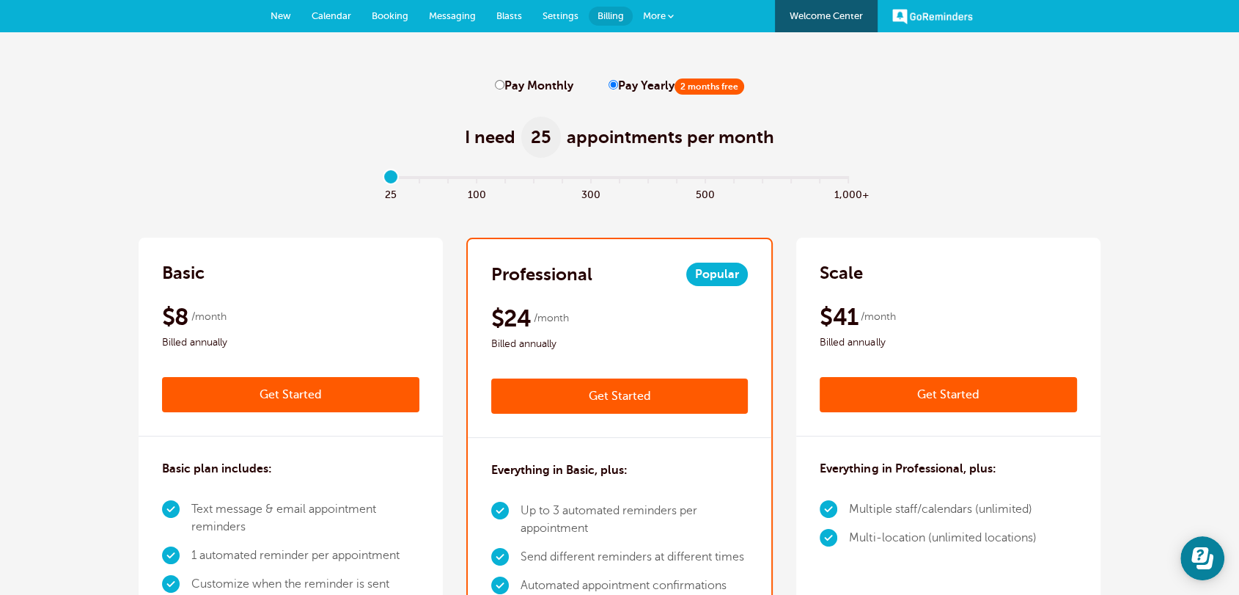
click at [554, 11] on span "Settings" at bounding box center [560, 15] width 36 height 11
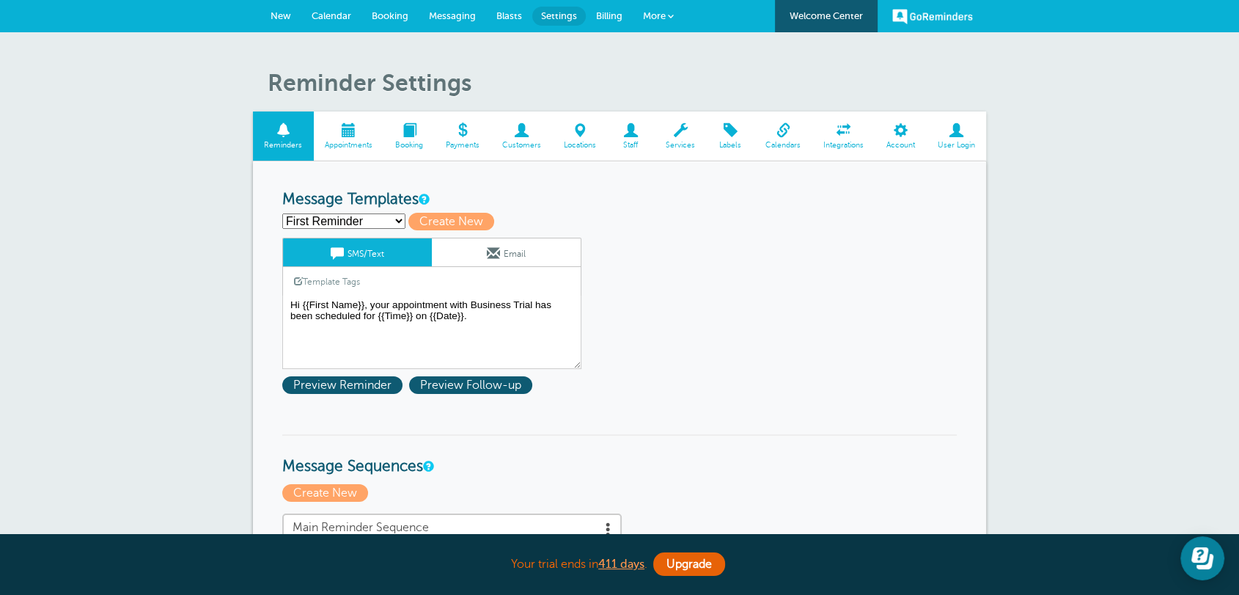
click at [414, 147] on span "Booking" at bounding box center [409, 145] width 36 height 9
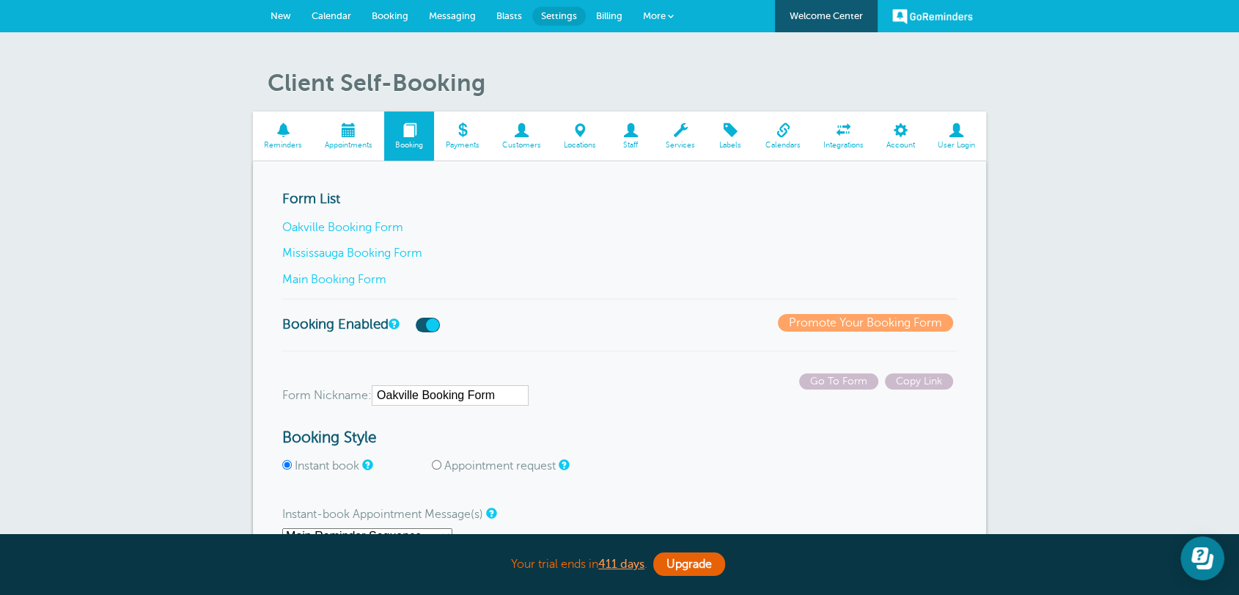
click at [372, 278] on link "Main Booking Form" at bounding box center [334, 279] width 104 height 13
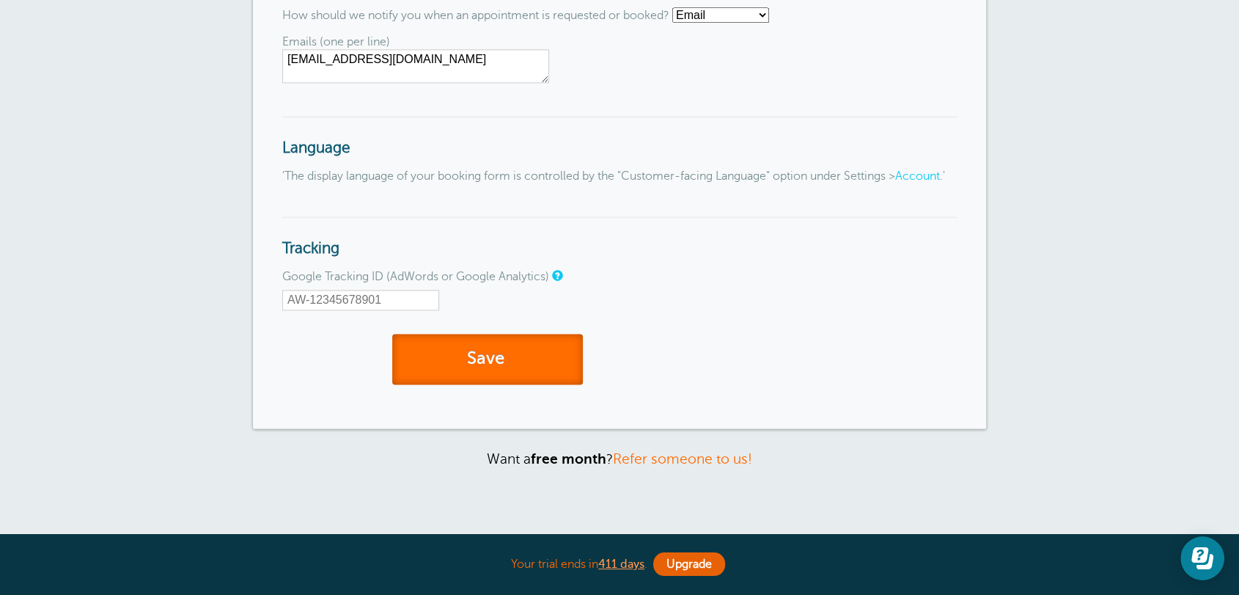
click at [549, 379] on button "Save" at bounding box center [487, 359] width 191 height 51
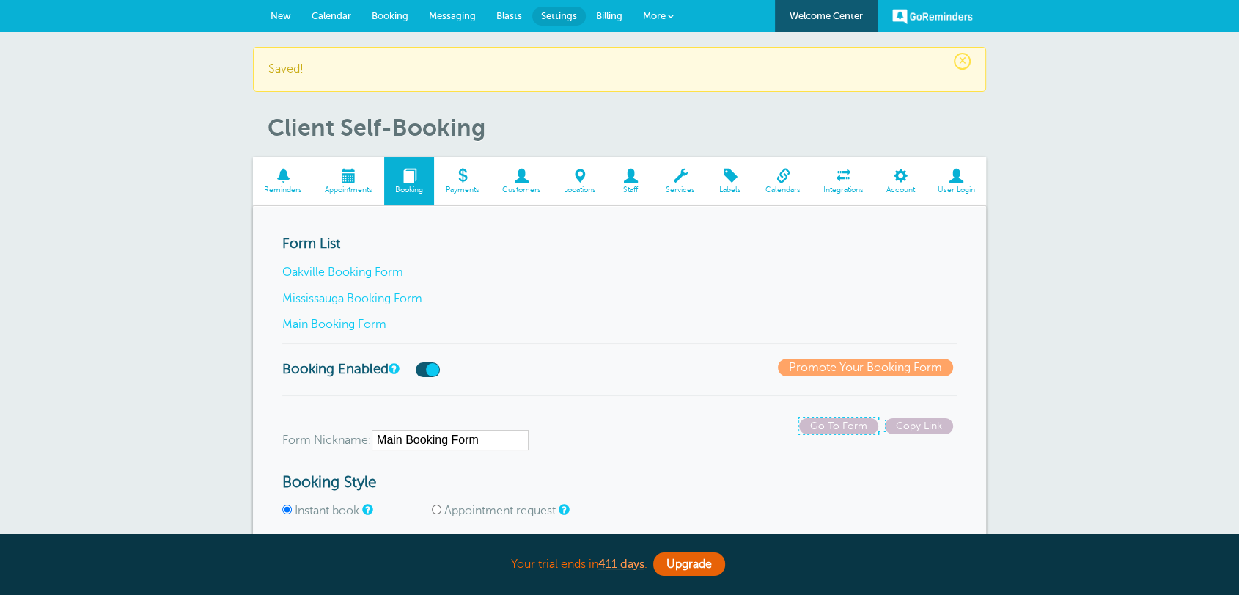
click at [820, 427] on span "Go To Form" at bounding box center [838, 426] width 79 height 16
click at [336, 26] on link "Calendar" at bounding box center [331, 16] width 60 height 32
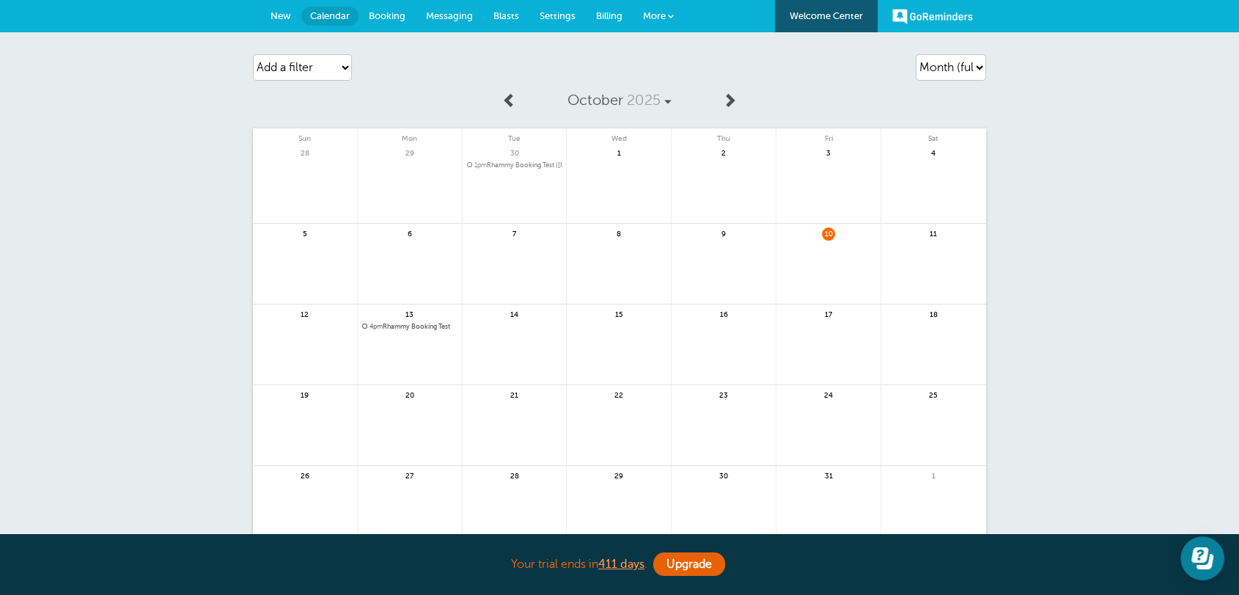
click at [562, 21] on link "Settings" at bounding box center [557, 16] width 56 height 32
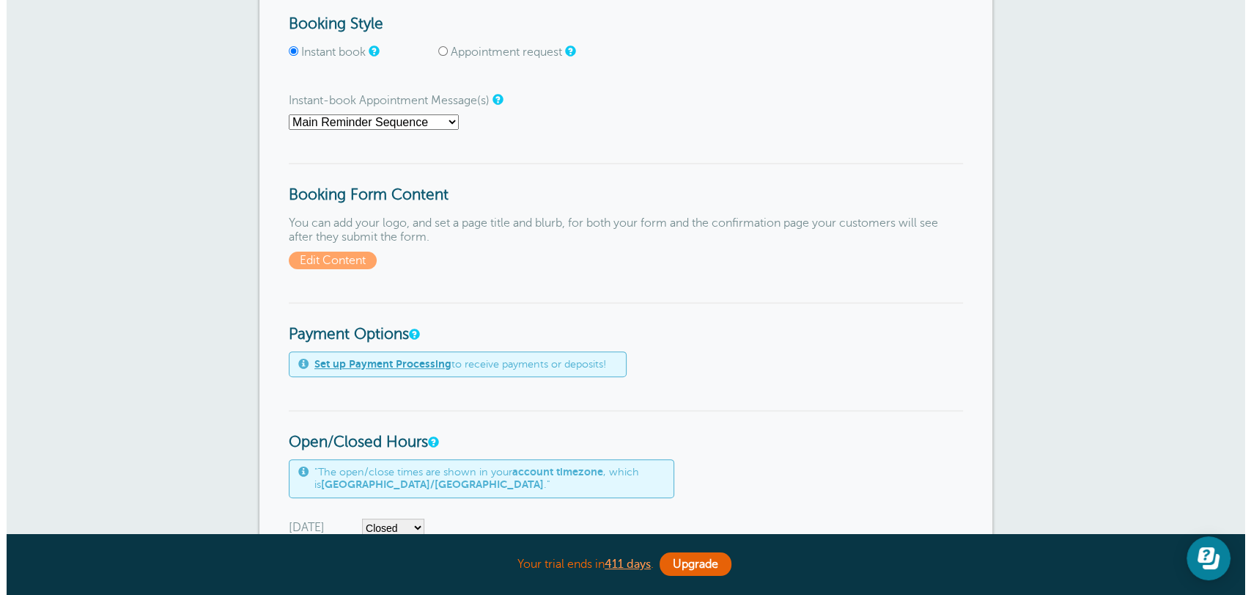
scroll to position [380, 0]
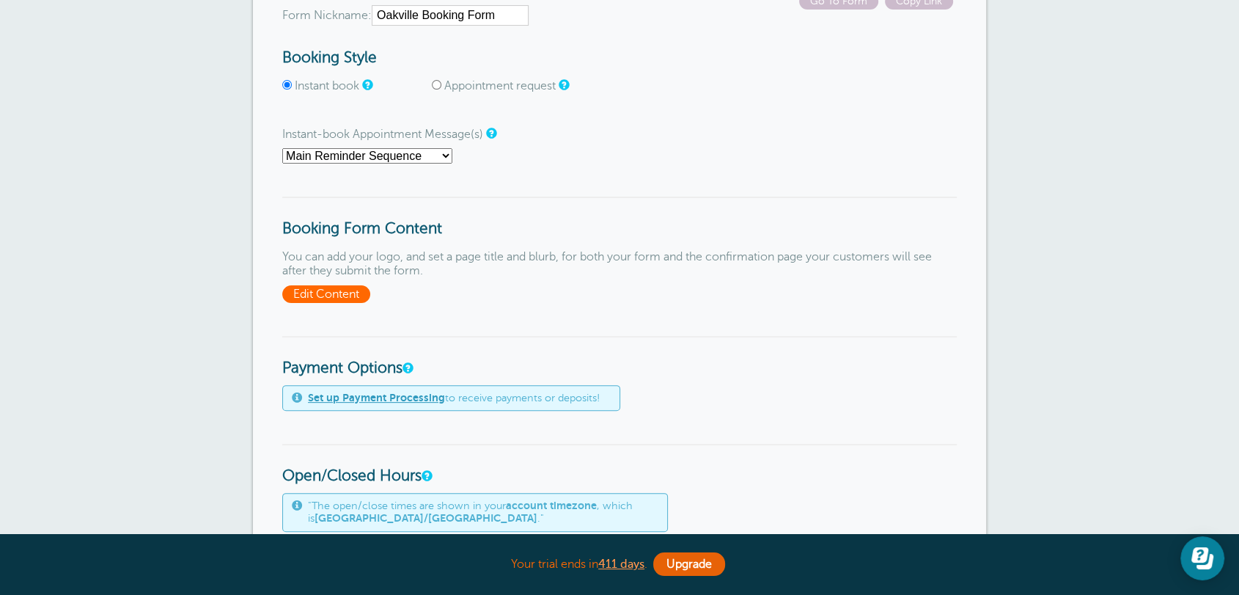
click at [333, 289] on span "Edit Content" at bounding box center [326, 294] width 88 height 18
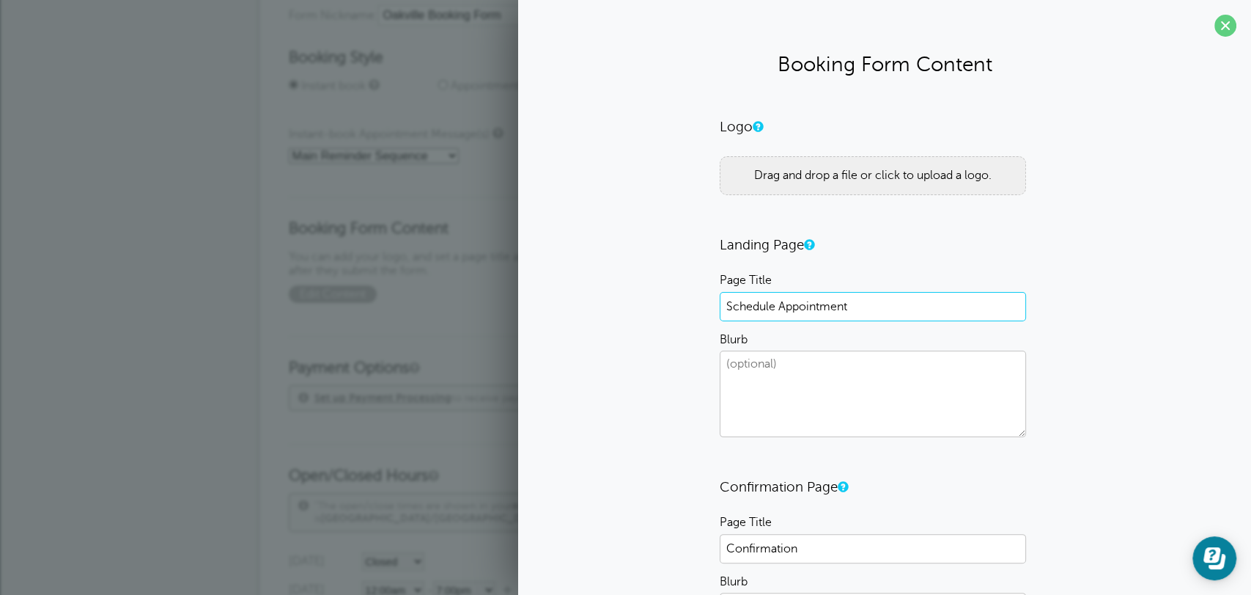
drag, startPoint x: 721, startPoint y: 301, endPoint x: 864, endPoint y: 301, distance: 142.9
click at [864, 301] on input "Schedule Appointment" at bounding box center [873, 306] width 306 height 29
click at [814, 393] on textarea "Blurb" at bounding box center [873, 393] width 306 height 86
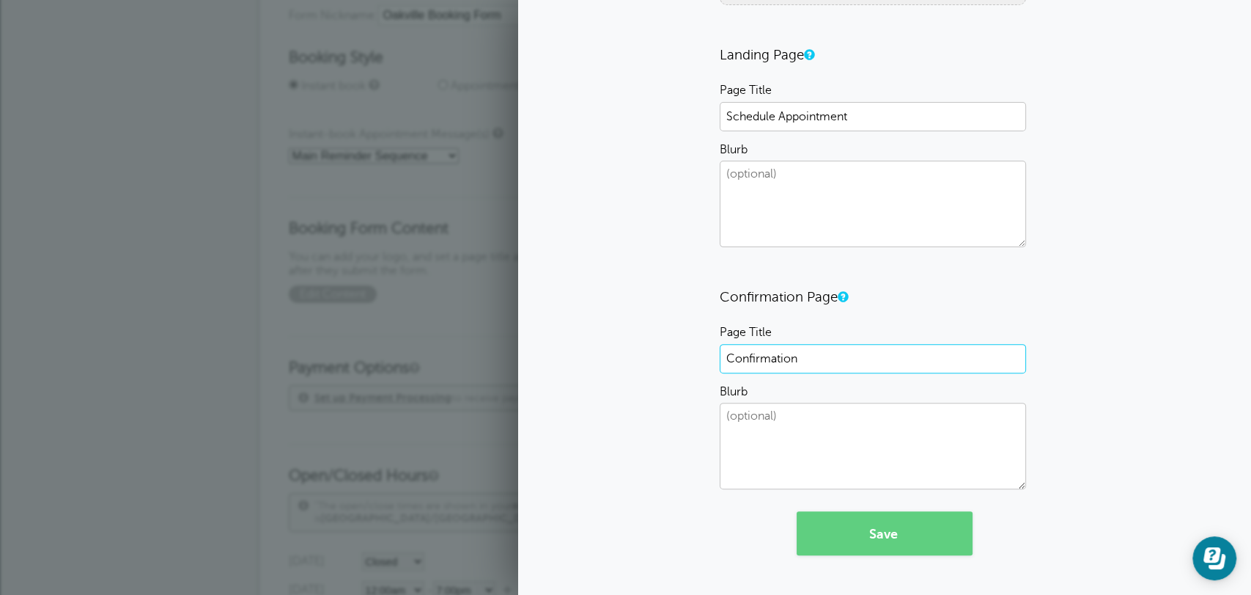
click at [765, 364] on input "Confirmation" at bounding box center [873, 358] width 306 height 29
click at [765, 363] on input "Confirmation" at bounding box center [873, 358] width 306 height 29
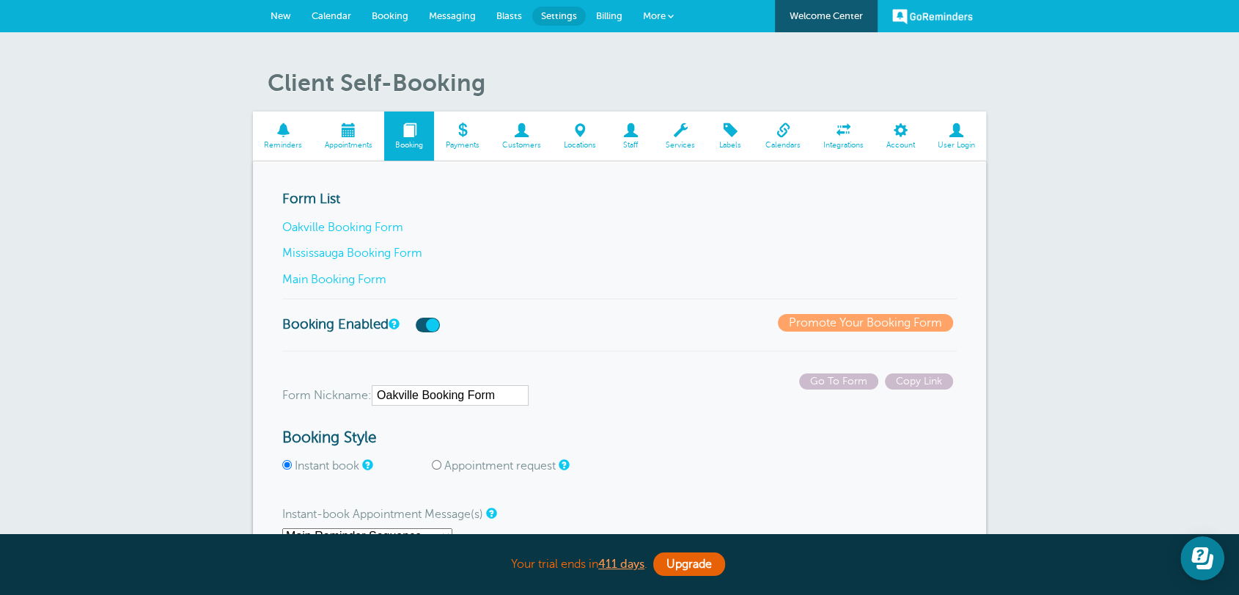
click at [372, 279] on link "Main Booking Form" at bounding box center [334, 279] width 104 height 13
click at [313, 273] on link "Main Booking Form" at bounding box center [334, 279] width 104 height 13
click at [360, 144] on span "Appointments" at bounding box center [349, 145] width 56 height 9
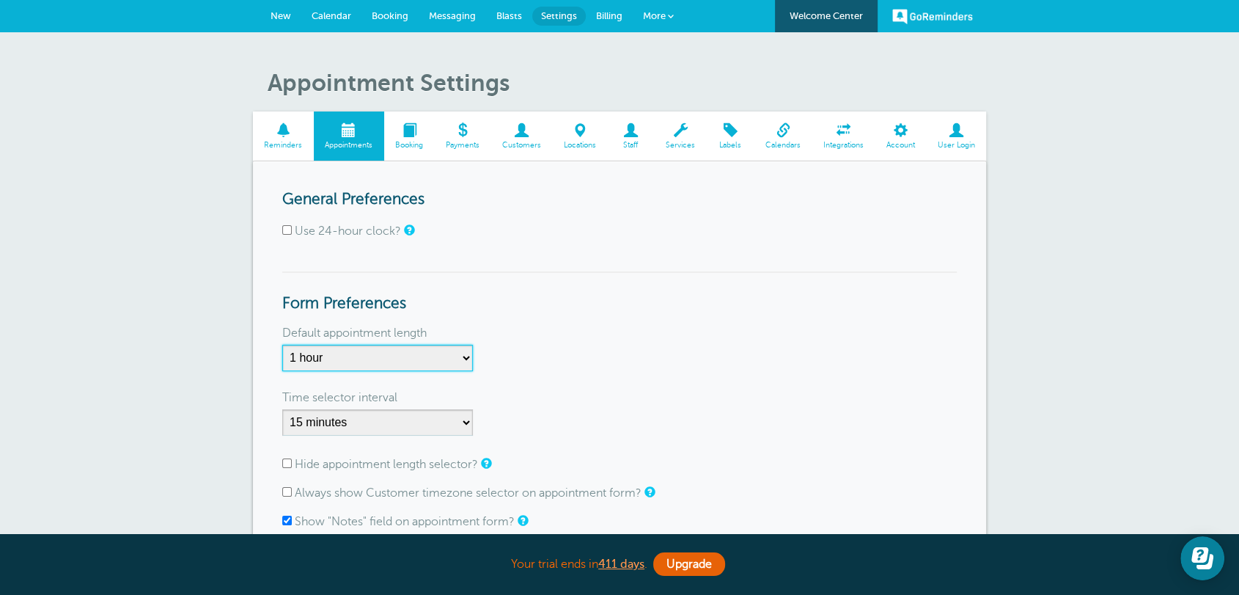
click at [379, 367] on select "5 minutes 10 minutes 15 minutes 20 minutes 25 minutes 30 minutes 35 minutes 40 …" at bounding box center [377, 358] width 191 height 26
click at [282, 345] on select "5 minutes 10 minutes 15 minutes 20 minutes 25 minutes 30 minutes 35 minutes 40 …" at bounding box center [377, 358] width 191 height 26
click at [520, 217] on form "General Preferences Use 24-hour clock? Form Preferences Default appointment len…" at bounding box center [619, 495] width 674 height 608
click at [421, 143] on span "Booking" at bounding box center [409, 145] width 36 height 9
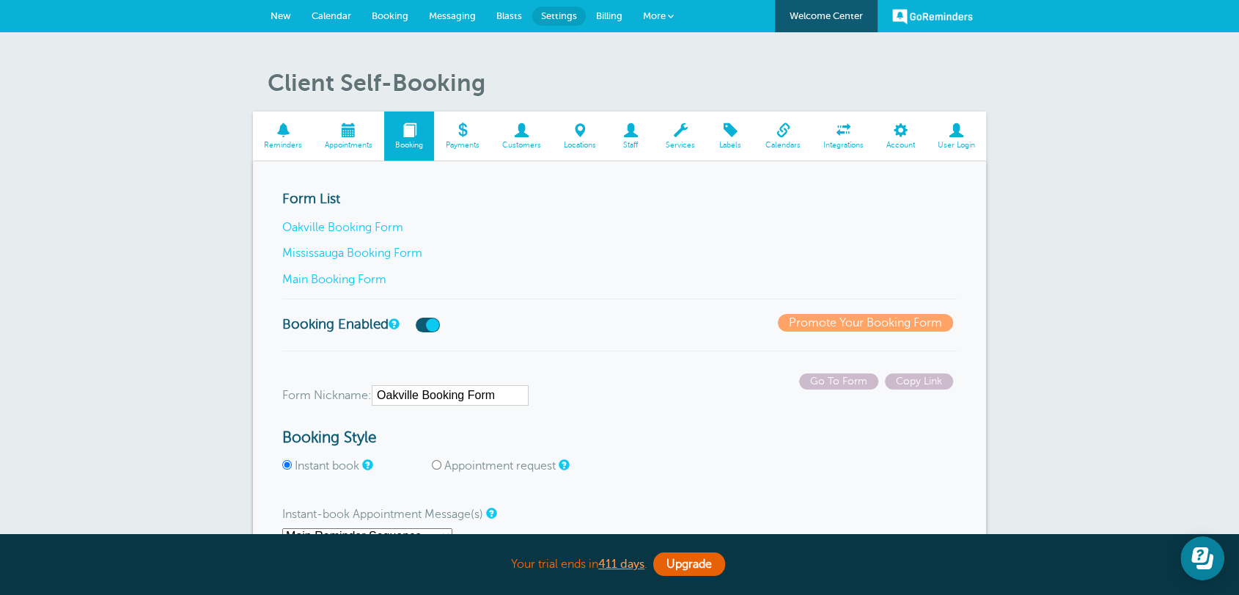
click at [336, 4] on link "Calendar" at bounding box center [331, 16] width 60 height 32
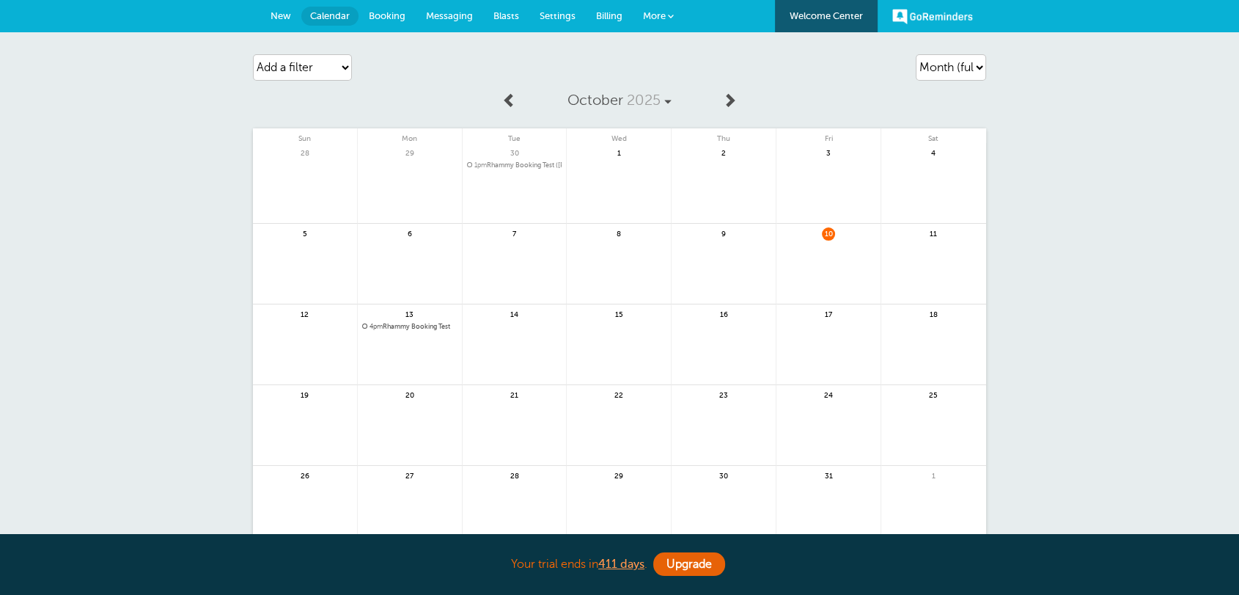
click at [421, 324] on span "4pm Rhammy Booking Test" at bounding box center [409, 327] width 95 height 8
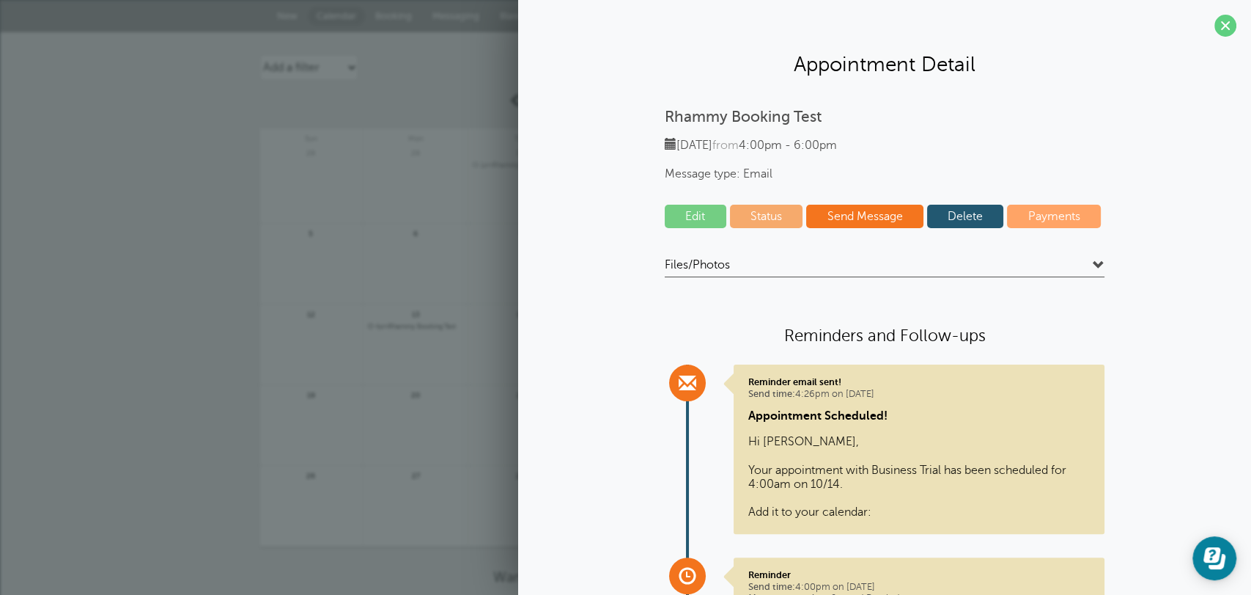
scroll to position [150, 0]
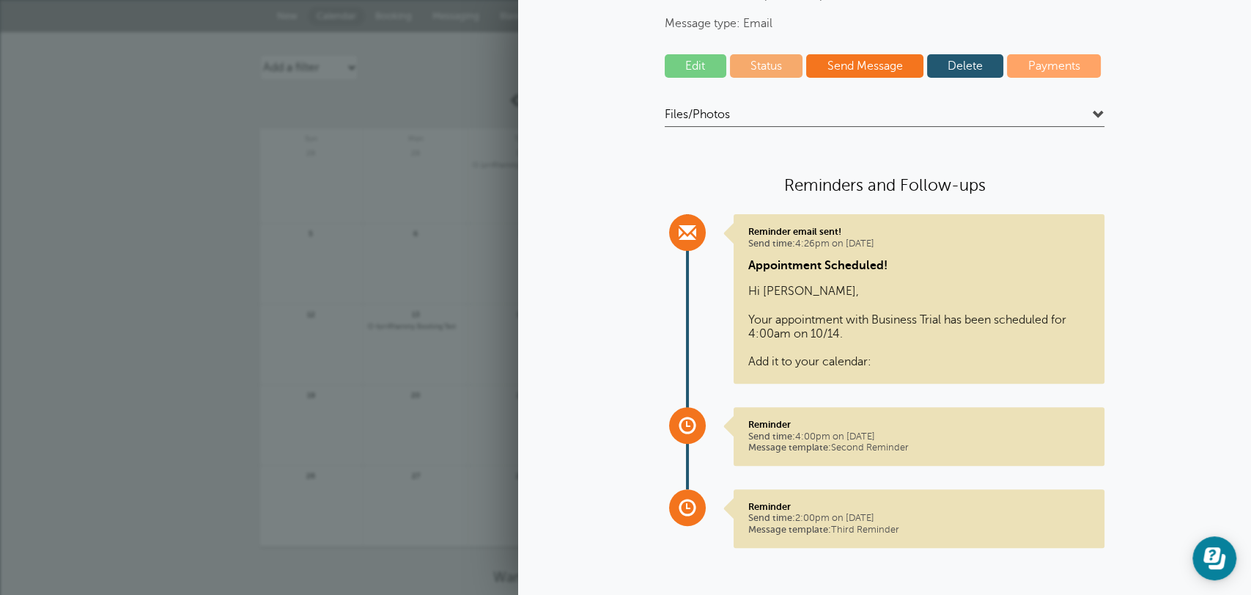
click at [680, 68] on link "Edit" at bounding box center [696, 65] width 62 height 23
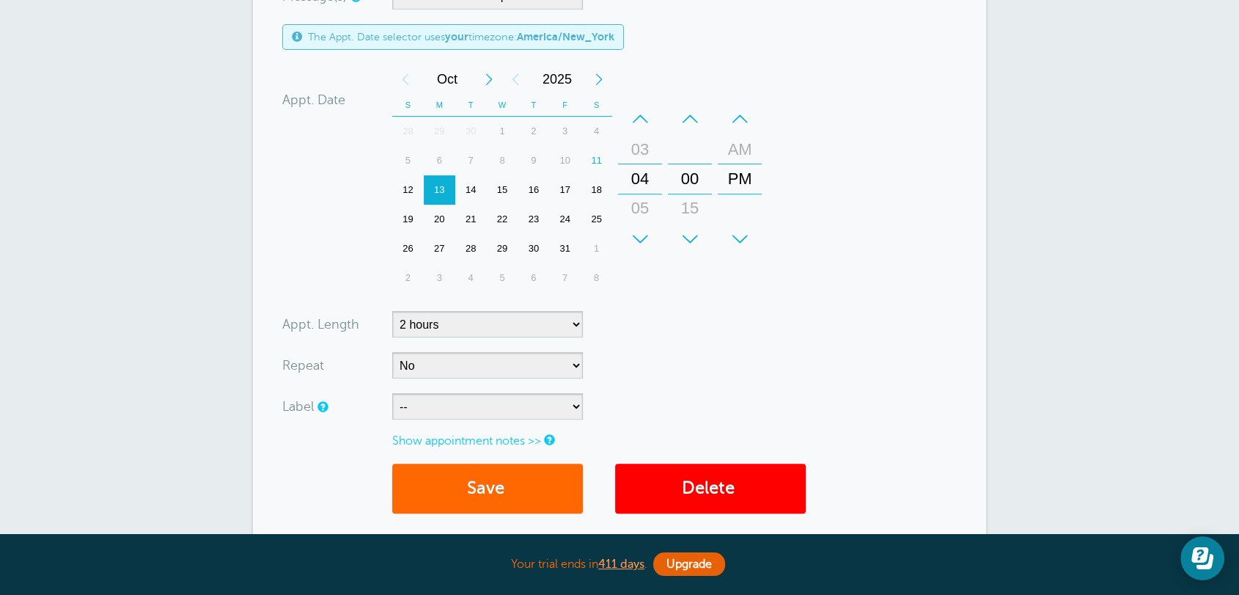
click at [702, 383] on form "You are creating a new customer. To use an existing customer select one from th…" at bounding box center [619, 144] width 674 height 767
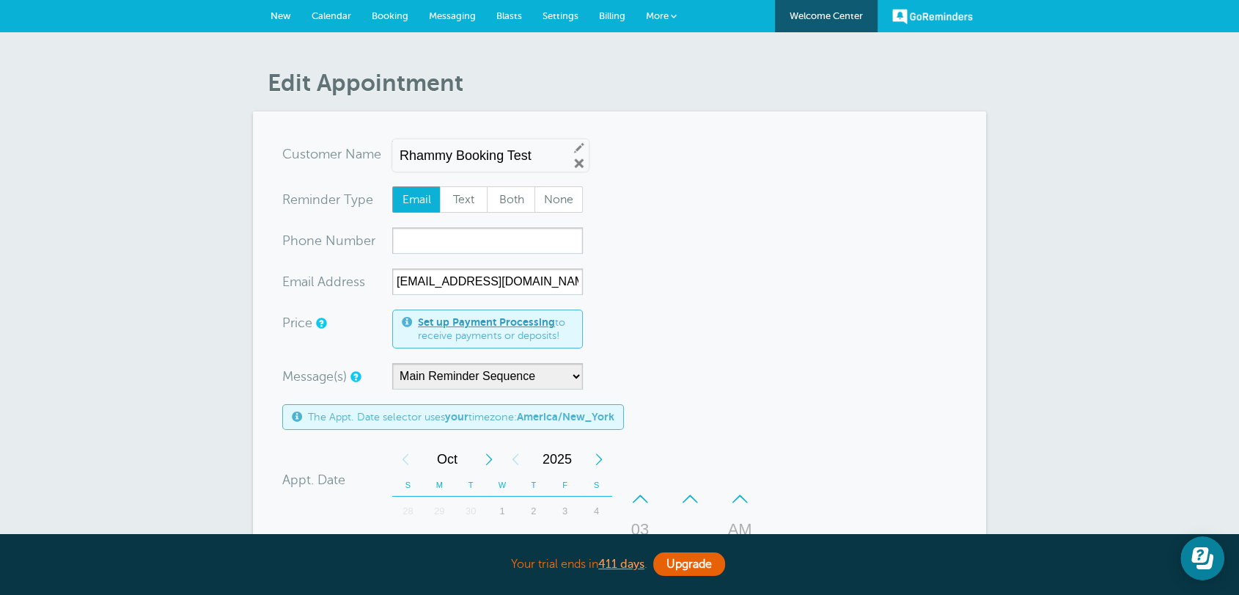
click at [335, 12] on span "Calendar" at bounding box center [332, 15] width 40 height 11
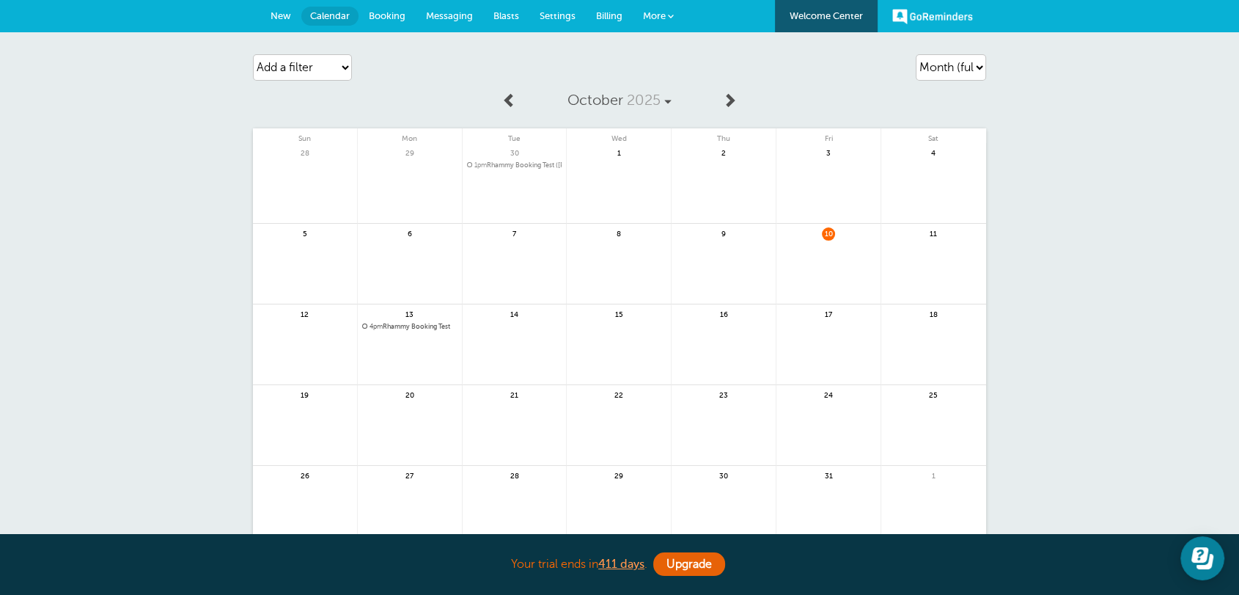
click at [558, 14] on span "Settings" at bounding box center [558, 15] width 36 height 11
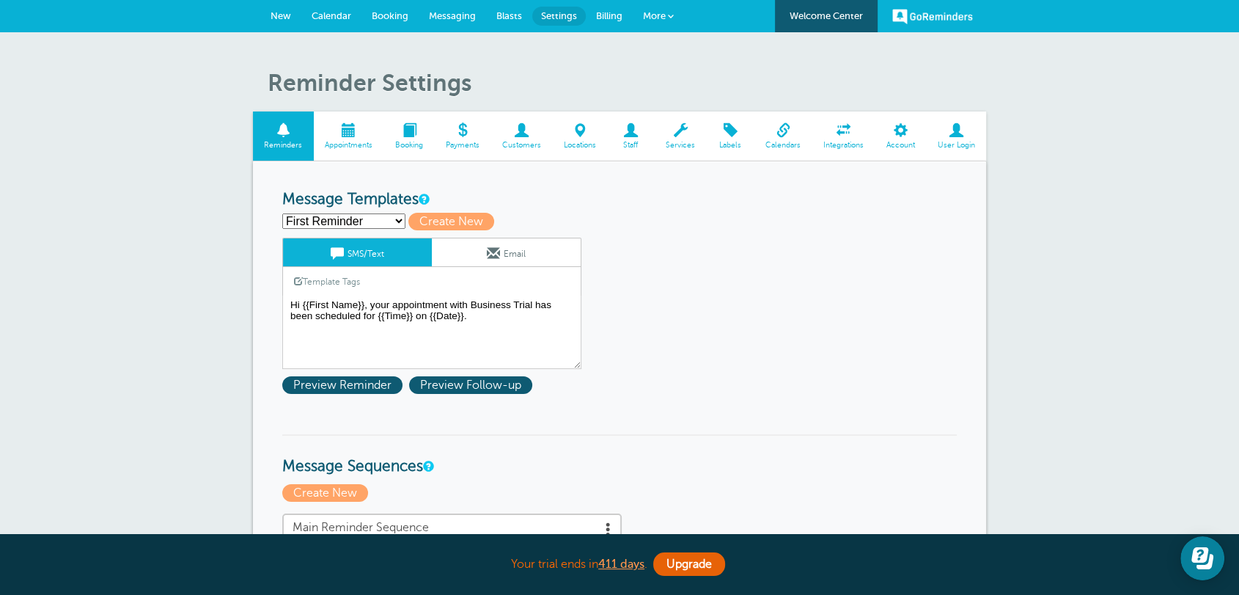
click at [413, 144] on span "Booking" at bounding box center [409, 145] width 36 height 9
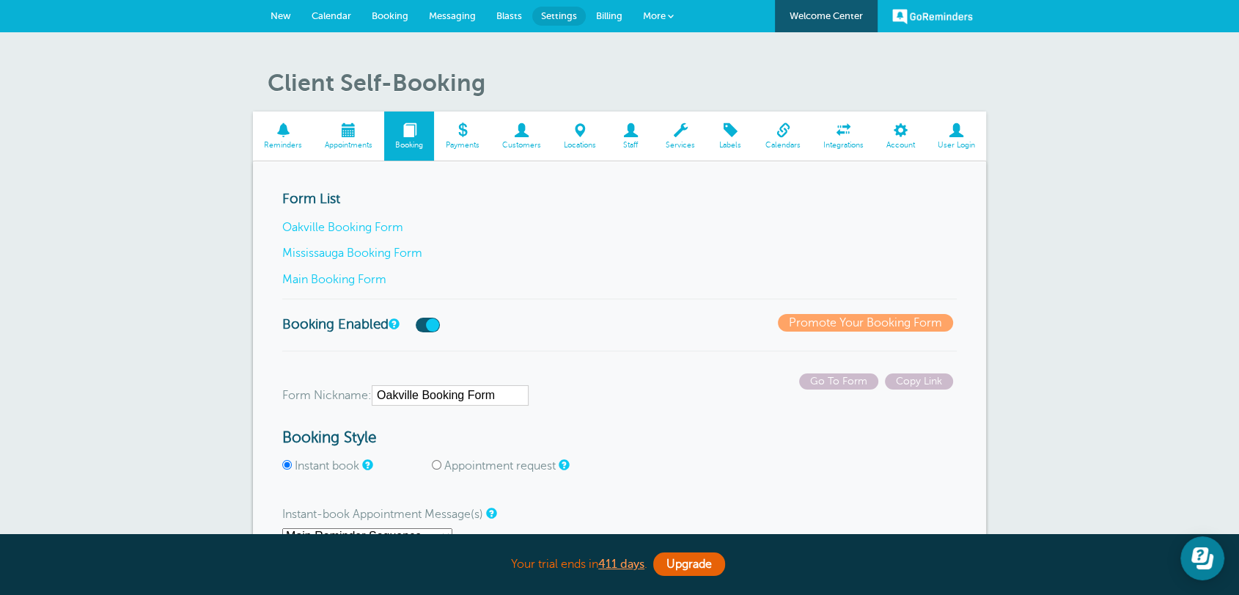
click at [367, 274] on link "Main Booking Form" at bounding box center [334, 279] width 104 height 13
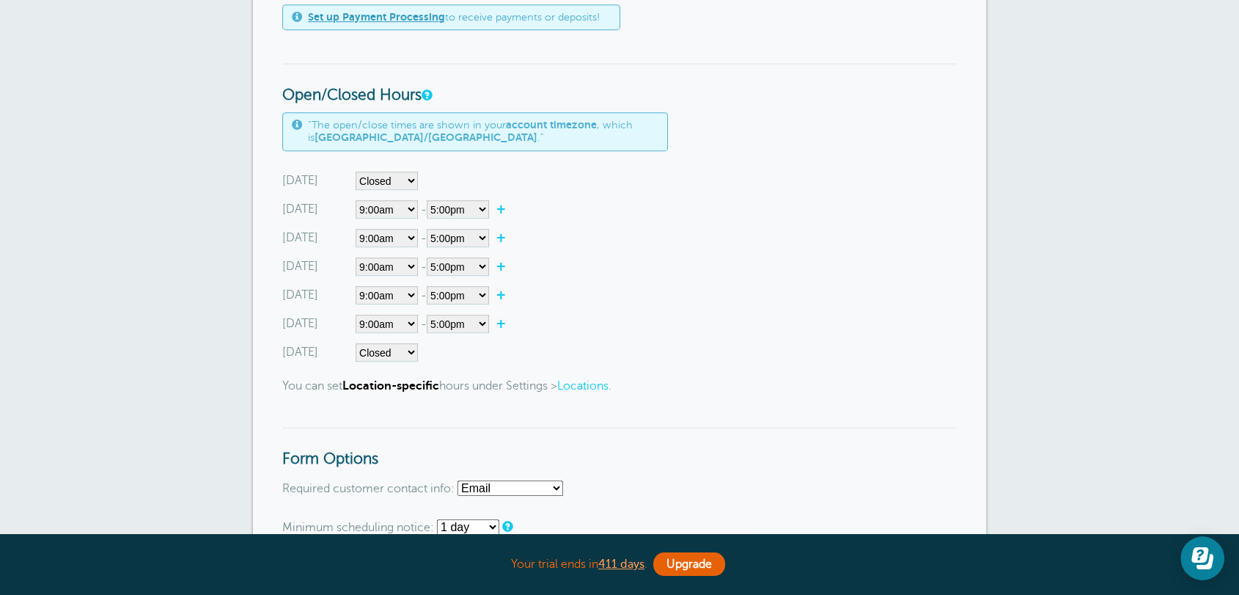
scroll to position [1140, 0]
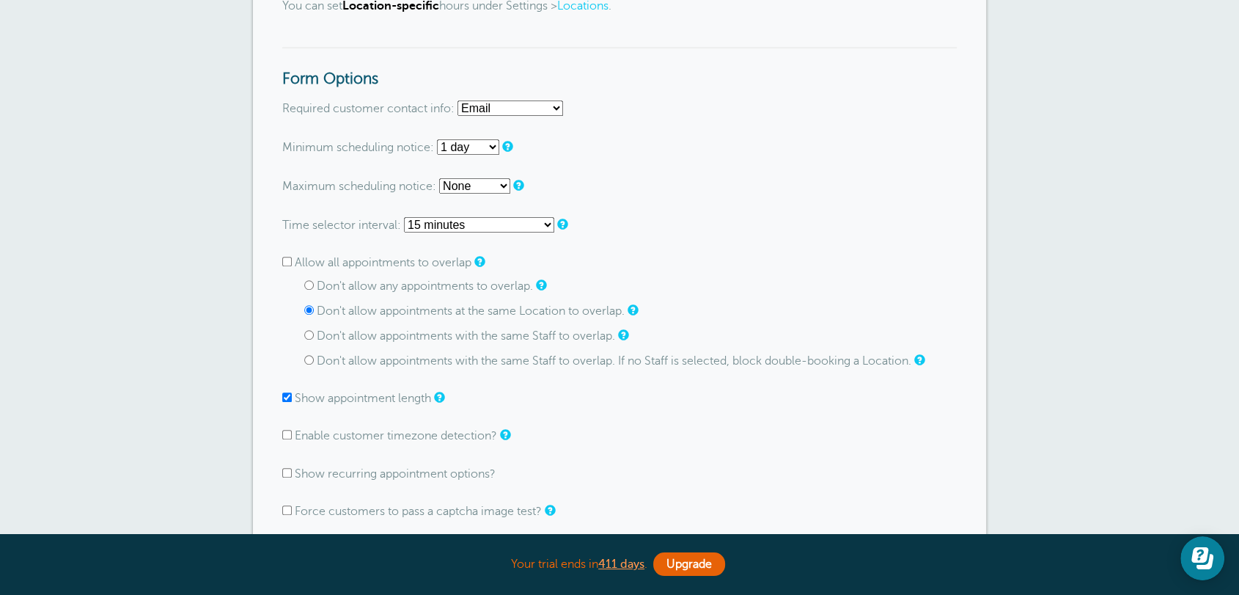
click at [451, 229] on select "Use Appointments setting 1 minute 5 minutes 10 minutes 15 minutes 20 minutes 30…" at bounding box center [479, 224] width 150 height 15
select select "120"
click at [404, 218] on select "Use Appointments setting 1 minute 5 minutes 10 minutes 15 minutes 20 minutes 30…" at bounding box center [479, 224] width 150 height 15
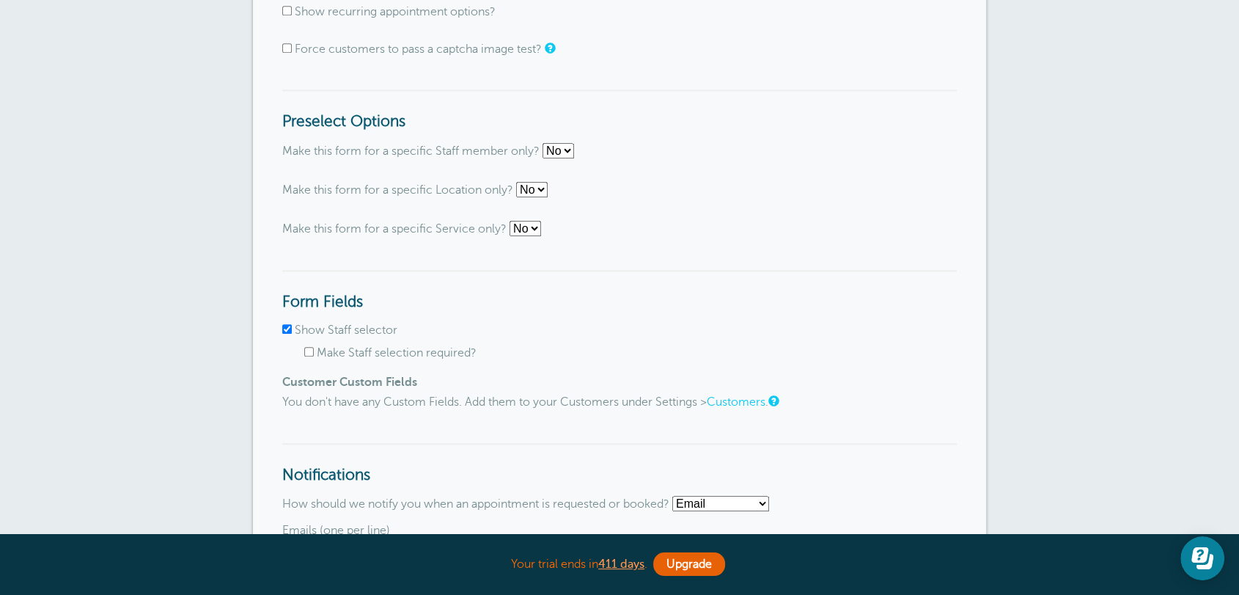
scroll to position [2090, 0]
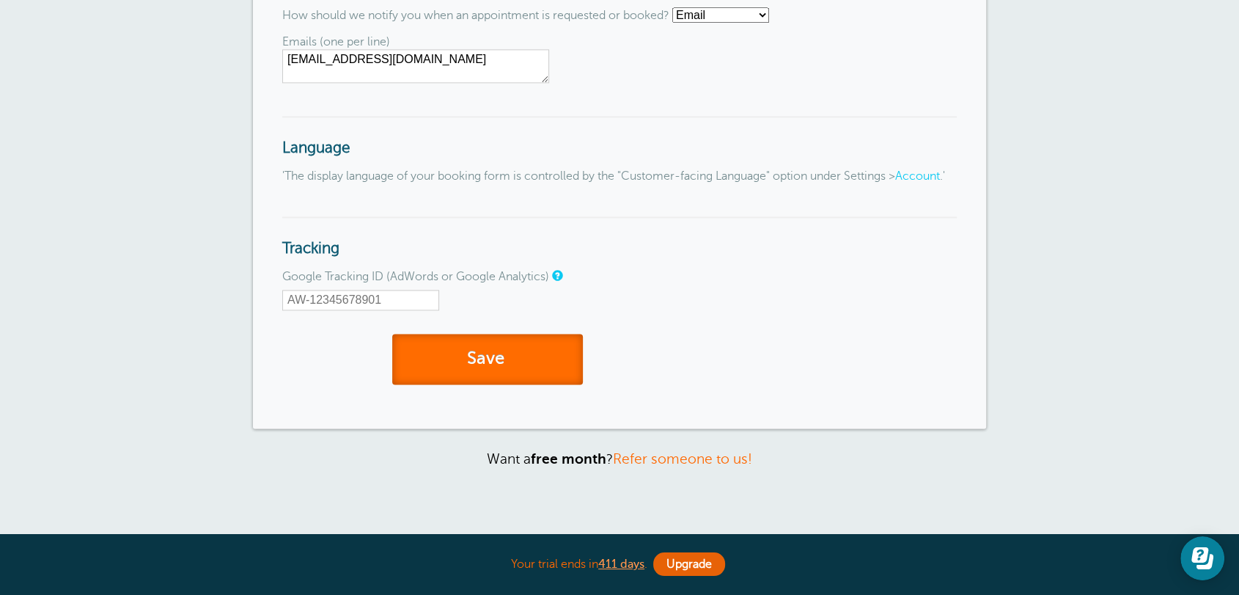
click at [538, 375] on button "Save" at bounding box center [487, 359] width 191 height 51
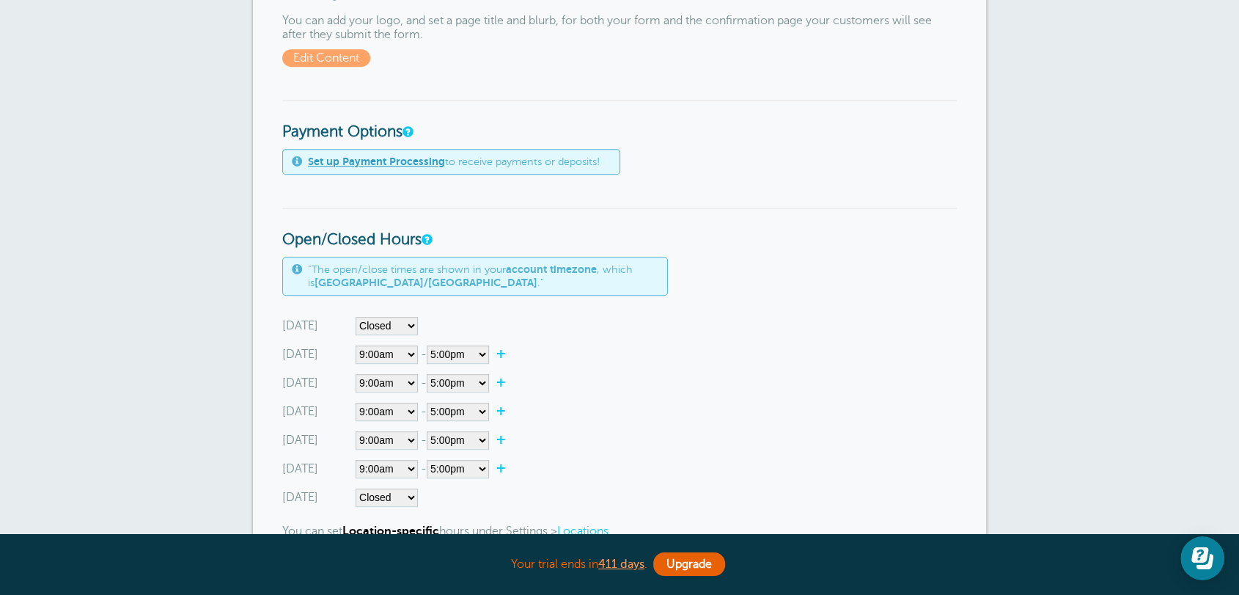
scroll to position [950, 0]
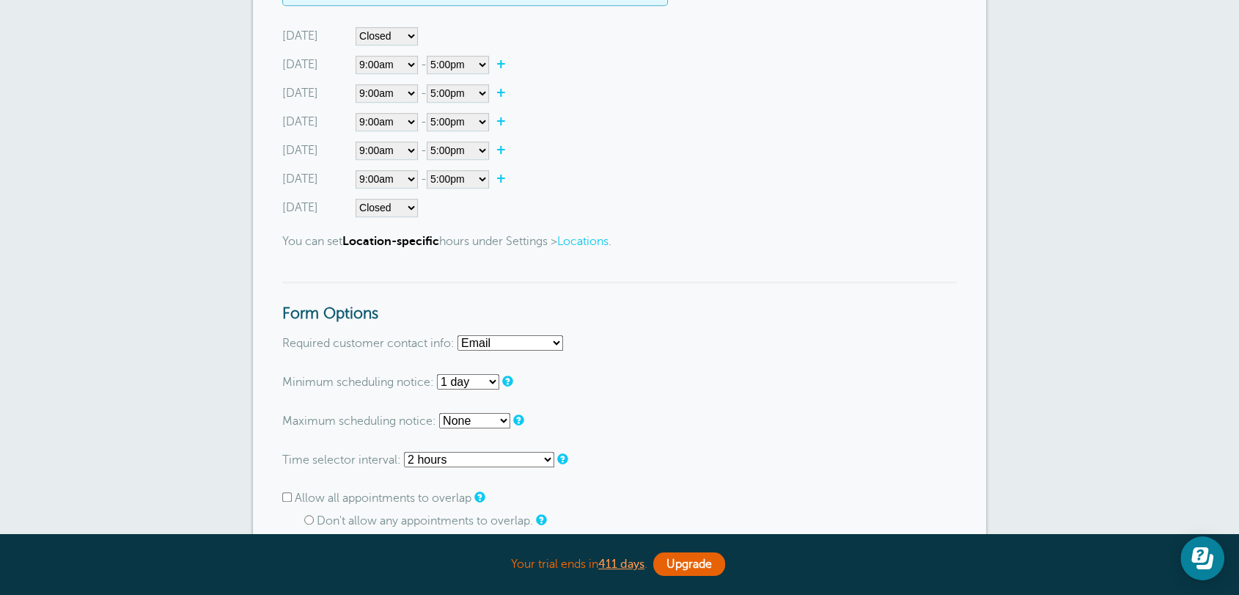
click at [444, 465] on select "Use Appointments setting 1 minute 5 minutes 10 minutes 15 minutes 20 minutes 30…" at bounding box center [479, 459] width 150 height 15
click at [404, 452] on select "Use Appointments setting 1 minute 5 minutes 10 minutes 15 minutes 20 minutes 30…" at bounding box center [479, 459] width 150 height 15
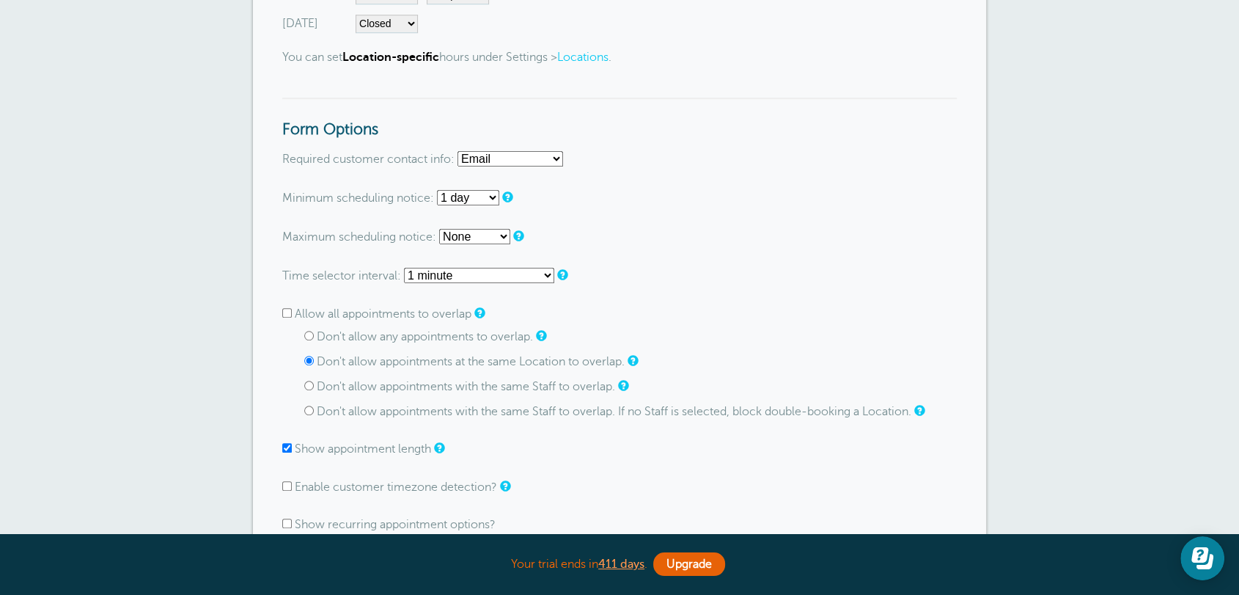
scroll to position [1140, 0]
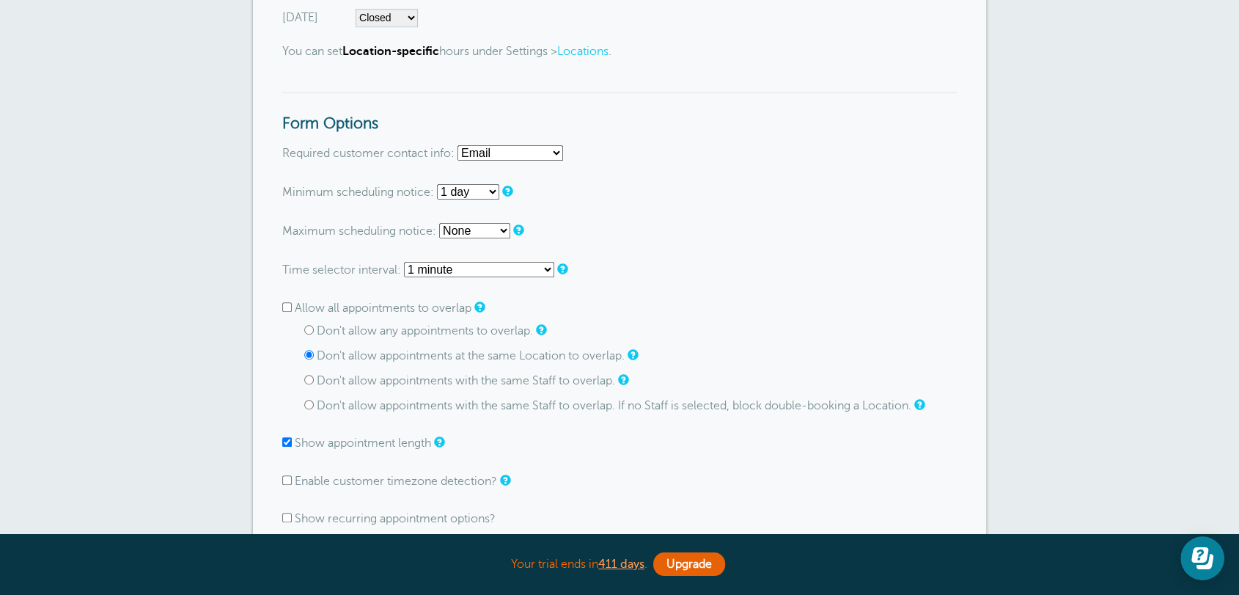
drag, startPoint x: 665, startPoint y: 173, endPoint x: 656, endPoint y: 174, distance: 8.9
click at [665, 173] on form "Go To Form Copy Link Form Nickname: Main Booking Form Booking Style Instant boo…" at bounding box center [619, 336] width 674 height 2116
click at [498, 279] on form "Go To Form Copy Link Form Nickname: Main Booking Form Booking Style Instant boo…" at bounding box center [619, 336] width 674 height 2116
click at [503, 271] on select "Use Appointments setting 1 minute 5 minutes 10 minutes 15 minutes 20 minutes 30…" at bounding box center [479, 269] width 150 height 15
select select "60"
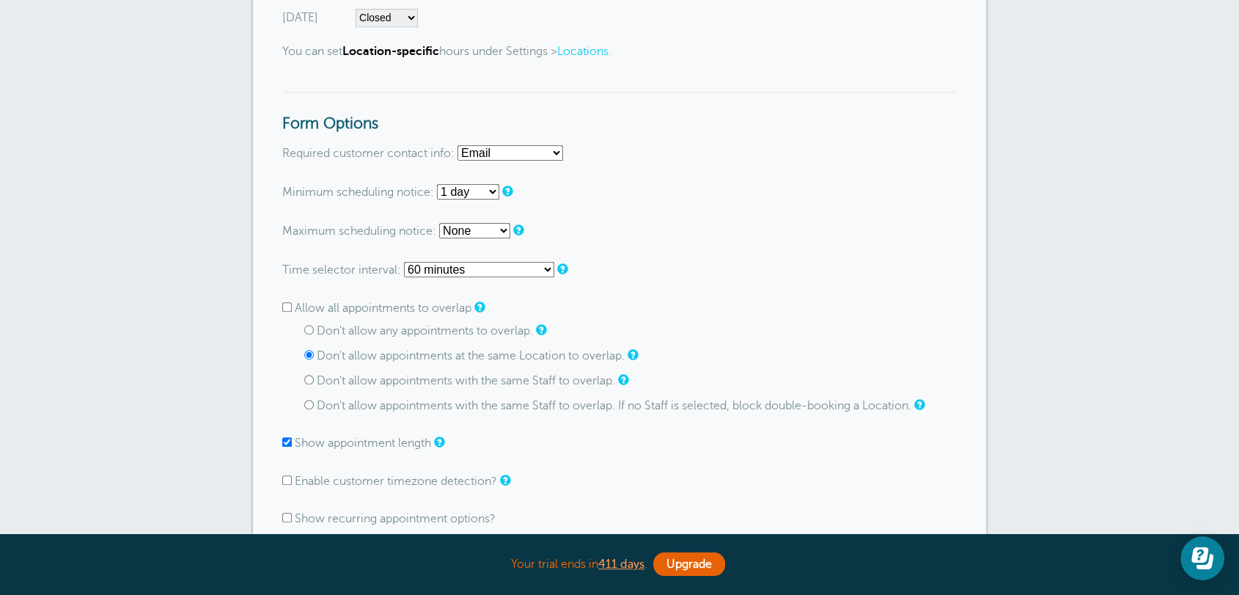
click at [404, 262] on select "Use Appointments setting 1 minute 5 minutes 10 minutes 15 minutes 20 minutes 30…" at bounding box center [479, 269] width 150 height 15
click at [662, 251] on form "Go To Form Copy Link Form Nickname: Main Booking Form Booking Style Instant boo…" at bounding box center [619, 336] width 674 height 2116
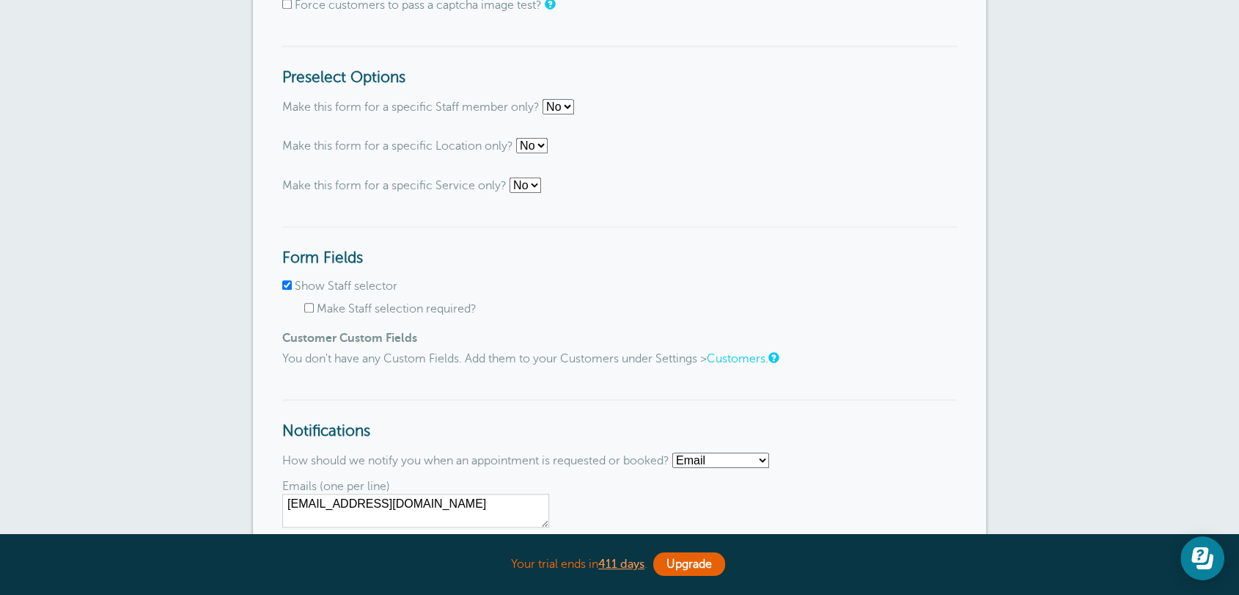
scroll to position [2261, 0]
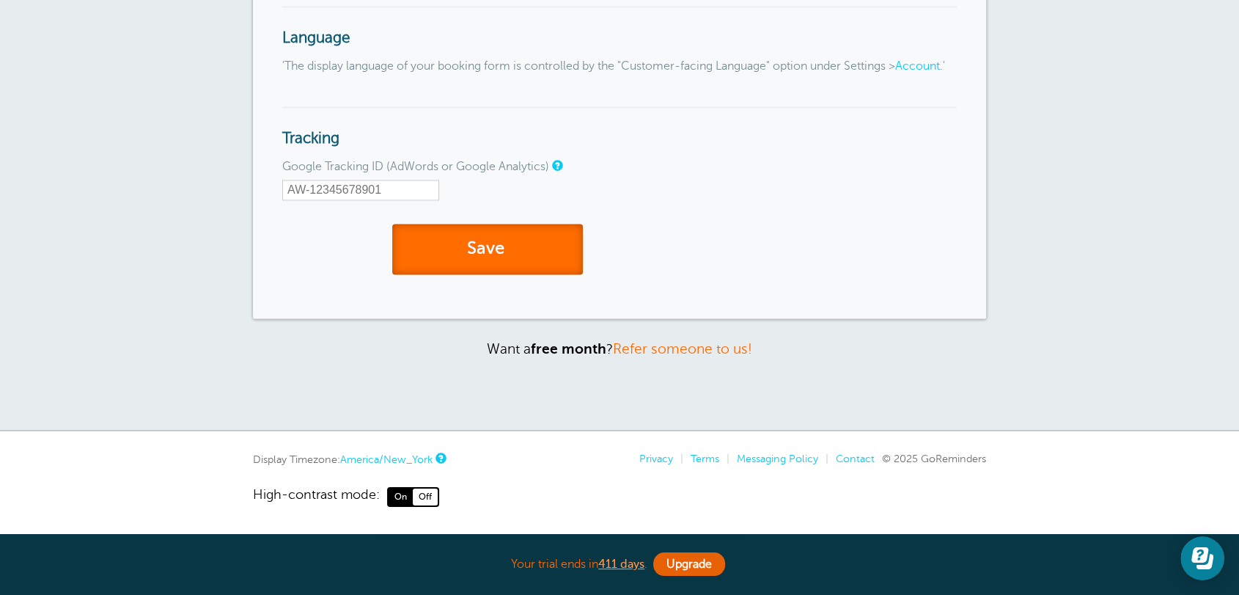
click at [500, 257] on button "Save" at bounding box center [487, 249] width 191 height 51
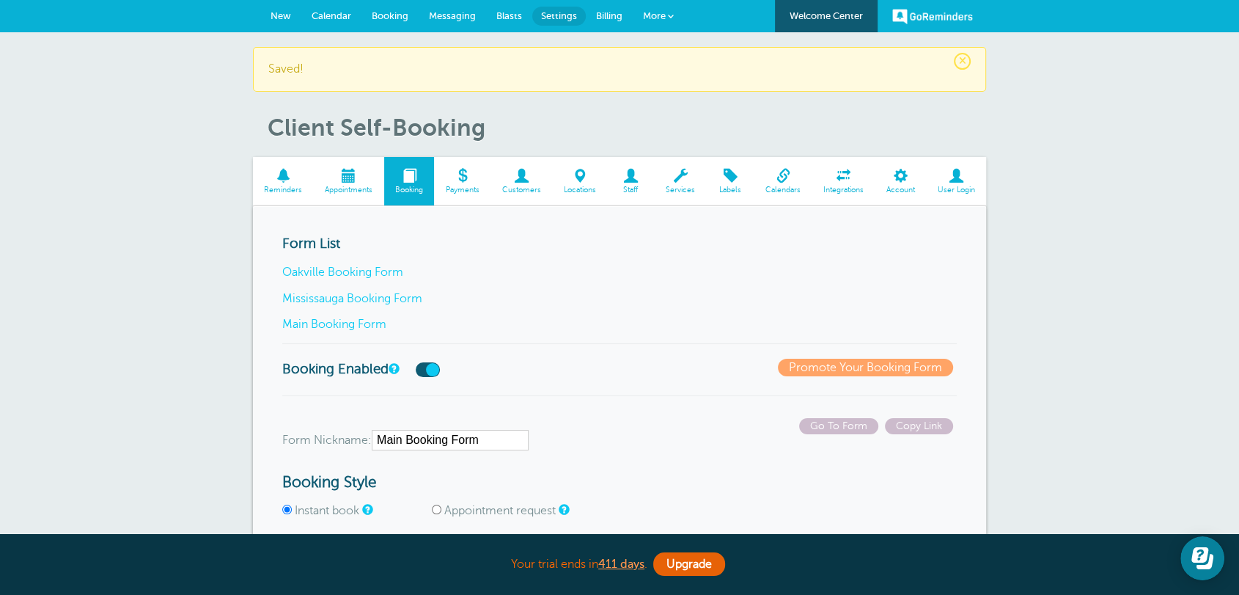
click at [679, 284] on div "Form List Oakville Booking Form Mississauga Booking Form Main Booking Form" at bounding box center [619, 289] width 674 height 108
click at [722, 288] on div "Form List Oakville Booking Form Mississauga Booking Form Main Booking Form" at bounding box center [619, 289] width 674 height 108
click at [622, 21] on link "Billing" at bounding box center [609, 16] width 47 height 32
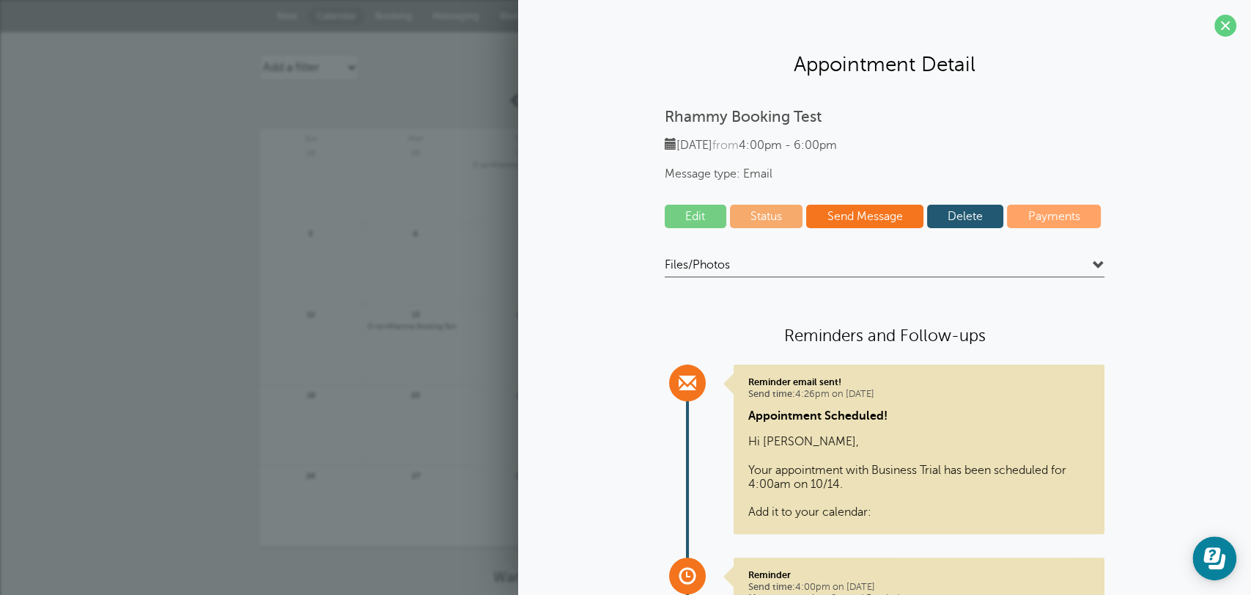
click at [698, 226] on link "Edit" at bounding box center [696, 216] width 62 height 23
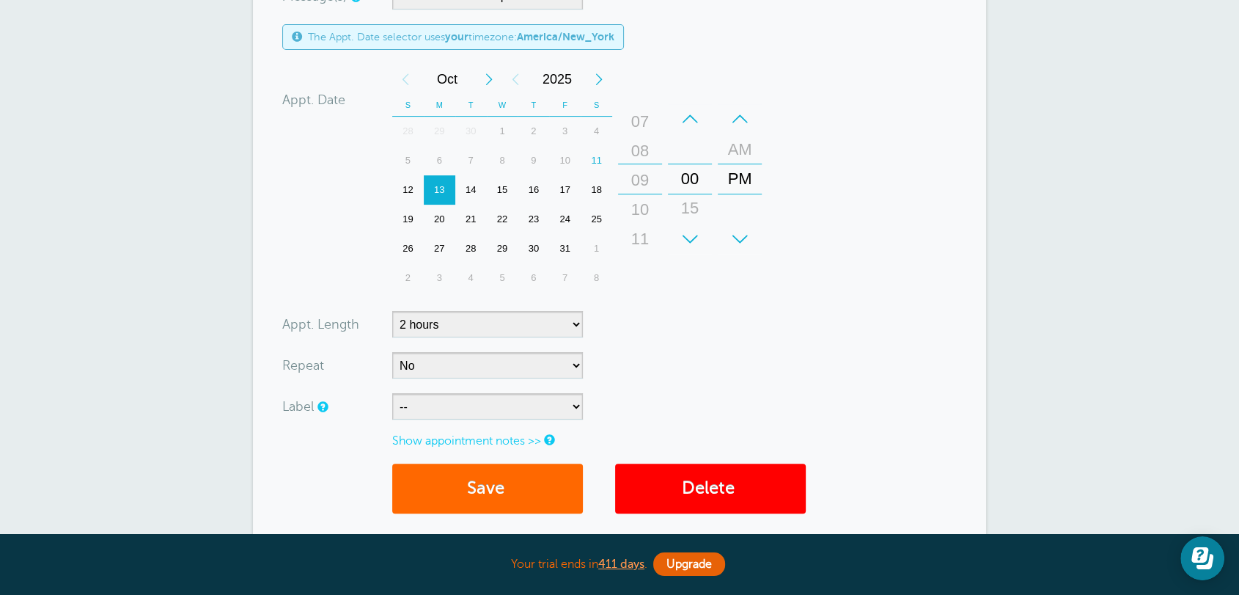
drag, startPoint x: 638, startPoint y: 172, endPoint x: 639, endPoint y: 159, distance: 12.5
click at [660, 44] on form "You are creating a new customer. To use an existing customer select one from th…" at bounding box center [619, 144] width 674 height 767
drag, startPoint x: 647, startPoint y: 158, endPoint x: 648, endPoint y: 133, distance: 25.0
click at [648, 133] on div "+ – Hours 12 01 02 03 04 05 06 07 08 09 10 11" at bounding box center [640, 179] width 44 height 150
click at [636, 195] on div "10" at bounding box center [639, 208] width 35 height 29
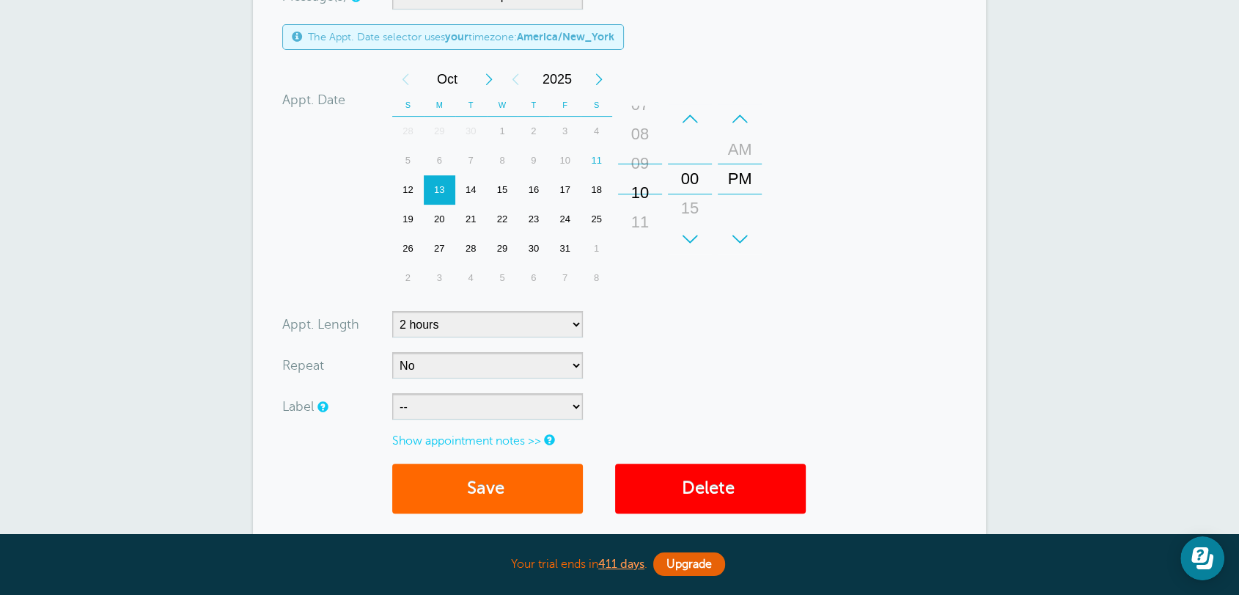
drag, startPoint x: 627, startPoint y: 179, endPoint x: 630, endPoint y: 195, distance: 16.3
click at [630, 195] on div "10" at bounding box center [639, 192] width 35 height 29
drag, startPoint x: 728, startPoint y: 177, endPoint x: 737, endPoint y: 196, distance: 20.3
click at [737, 196] on div "PM" at bounding box center [739, 197] width 35 height 29
click at [828, 219] on form "You are creating a new customer. To use an existing customer select one from th…" at bounding box center [619, 144] width 674 height 767
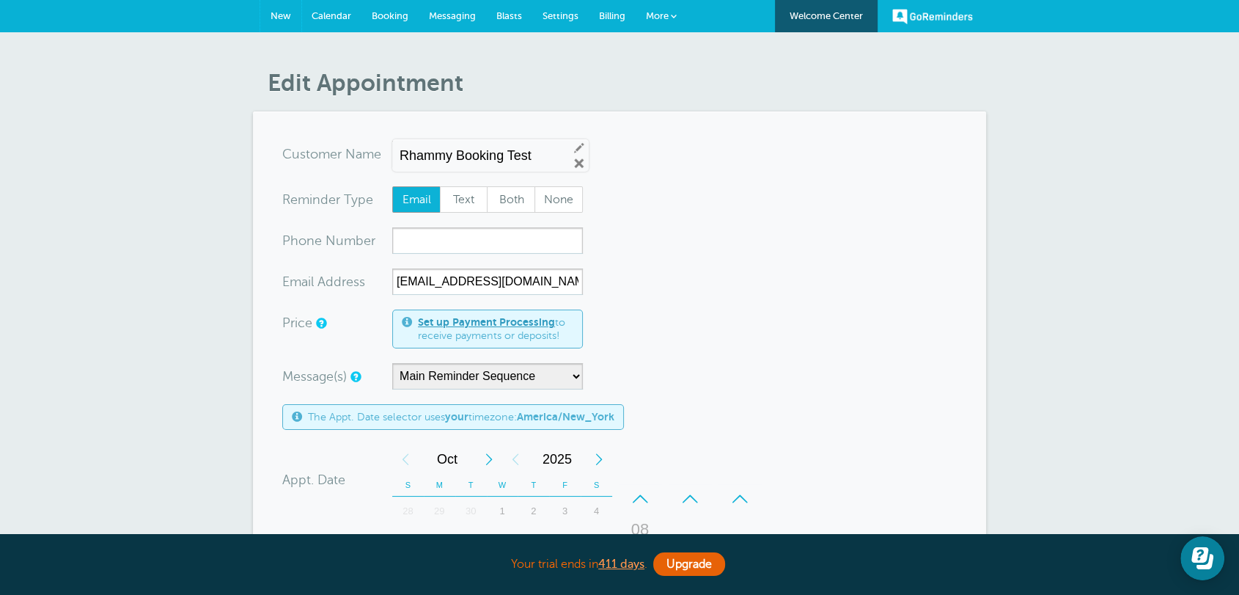
click at [282, 19] on span "New" at bounding box center [280, 15] width 21 height 11
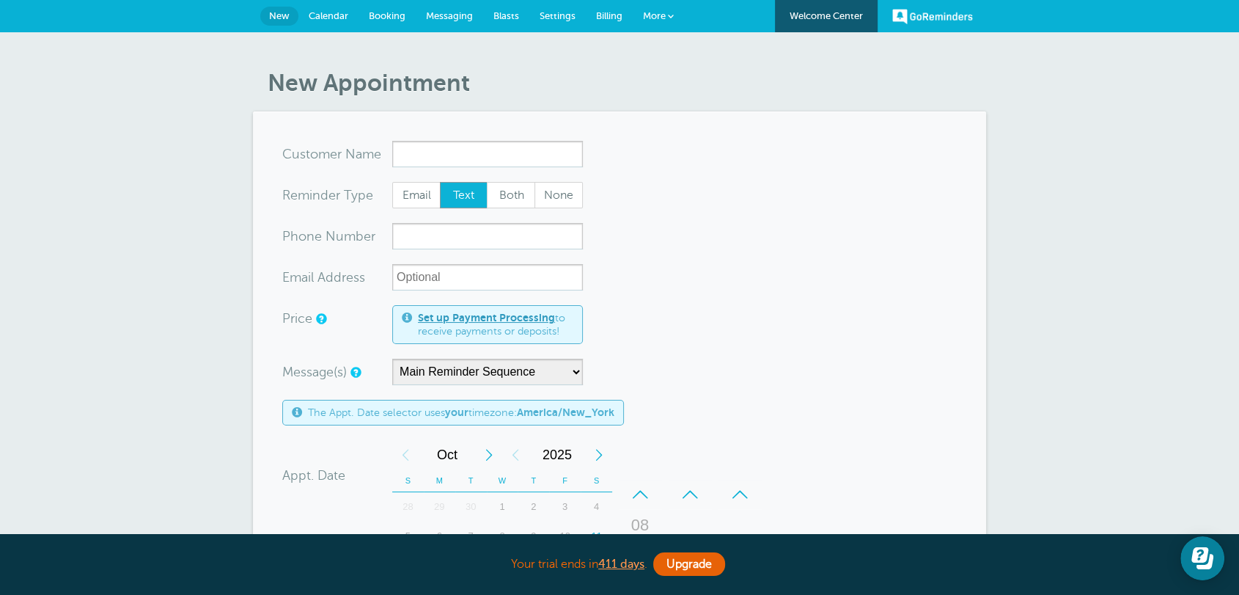
click at [289, 21] on link "New" at bounding box center [279, 16] width 38 height 19
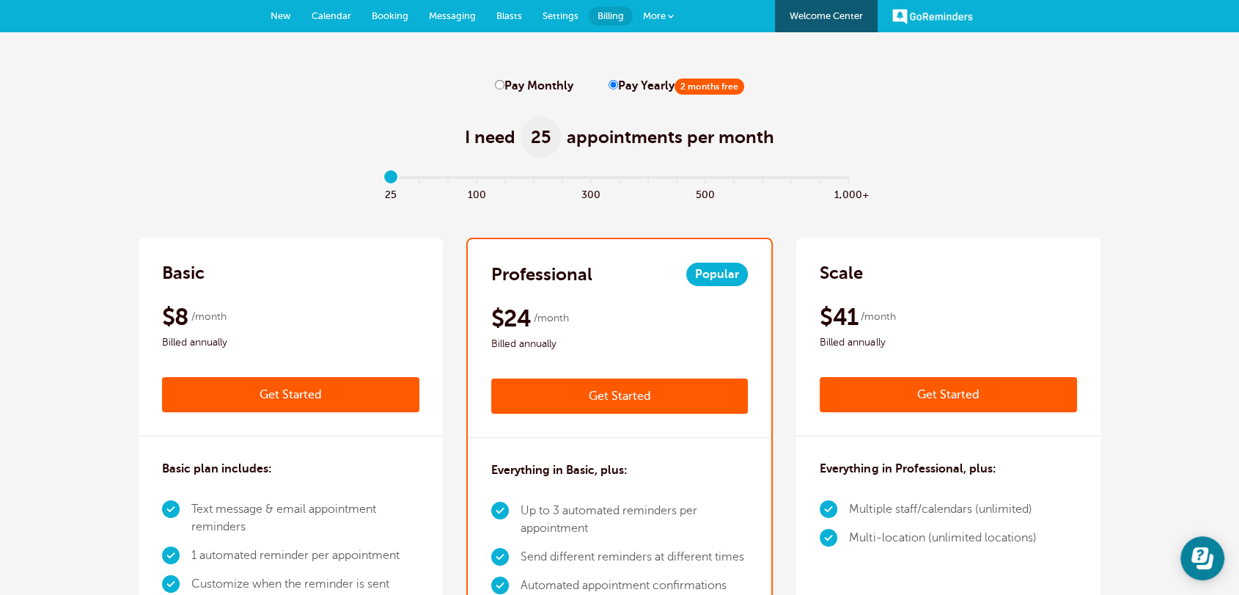
click at [502, 89] on input "Pay Monthly" at bounding box center [500, 85] width 10 height 10
radio input "true"
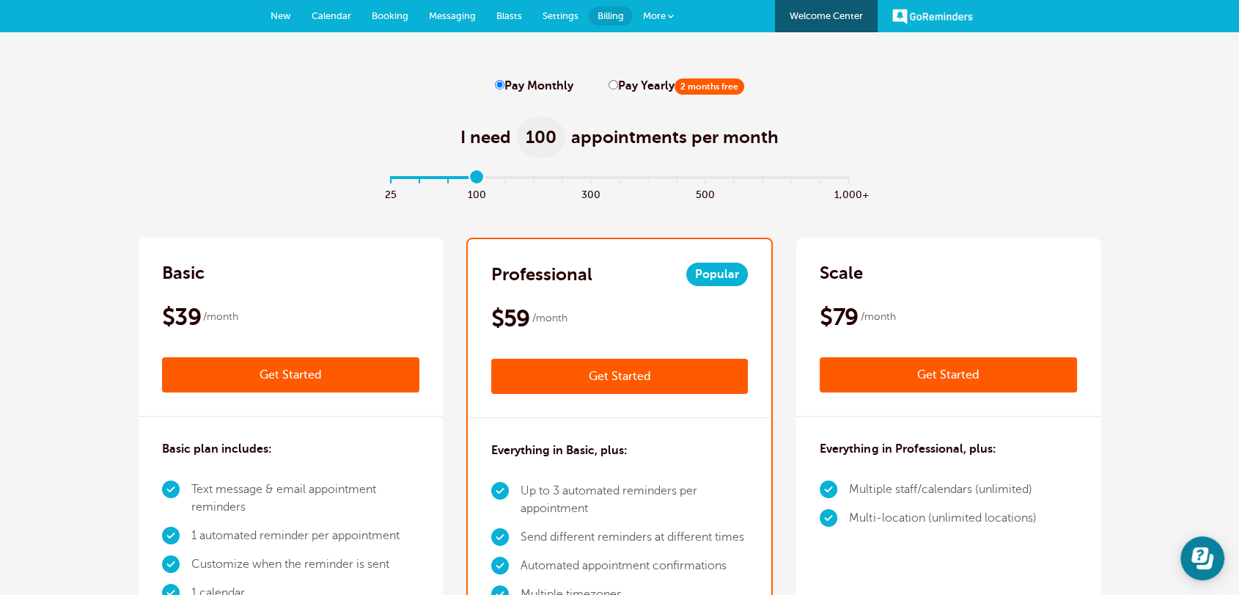
drag, startPoint x: 394, startPoint y: 174, endPoint x: 474, endPoint y: 180, distance: 80.8
click at [474, 180] on input "range" at bounding box center [620, 180] width 474 height 3
drag, startPoint x: 485, startPoint y: 174, endPoint x: 537, endPoint y: 189, distance: 54.3
click at [540, 182] on input "range" at bounding box center [620, 180] width 474 height 3
drag, startPoint x: 509, startPoint y: 177, endPoint x: 336, endPoint y: 177, distance: 173.7
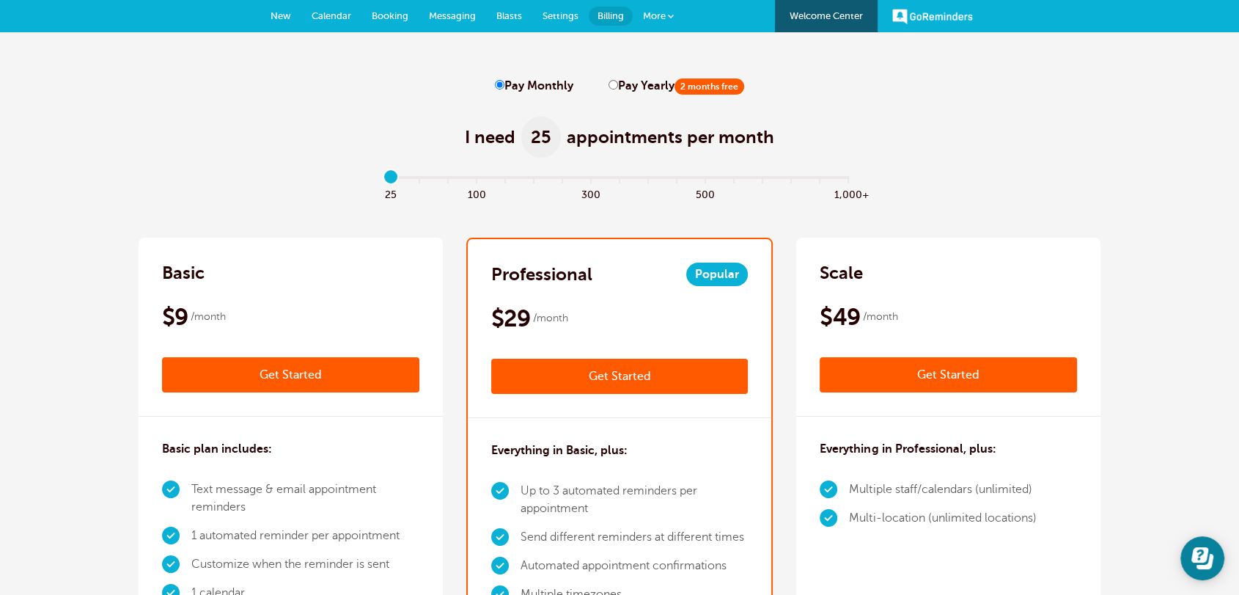
click at [383, 179] on input "range" at bounding box center [620, 180] width 474 height 3
type input "0"
drag, startPoint x: 391, startPoint y: 183, endPoint x: 372, endPoint y: 181, distance: 19.1
click at [383, 181] on input "range" at bounding box center [620, 180] width 474 height 3
drag, startPoint x: 381, startPoint y: 178, endPoint x: 308, endPoint y: 197, distance: 75.7
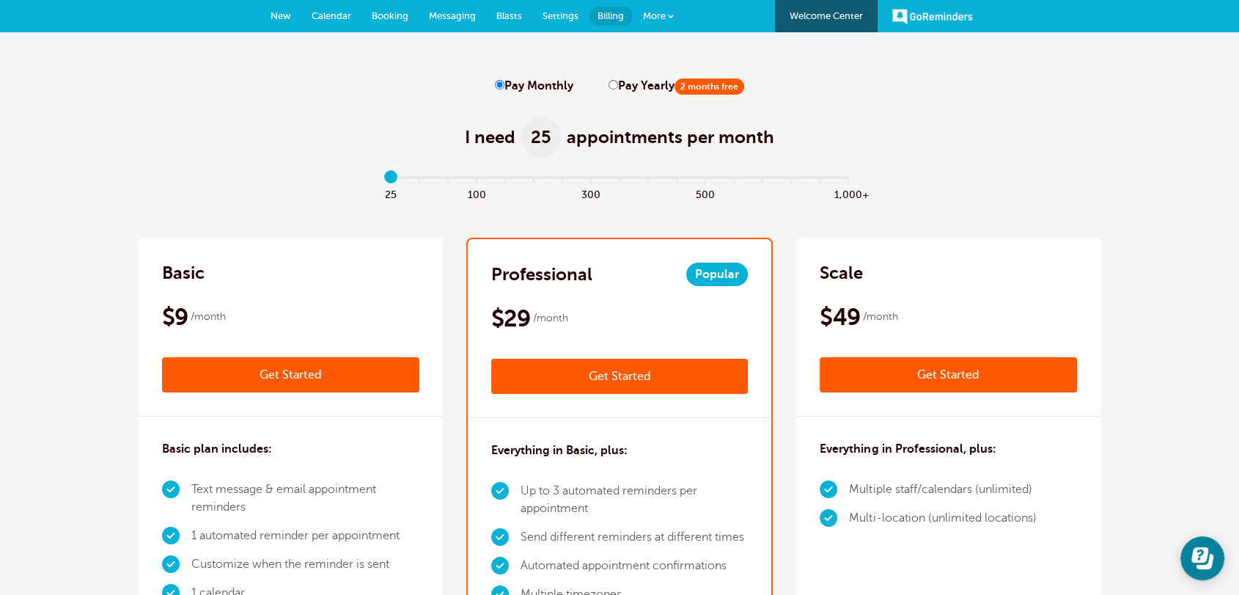
click at [383, 180] on input "range" at bounding box center [620, 180] width 474 height 3
drag, startPoint x: 223, startPoint y: 318, endPoint x: 131, endPoint y: 276, distance: 100.7
drag, startPoint x: 397, startPoint y: 179, endPoint x: 356, endPoint y: 179, distance: 41.1
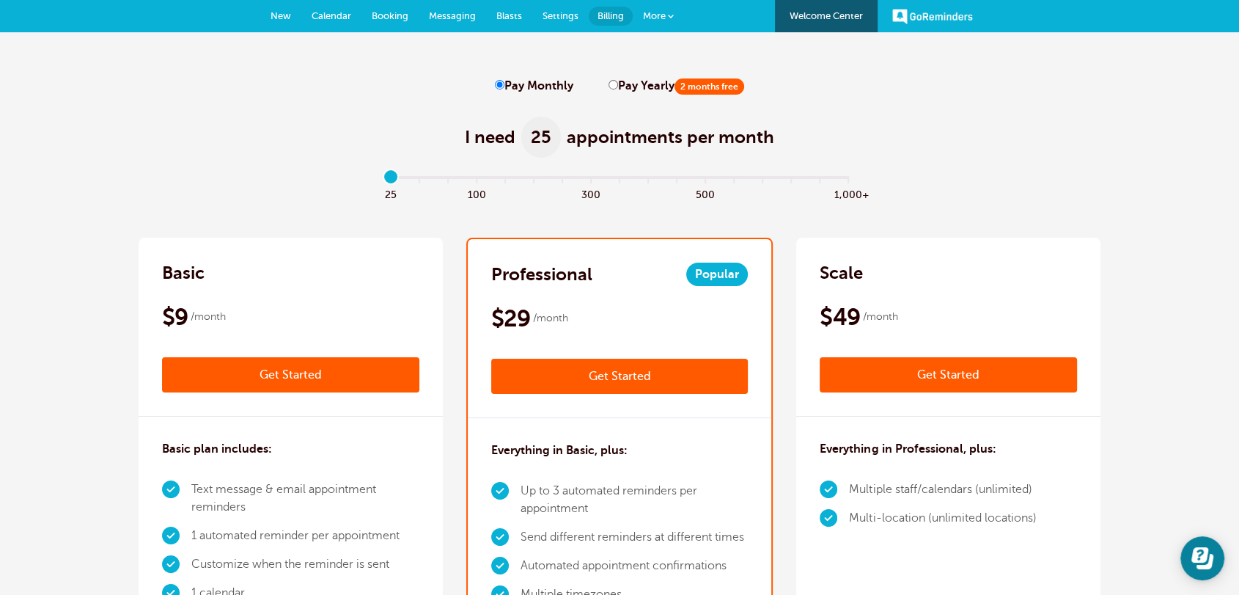
click at [383, 179] on input "range" at bounding box center [620, 180] width 474 height 3
click at [518, 21] on link "Blasts" at bounding box center [509, 16] width 46 height 32
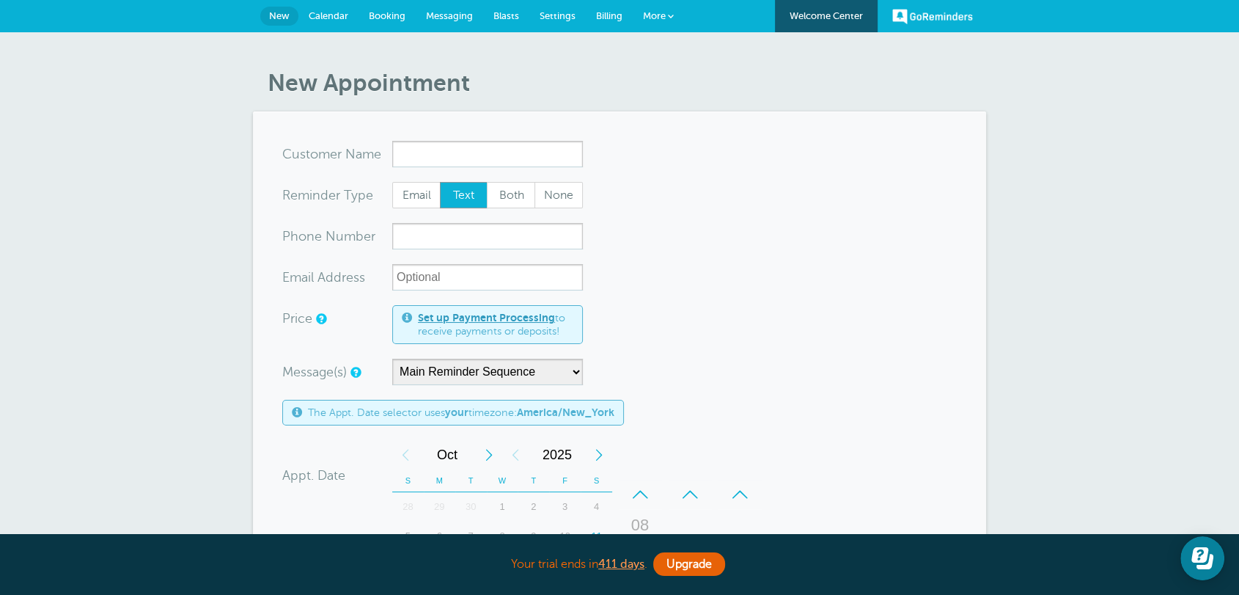
click at [610, 21] on link "Billing" at bounding box center [609, 16] width 47 height 32
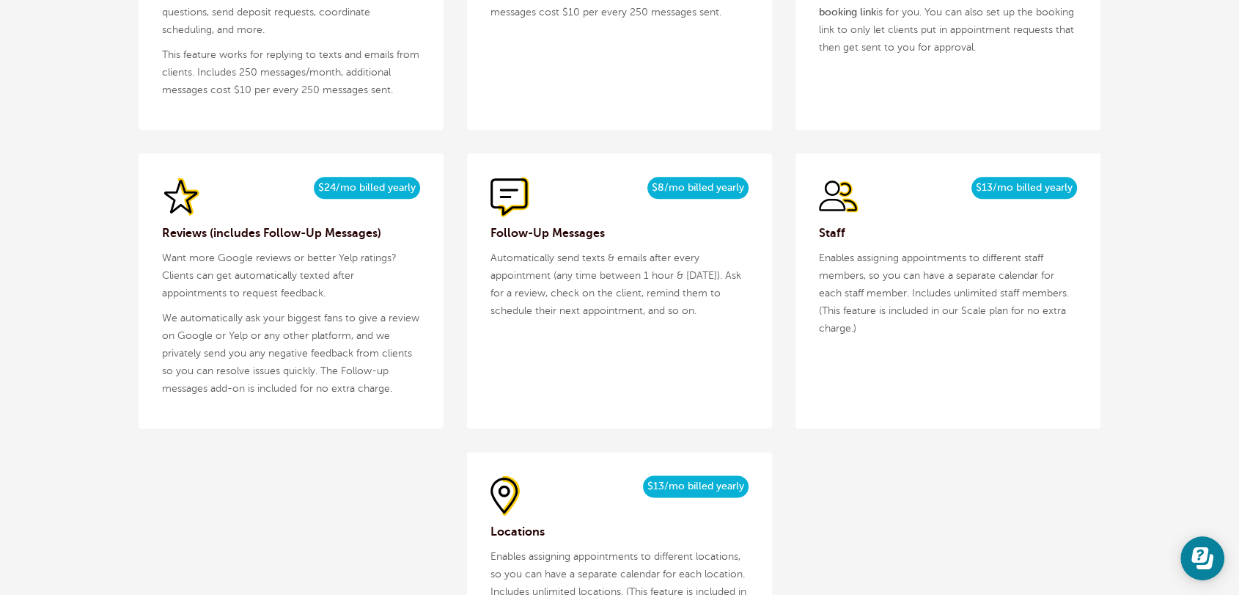
scroll to position [1520, 0]
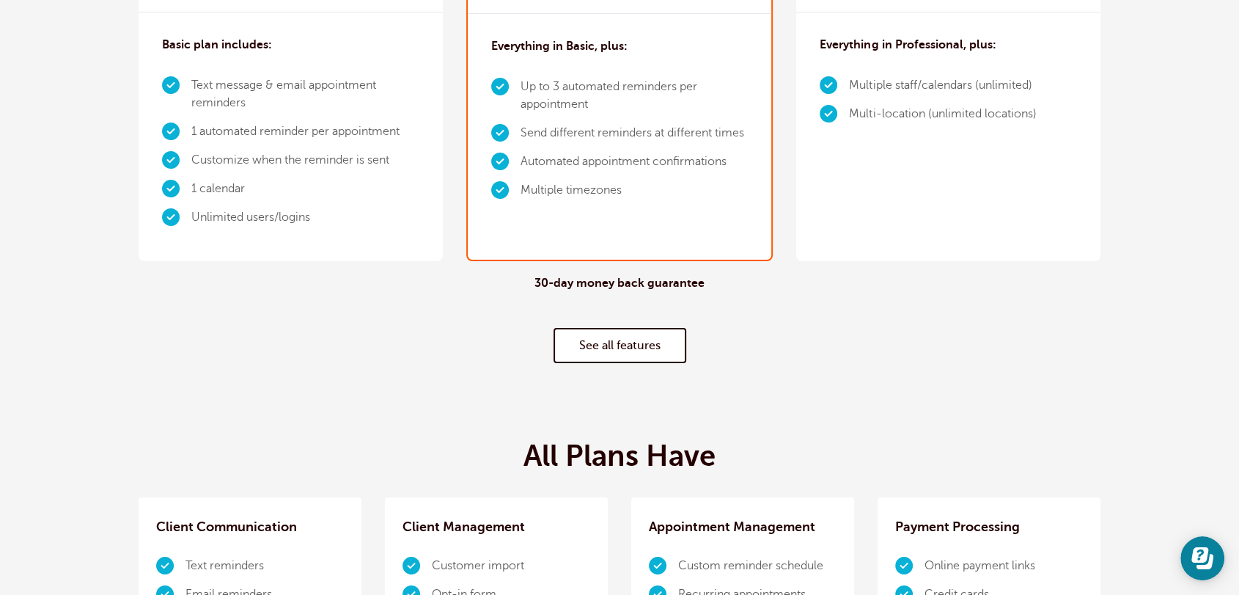
scroll to position [0, 0]
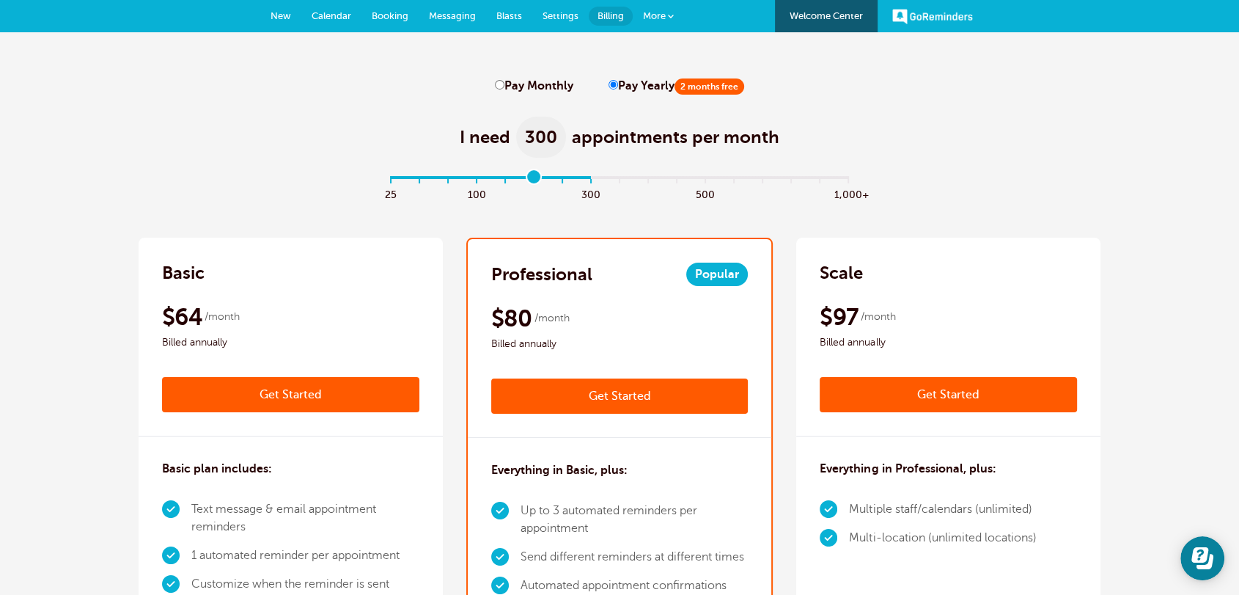
type input "0"
drag, startPoint x: 396, startPoint y: 172, endPoint x: 306, endPoint y: 174, distance: 90.2
click at [383, 179] on input "range" at bounding box center [620, 180] width 474 height 3
click at [247, 148] on div "I need 25 appointments per month" at bounding box center [620, 129] width 962 height 72
click at [503, 84] on input "Pay Monthly" at bounding box center [500, 85] width 10 height 10
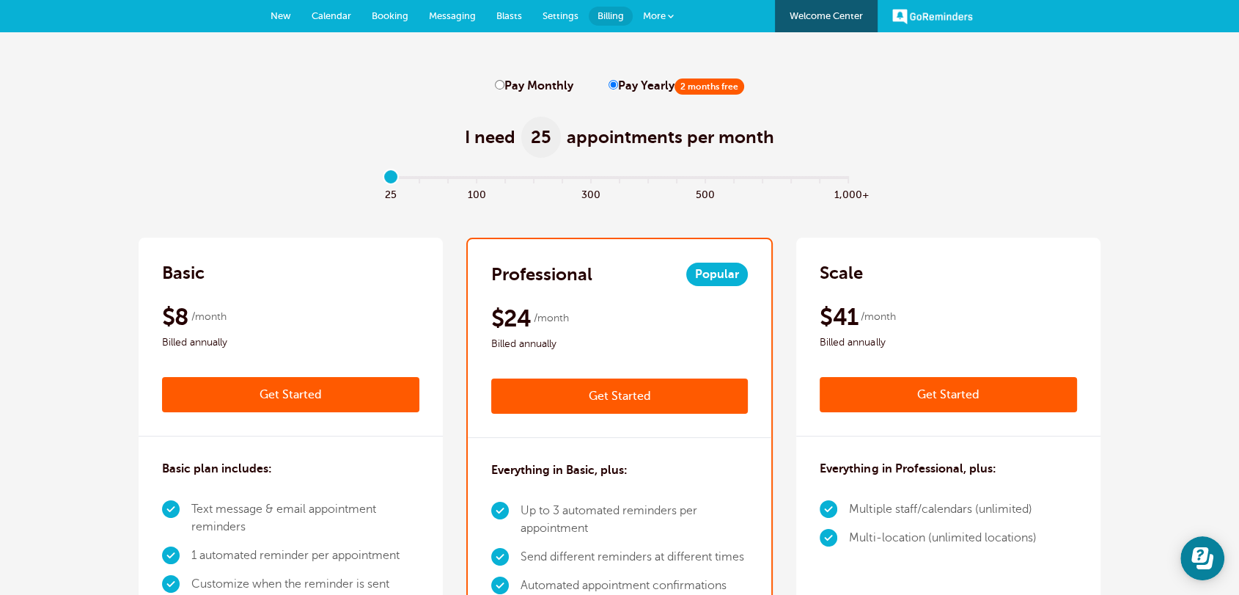
radio input "true"
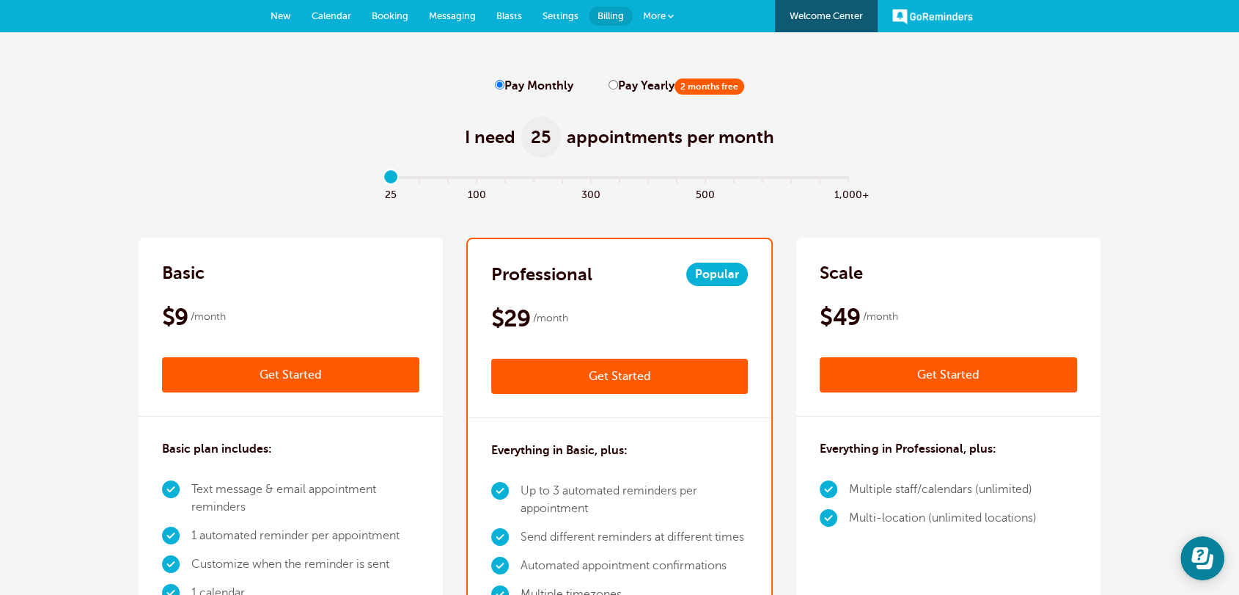
click at [283, 13] on span "New" at bounding box center [280, 15] width 21 height 11
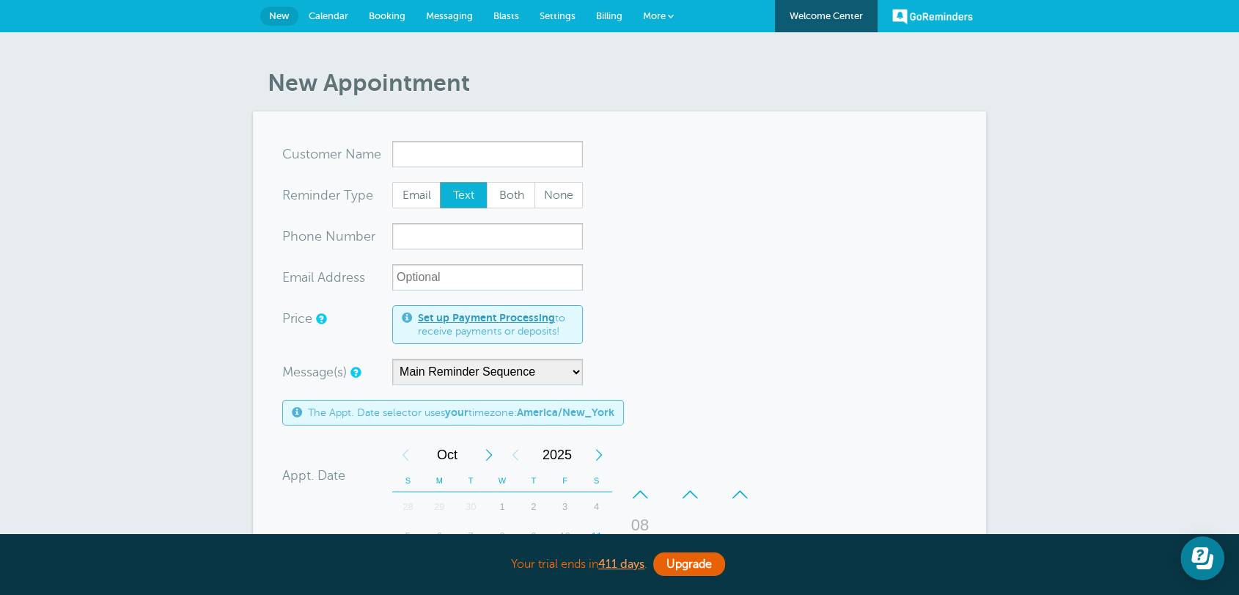
drag, startPoint x: 243, startPoint y: 94, endPoint x: 814, endPoint y: 332, distance: 619.4
click at [827, 449] on div "New Appointment You are creating a new customer. To use an existing customer se…" at bounding box center [619, 560] width 1239 height 1056
drag, startPoint x: 796, startPoint y: 264, endPoint x: 667, endPoint y: 139, distance: 179.4
click at [779, 245] on form "You are creating a new customer. To use an existing customer select one from th…" at bounding box center [619, 544] width 674 height 806
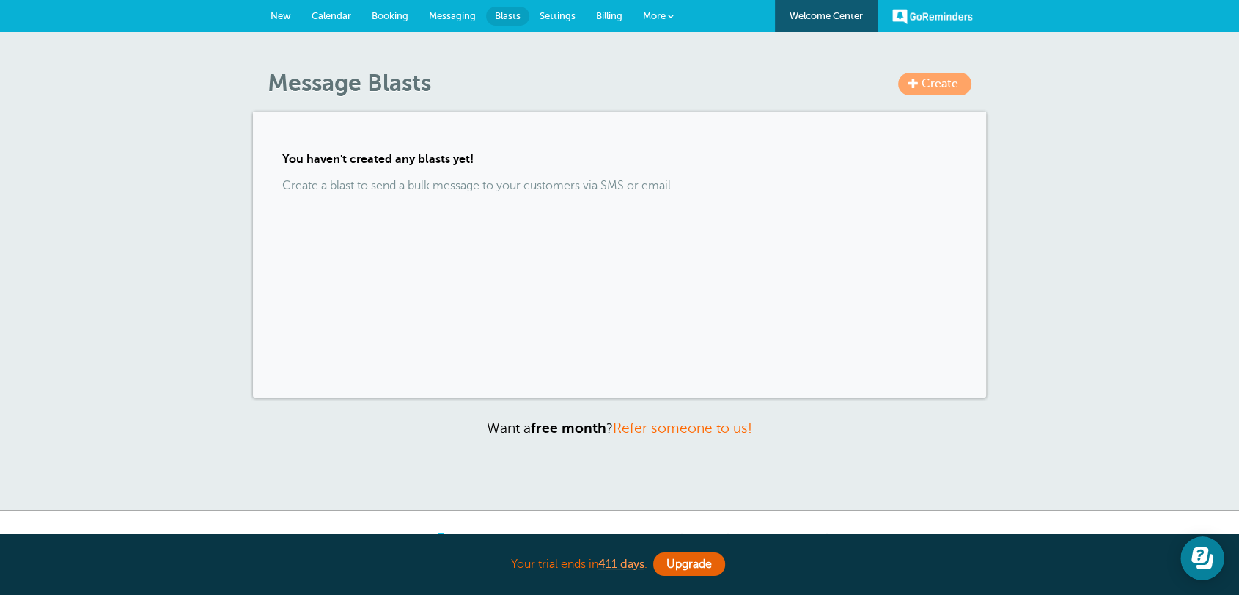
click at [603, 16] on span "Billing" at bounding box center [609, 15] width 26 height 11
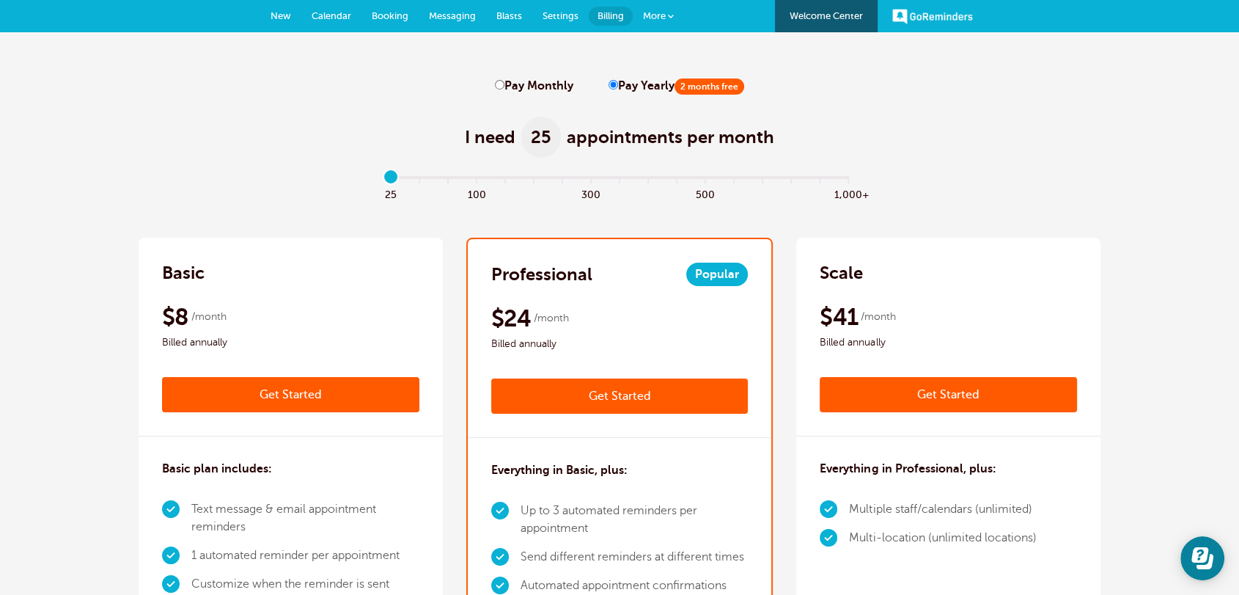
drag, startPoint x: 387, startPoint y: 172, endPoint x: 273, endPoint y: 172, distance: 113.6
click at [383, 179] on input "range" at bounding box center [620, 180] width 474 height 3
drag, startPoint x: 391, startPoint y: 181, endPoint x: 356, endPoint y: 177, distance: 36.1
click at [383, 179] on input "range" at bounding box center [620, 180] width 474 height 3
drag, startPoint x: 218, startPoint y: 282, endPoint x: 161, endPoint y: 273, distance: 58.0
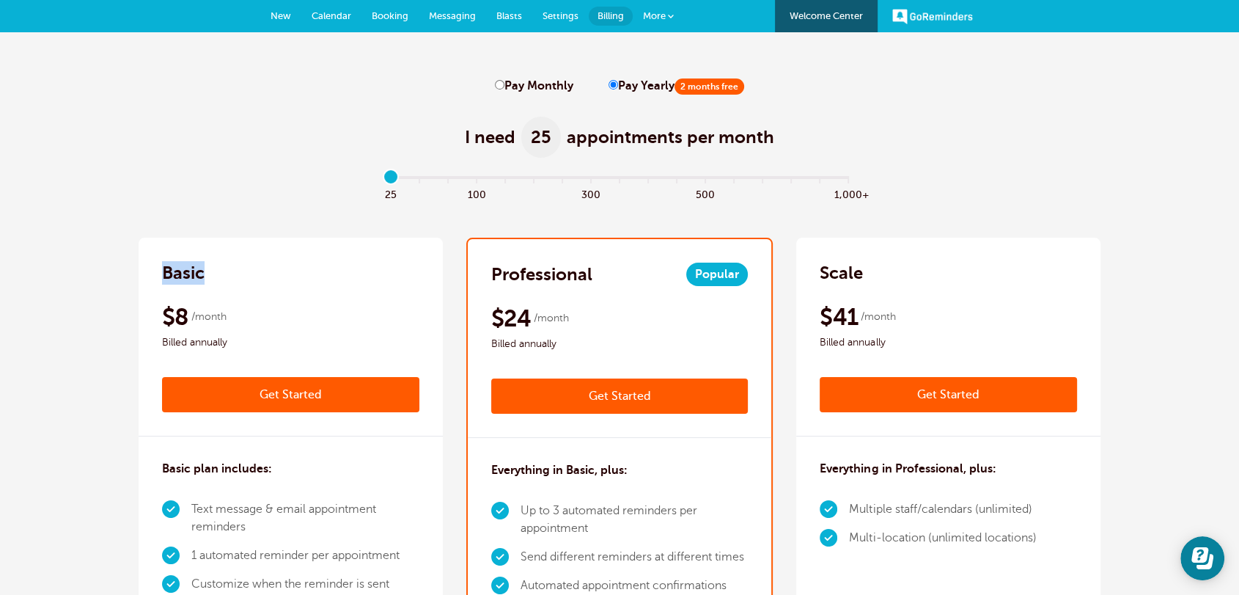
click at [161, 273] on div "Basic $9 /month Get Started $8 /month Billed annually Get Started" at bounding box center [291, 337] width 304 height 199
click at [276, 151] on div "I need 25 appointments per month" at bounding box center [620, 129] width 962 height 72
drag, startPoint x: 217, startPoint y: 274, endPoint x: 158, endPoint y: 268, distance: 59.0
click at [158, 268] on div "Basic $9 /month Get Started $8 /month Billed annually Get Started" at bounding box center [291, 337] width 304 height 199
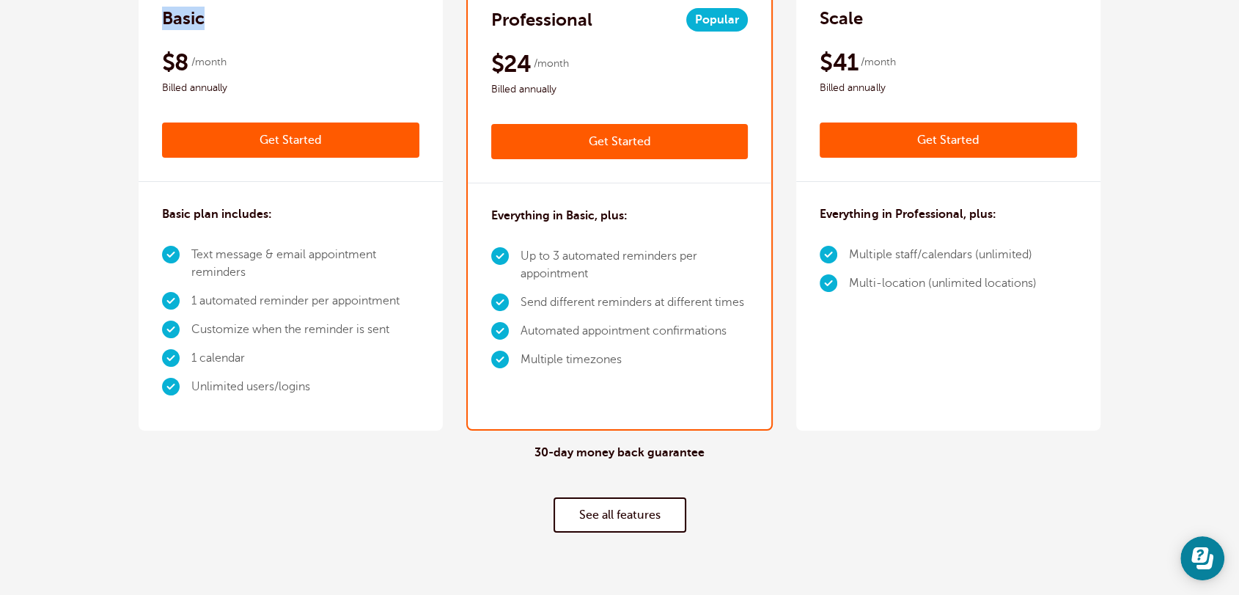
scroll to position [190, 0]
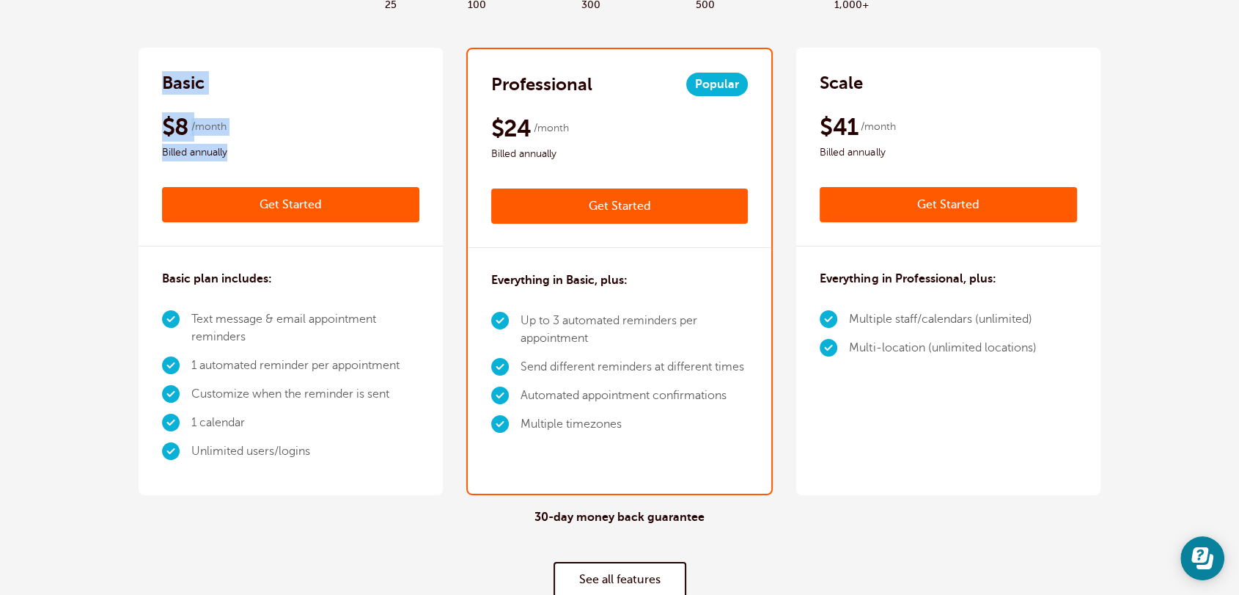
drag, startPoint x: 265, startPoint y: 153, endPoint x: 120, endPoint y: 56, distance: 174.2
click at [764, 514] on div "30-day money back guarantee See all features" at bounding box center [620, 553] width 962 height 117
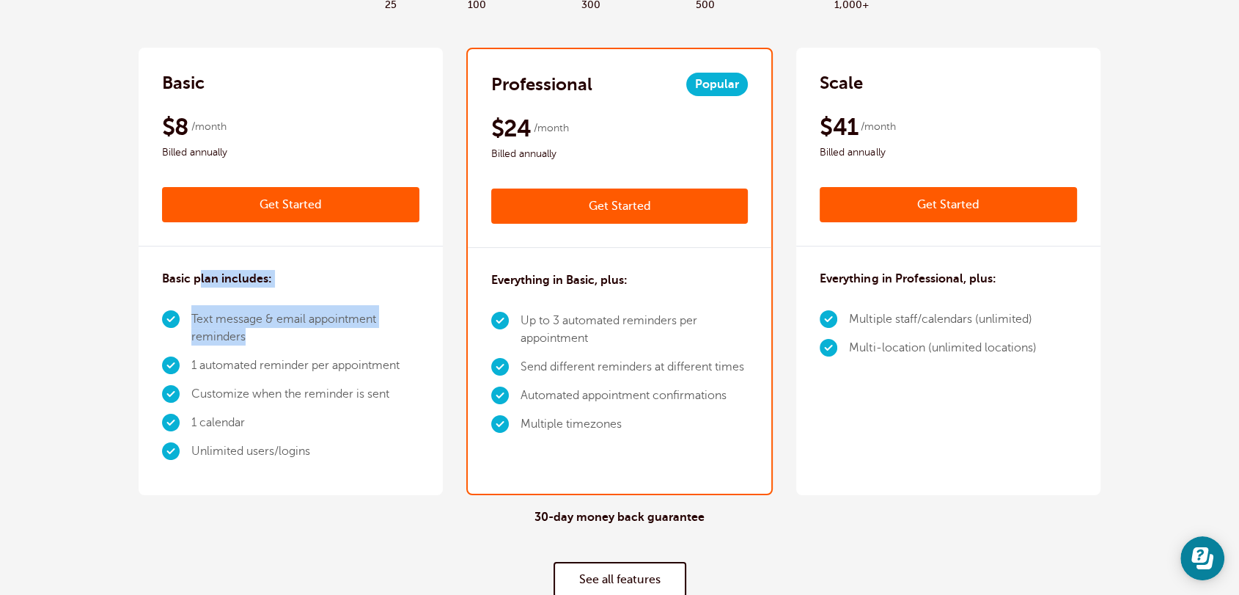
drag, startPoint x: 370, startPoint y: 336, endPoint x: 199, endPoint y: 284, distance: 178.3
click at [199, 284] on div "Basic plan includes: Text message & email appointment reminders 1 automated rem…" at bounding box center [291, 370] width 304 height 249
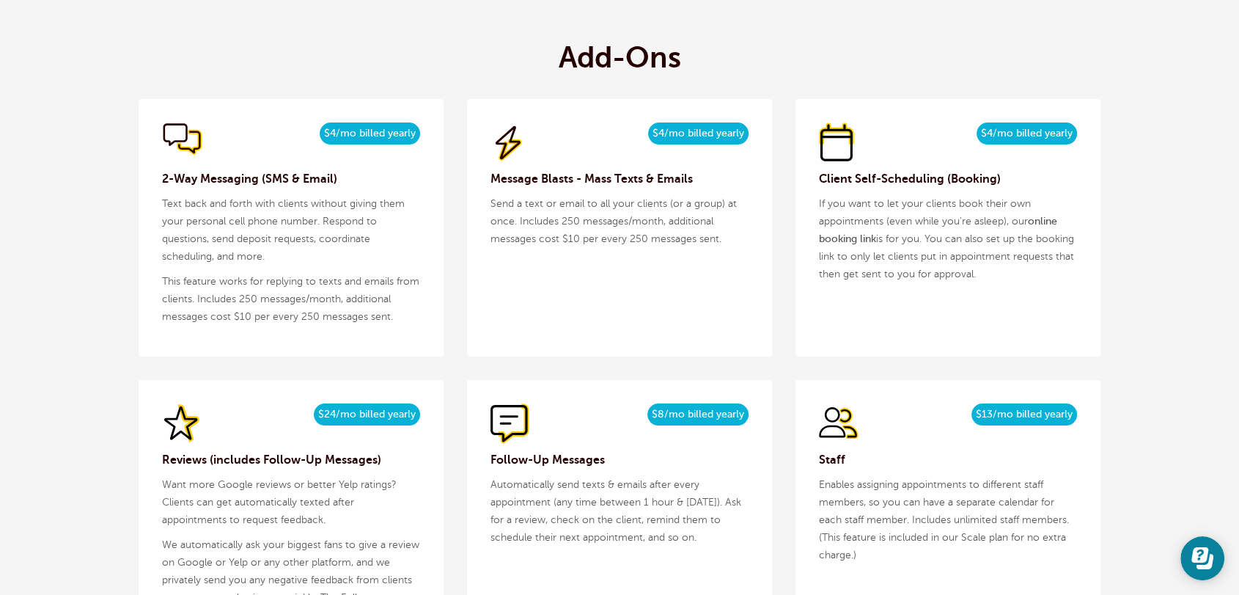
scroll to position [1520, 0]
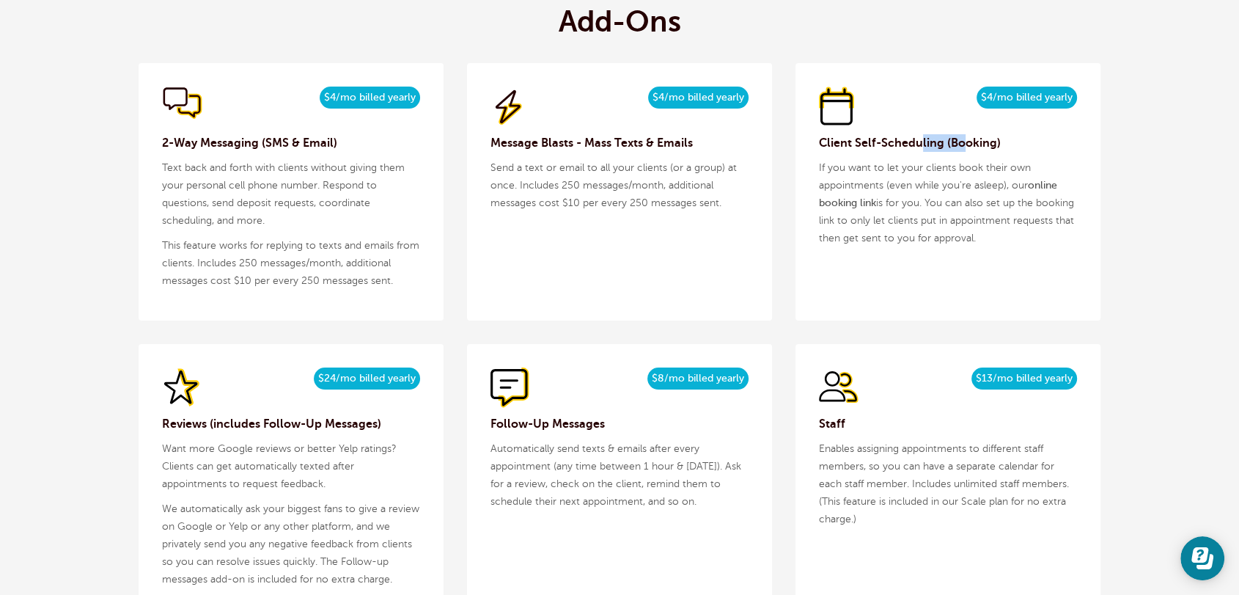
drag, startPoint x: 962, startPoint y: 150, endPoint x: 880, endPoint y: 136, distance: 83.4
click at [906, 141] on h3 "Client Self-Scheduling (Booking)" at bounding box center [948, 143] width 258 height 18
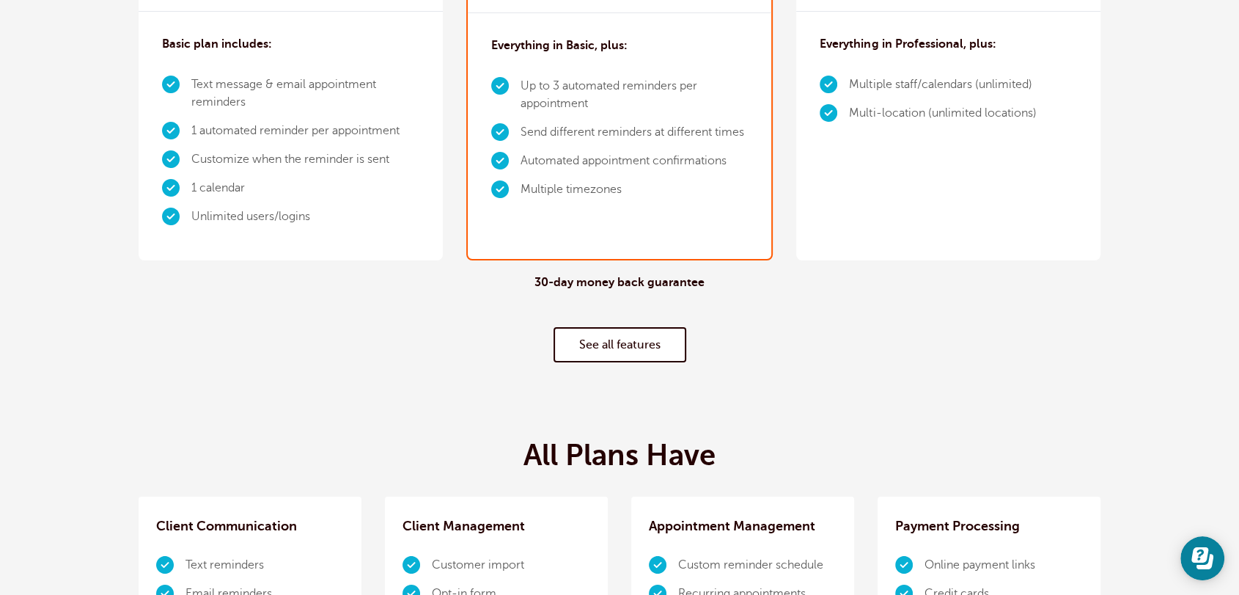
scroll to position [190, 0]
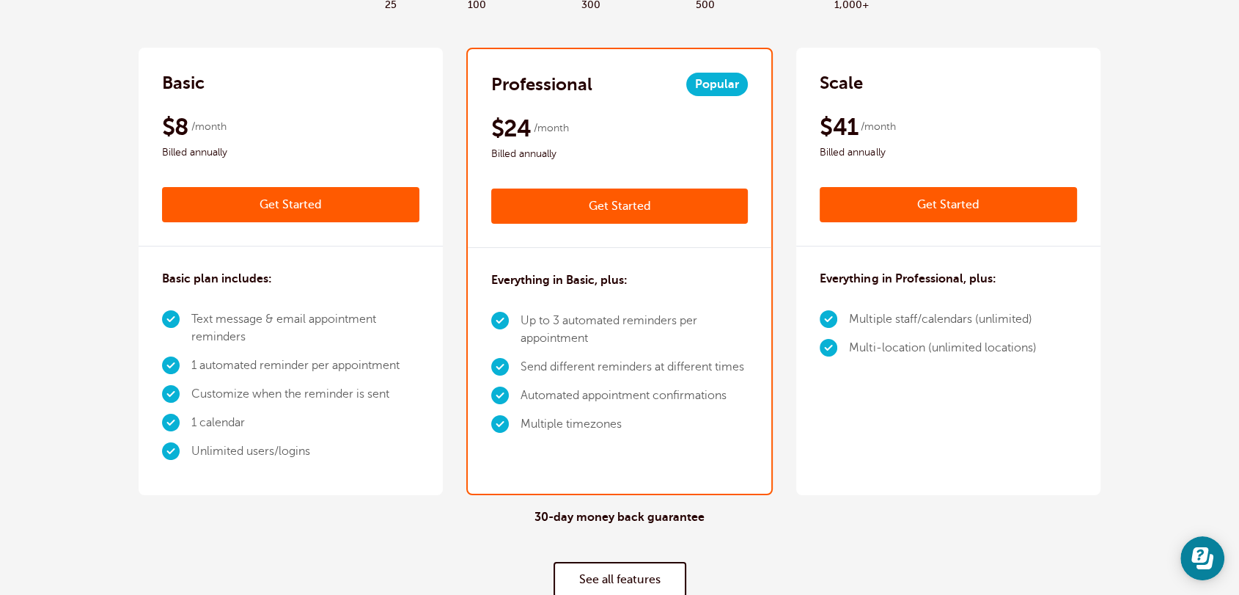
click at [267, 360] on li "1 automated reminder per appointment" at bounding box center [305, 365] width 228 height 29
click at [562, 321] on li "Up to 3 automated reminders per appointment" at bounding box center [634, 329] width 228 height 46
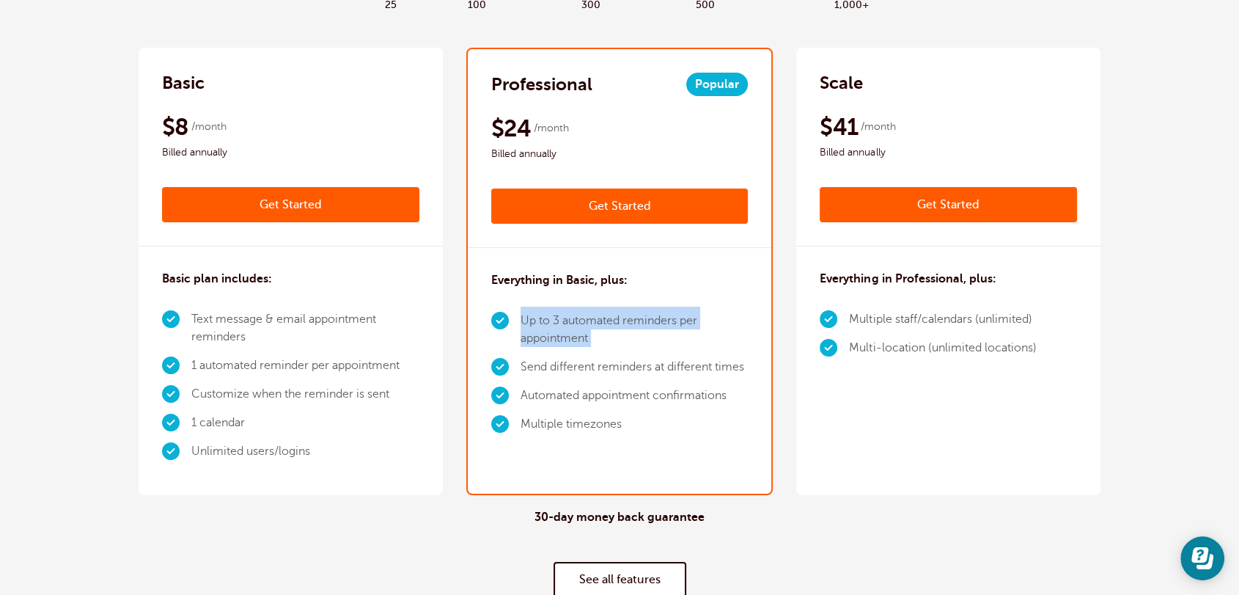
click at [562, 321] on li "Up to 3 automated reminders per appointment" at bounding box center [634, 329] width 228 height 46
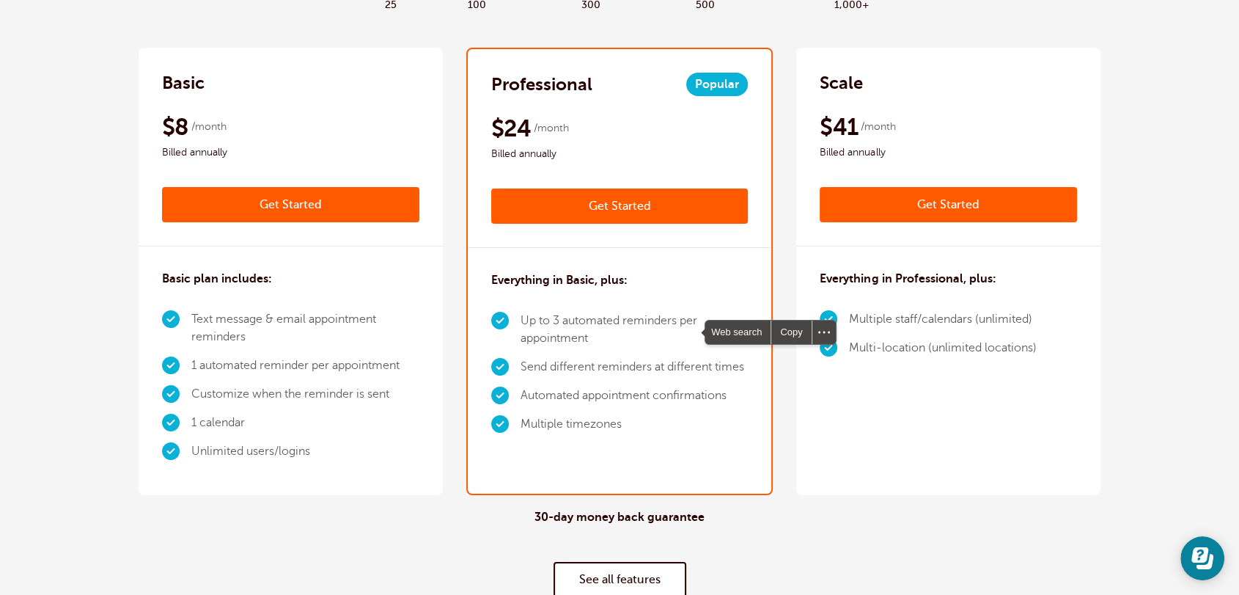
click at [296, 371] on li "1 automated reminder per appointment" at bounding box center [305, 365] width 228 height 29
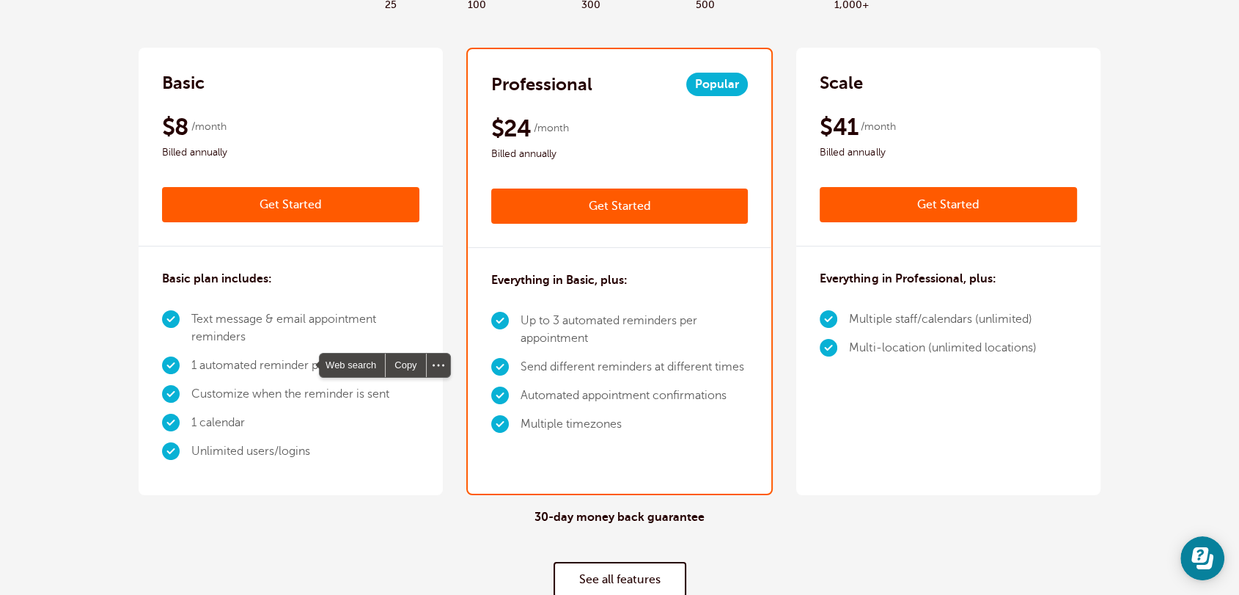
click at [569, 397] on li "Automated appointment confirmations" at bounding box center [634, 395] width 228 height 29
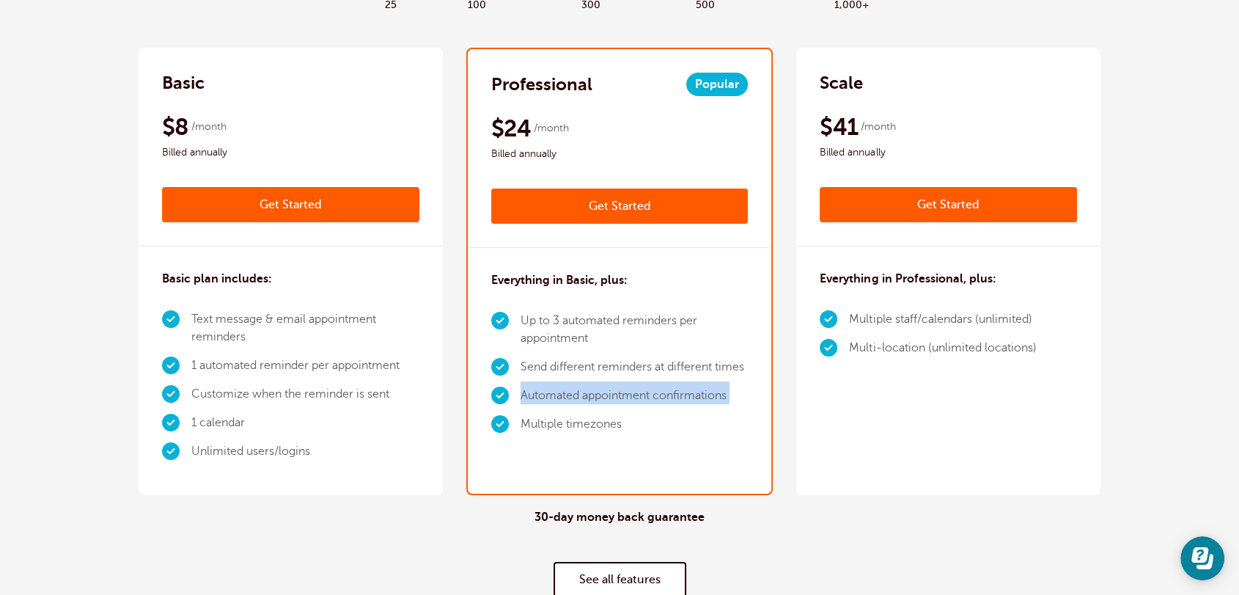
click at [569, 397] on li "Automated appointment confirmations" at bounding box center [634, 395] width 228 height 29
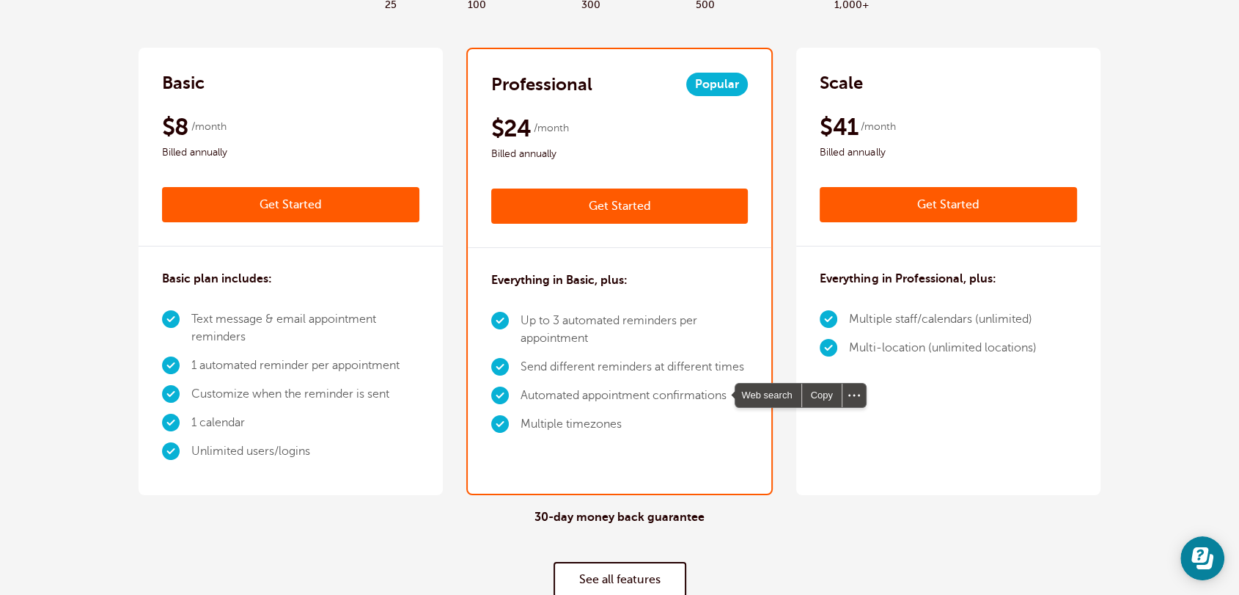
click at [228, 507] on div "30-day money back guarantee See all features" at bounding box center [620, 553] width 962 height 117
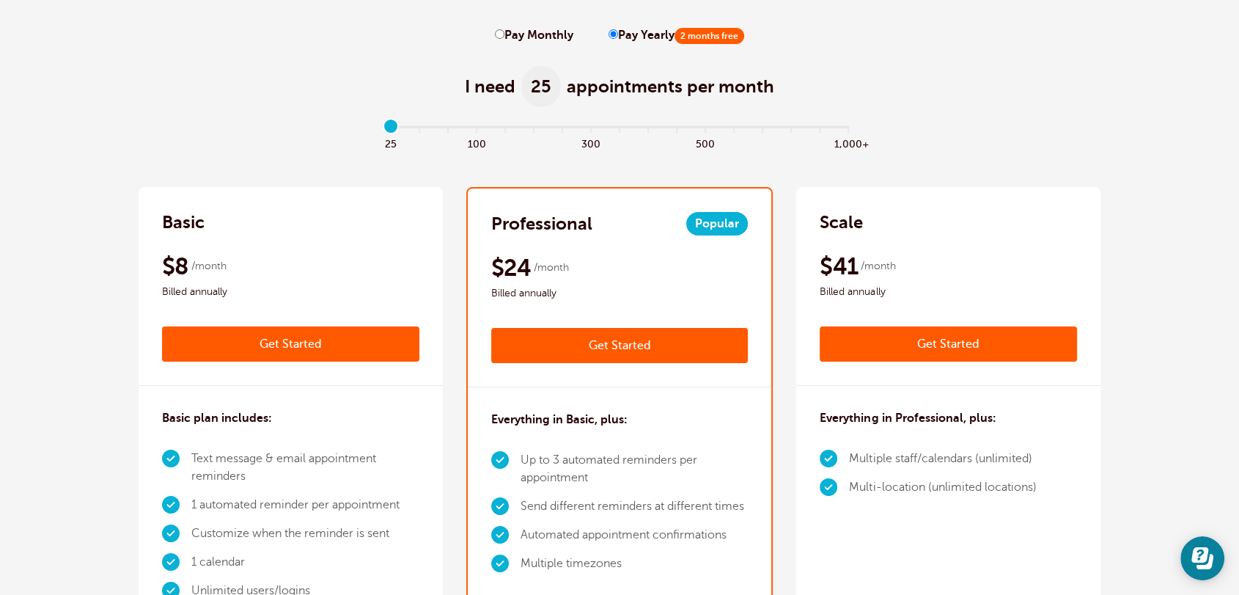
scroll to position [0, 0]
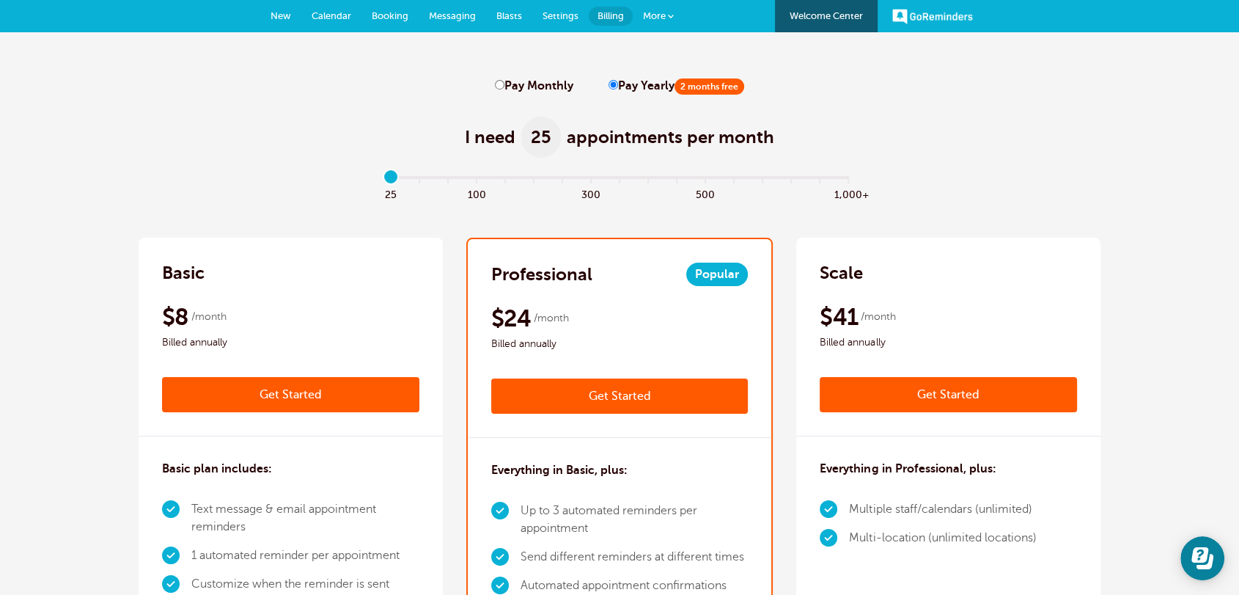
click at [180, 279] on h2 "Basic" at bounding box center [183, 272] width 43 height 23
click at [274, 18] on span "New" at bounding box center [280, 15] width 21 height 11
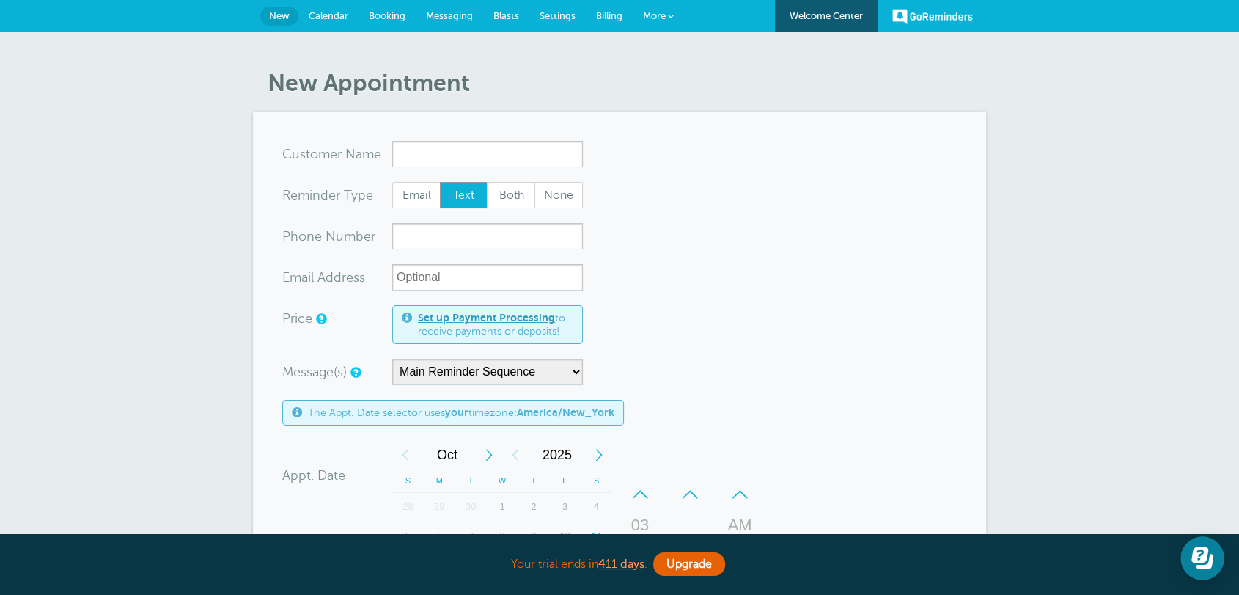
drag, startPoint x: 921, startPoint y: 152, endPoint x: 941, endPoint y: 142, distance: 21.3
click at [921, 153] on form "You are creating a new customer. To use an existing customer select one from th…" at bounding box center [619, 544] width 674 height 806
click at [960, 370] on section "You are creating a new customer. To use an existing customer select one from th…" at bounding box center [619, 543] width 733 height 864
